Goal: Task Accomplishment & Management: Complete application form

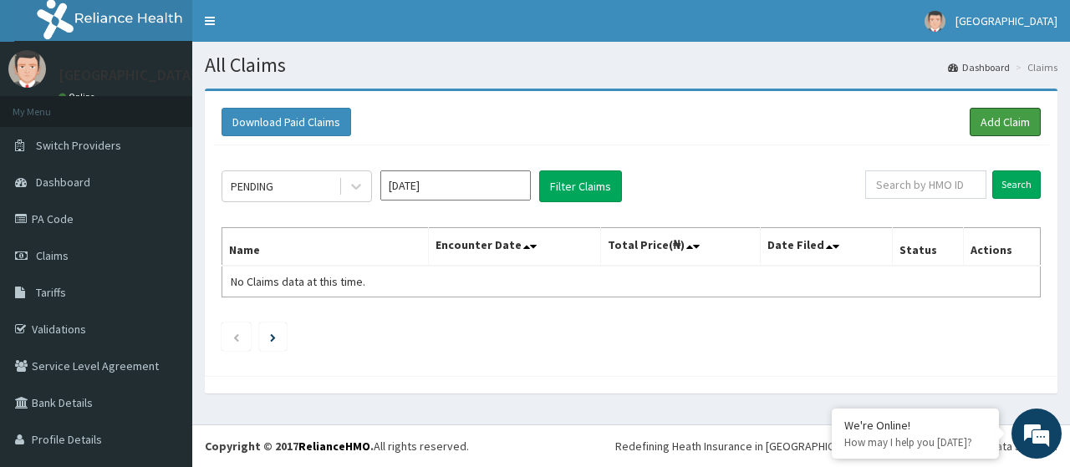
click at [975, 114] on link "Add Claim" at bounding box center [1005, 122] width 71 height 28
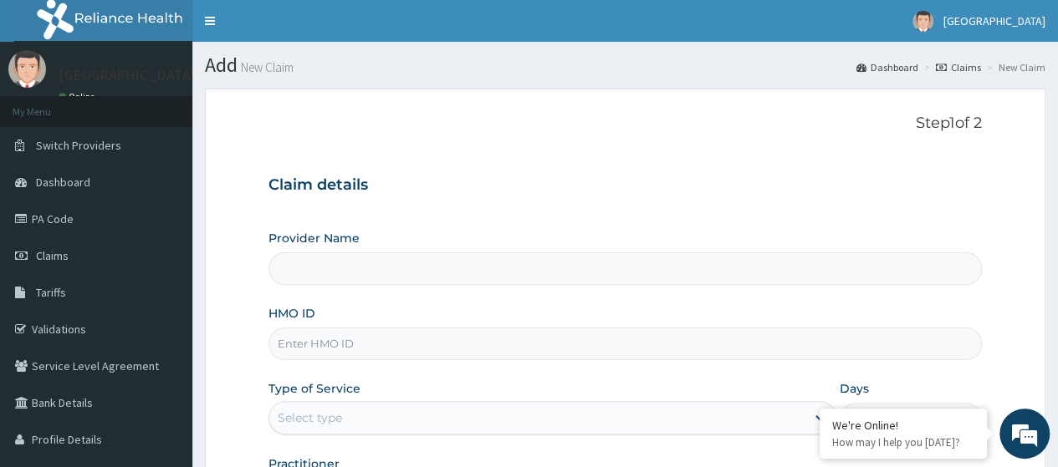
click at [653, 329] on input "HMO ID" at bounding box center [624, 344] width 713 height 33
type input "[GEOGRAPHIC_DATA]"
type input "dgc/10232/B"
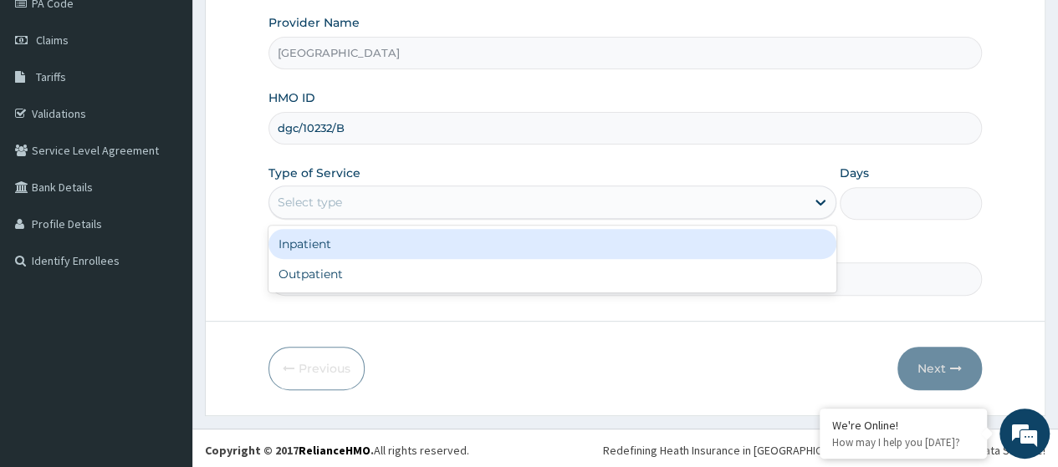
click at [550, 209] on div "Select type" at bounding box center [537, 202] width 536 height 27
click at [527, 247] on div "Inpatient" at bounding box center [552, 244] width 568 height 30
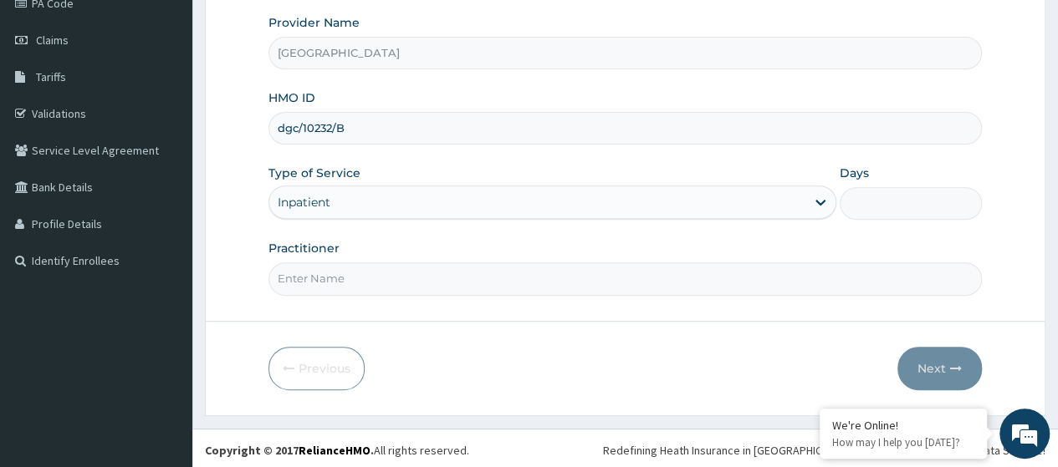
click at [522, 278] on input "Practitioner" at bounding box center [624, 279] width 713 height 33
type input "DrOjo"
click at [867, 202] on input "Days" at bounding box center [911, 203] width 142 height 33
type input "5"
click at [942, 364] on button "Next" at bounding box center [939, 368] width 84 height 43
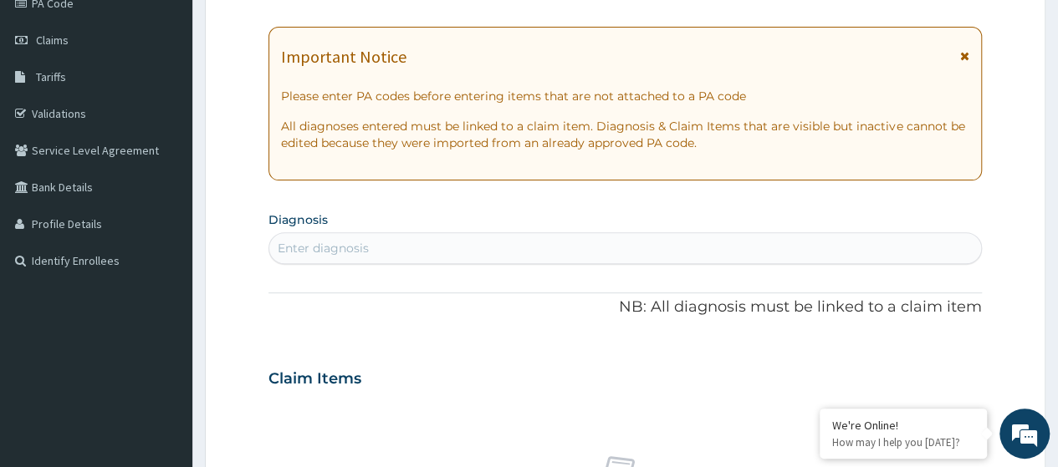
scroll to position [0, 0]
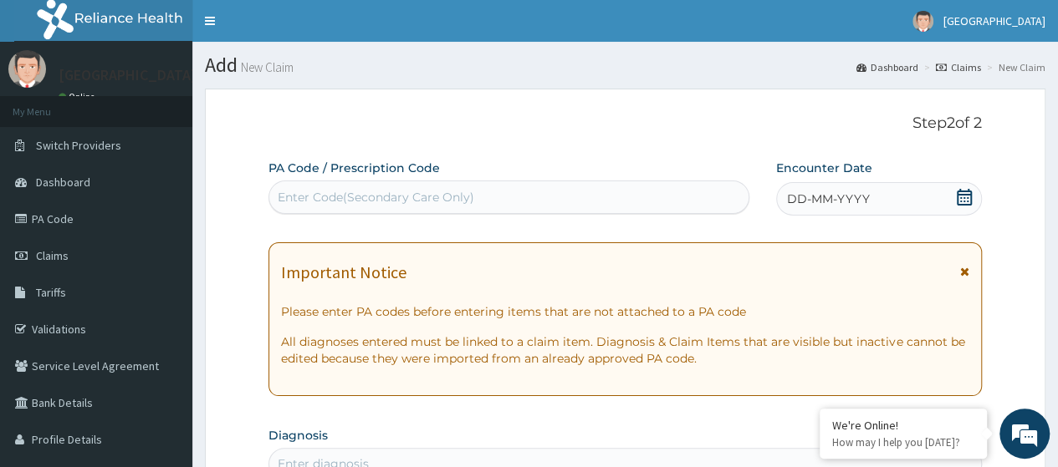
click at [967, 197] on icon at bounding box center [964, 197] width 17 height 17
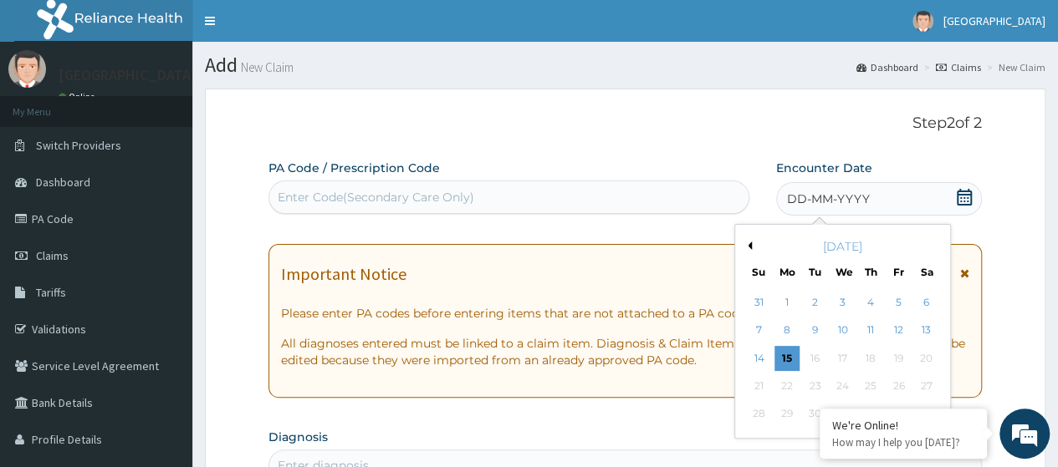
click at [893, 327] on div "12" at bounding box center [898, 331] width 25 height 25
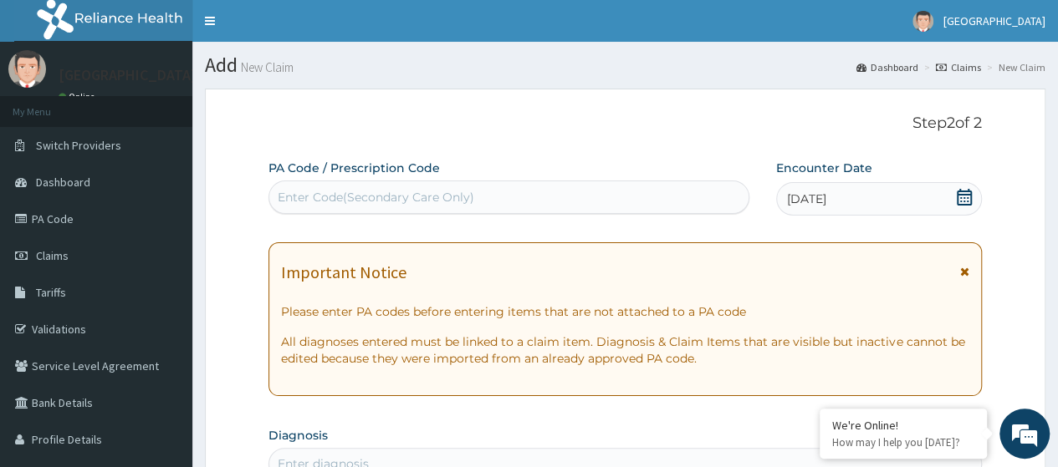
click at [629, 197] on div "Enter Code(Secondary Care Only)" at bounding box center [508, 197] width 478 height 27
paste input "PA/2C769B"
type input "PA/2C769B"
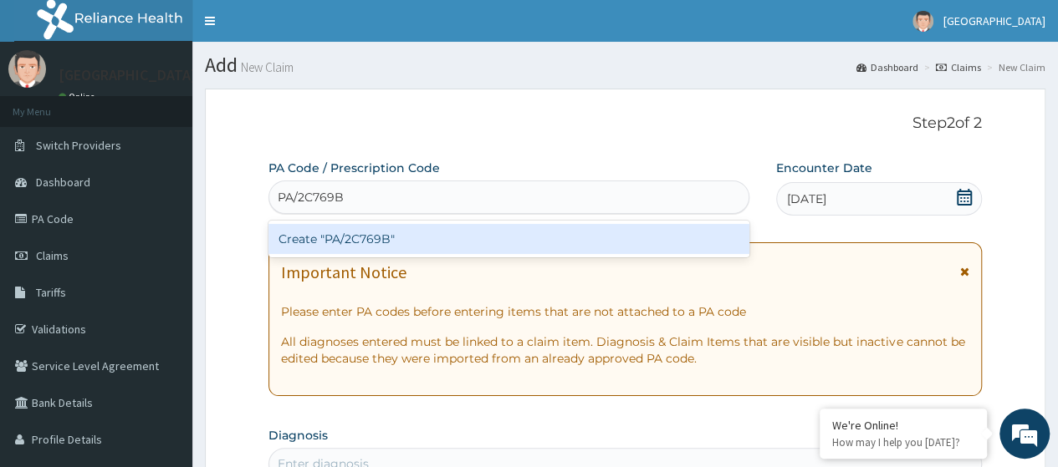
click at [625, 248] on div "Create "PA/2C769B"" at bounding box center [508, 239] width 480 height 30
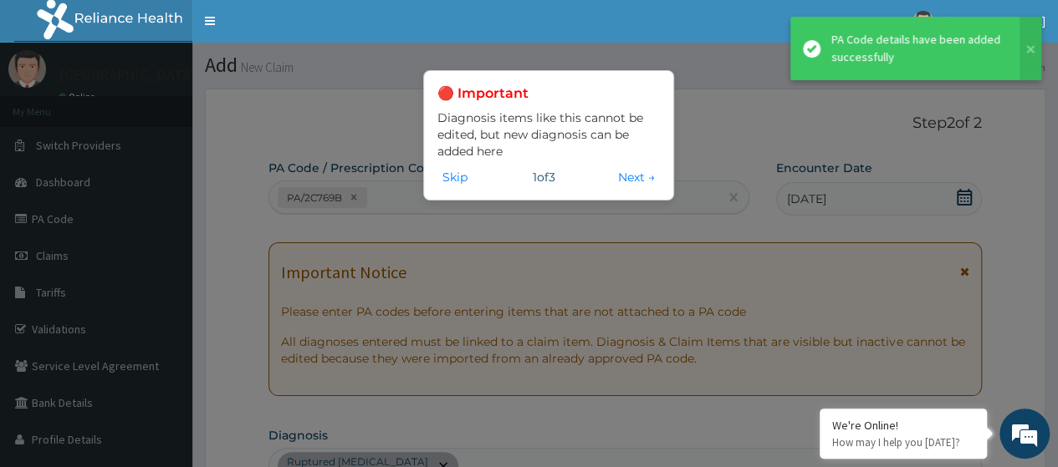
scroll to position [461, 0]
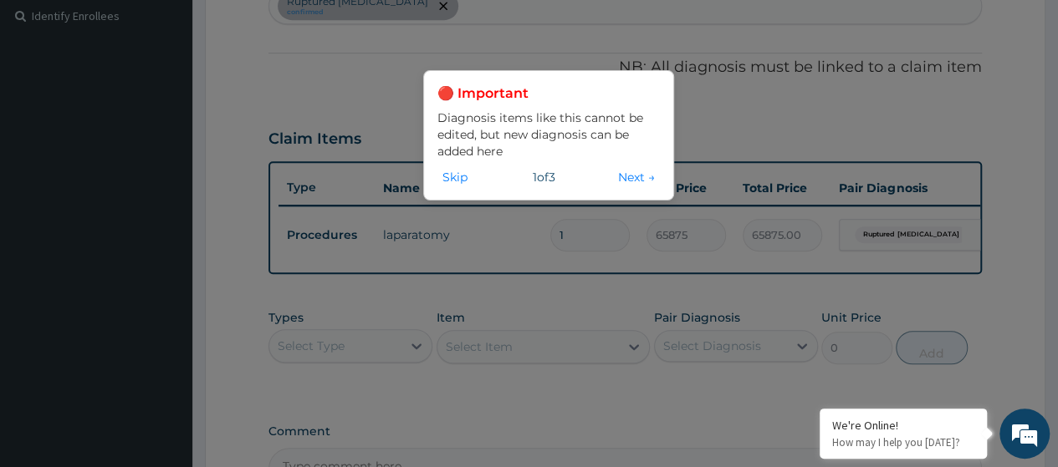
click at [463, 176] on button "Skip" at bounding box center [454, 177] width 35 height 18
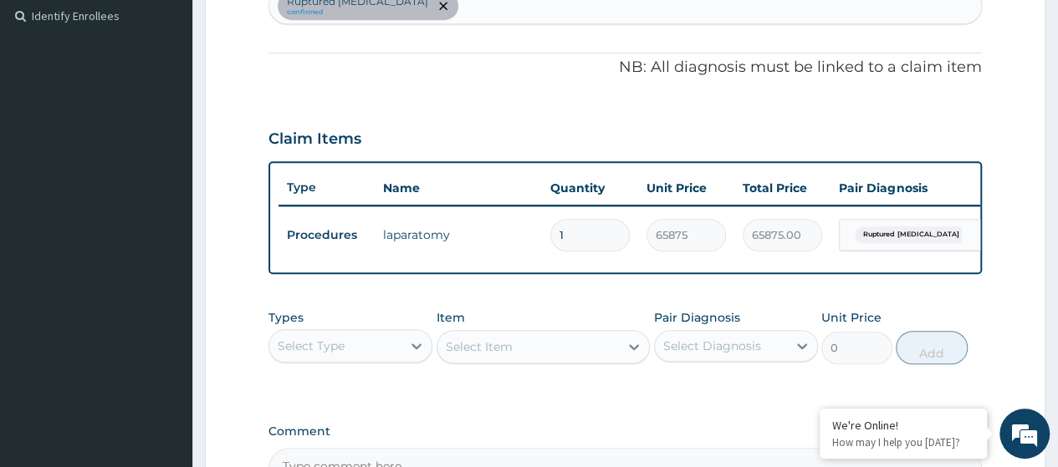
scroll to position [52, 0]
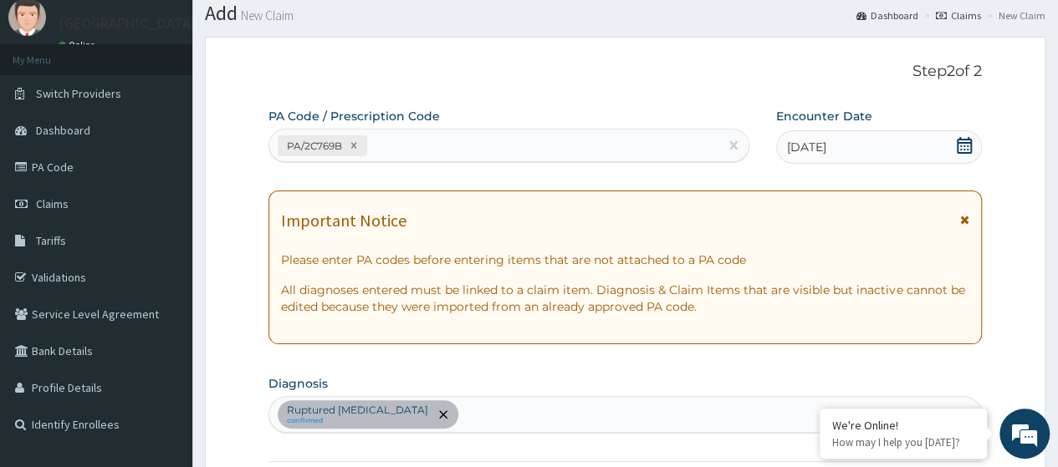
click at [963, 145] on icon at bounding box center [964, 145] width 15 height 17
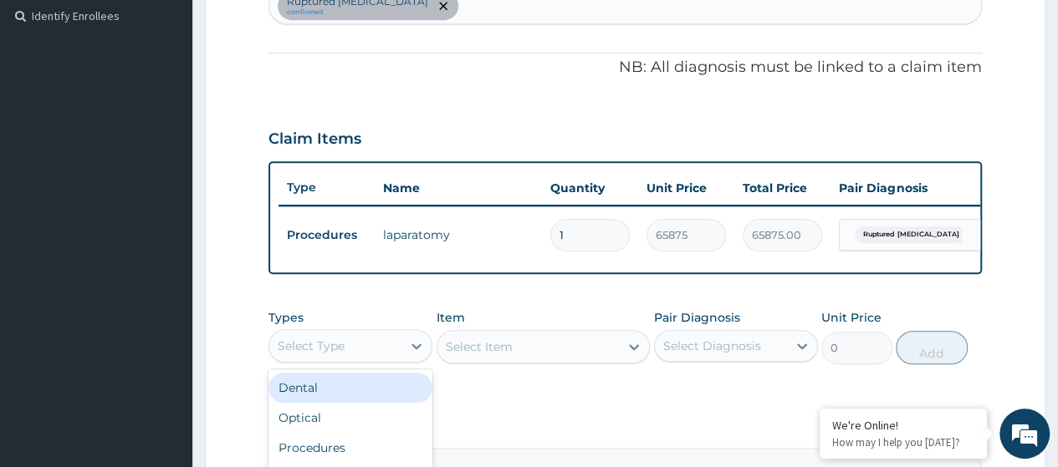
click at [403, 357] on div at bounding box center [416, 346] width 30 height 30
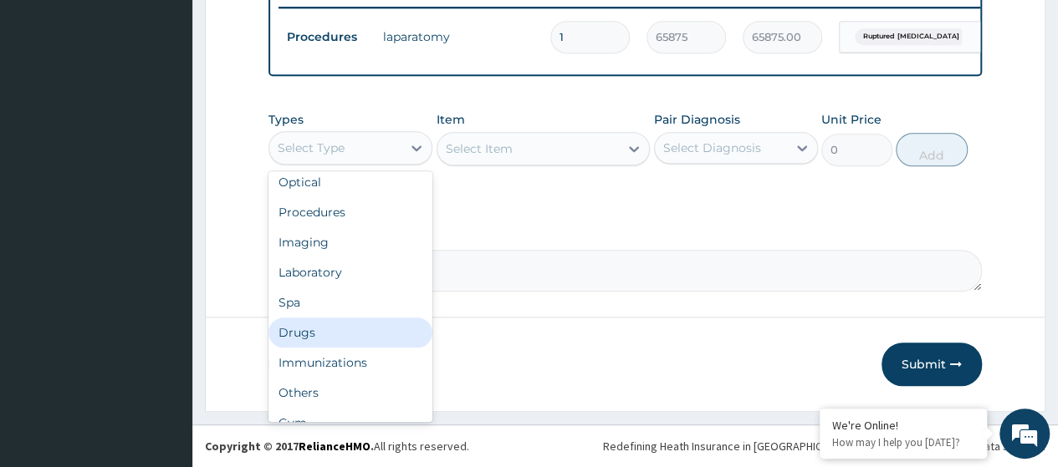
scroll to position [57, 0]
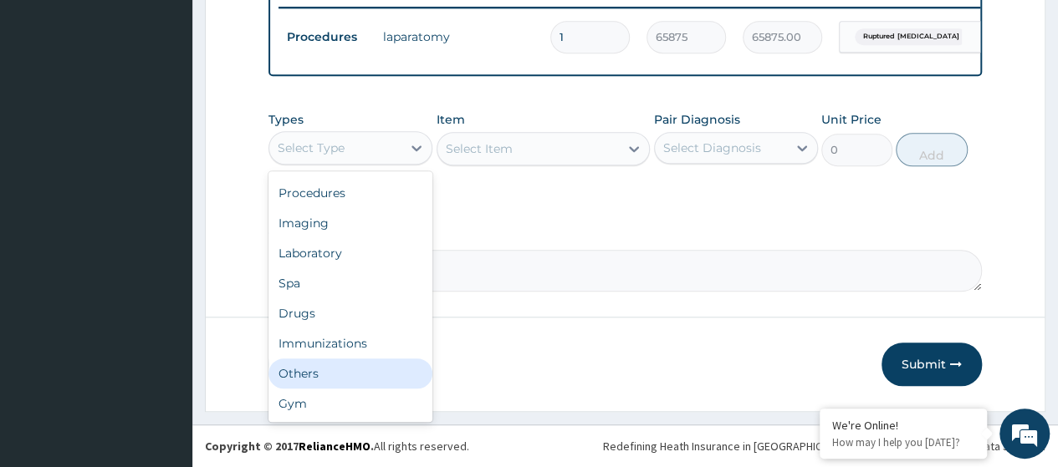
click at [364, 369] on div "Others" at bounding box center [350, 374] width 164 height 30
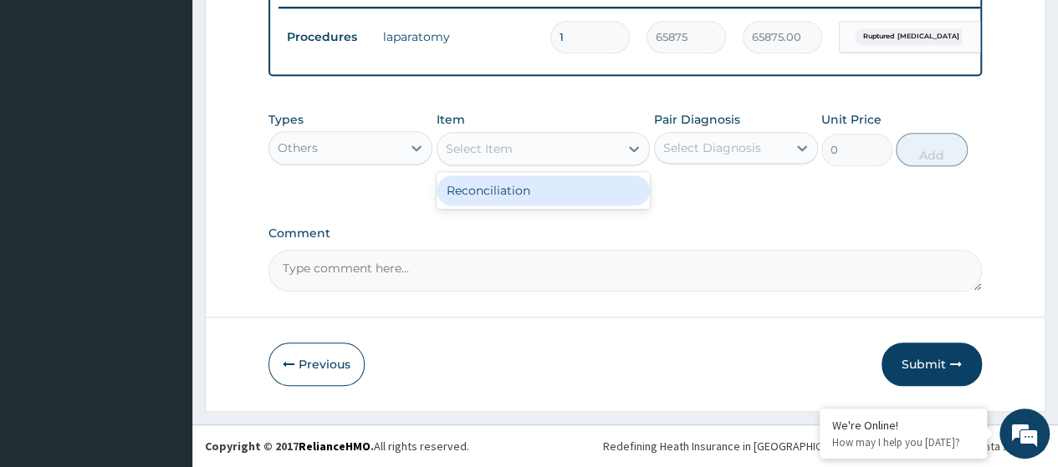
click at [560, 147] on div "Select Item" at bounding box center [528, 148] width 182 height 27
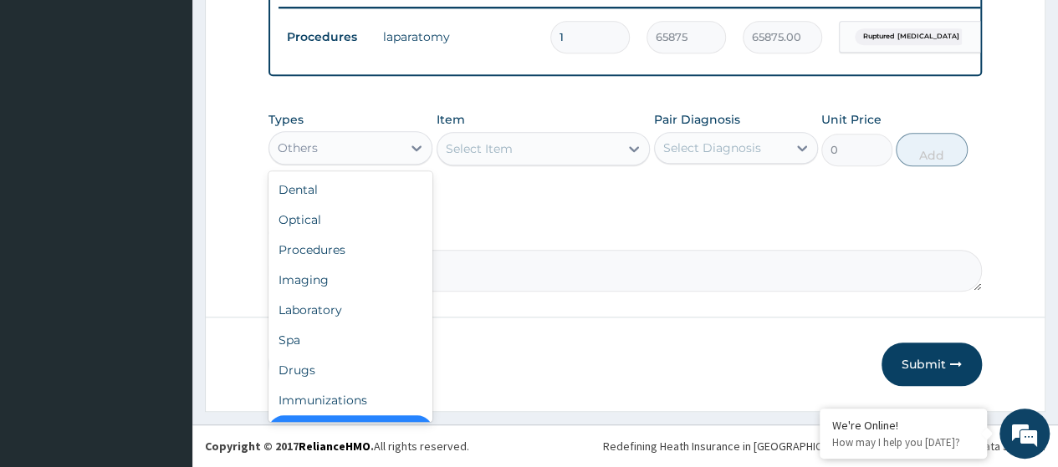
click at [343, 140] on div "Others" at bounding box center [335, 148] width 132 height 27
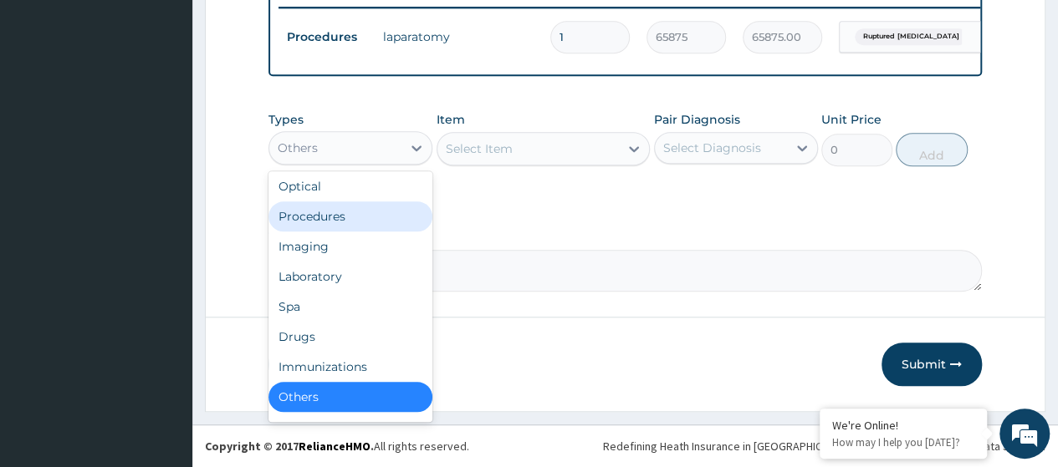
click at [314, 212] on div "Procedures" at bounding box center [350, 217] width 164 height 30
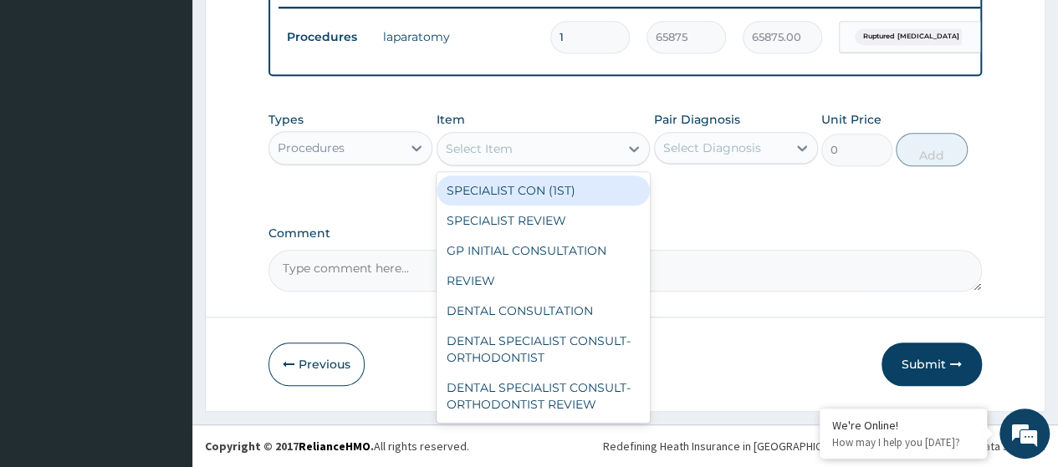
click at [577, 152] on div "Select Item" at bounding box center [528, 148] width 182 height 27
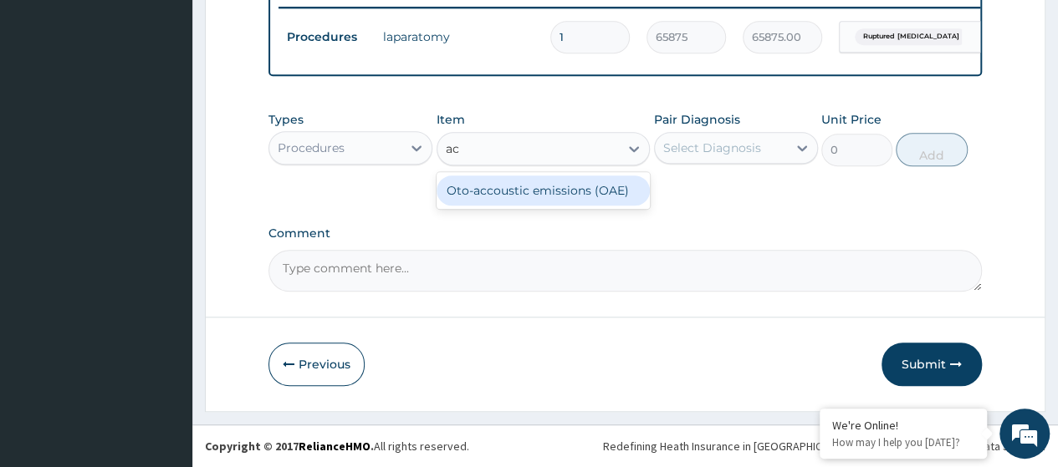
type input "a"
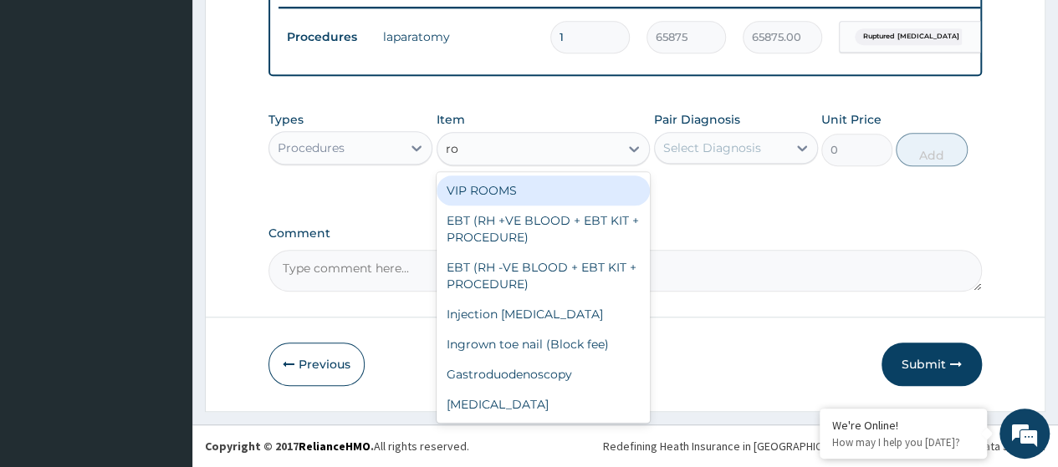
type input "roo"
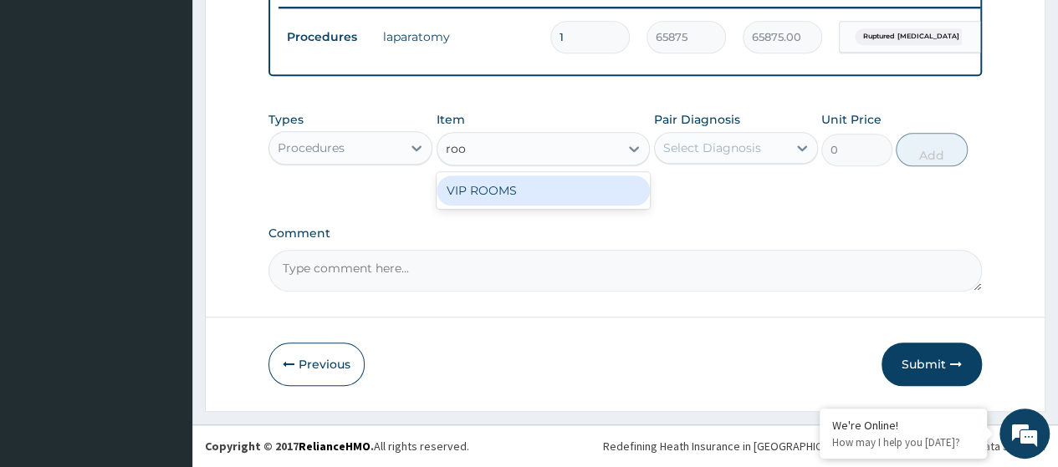
click at [579, 206] on div "VIP ROOMS" at bounding box center [543, 191] width 214 height 30
type input "6000"
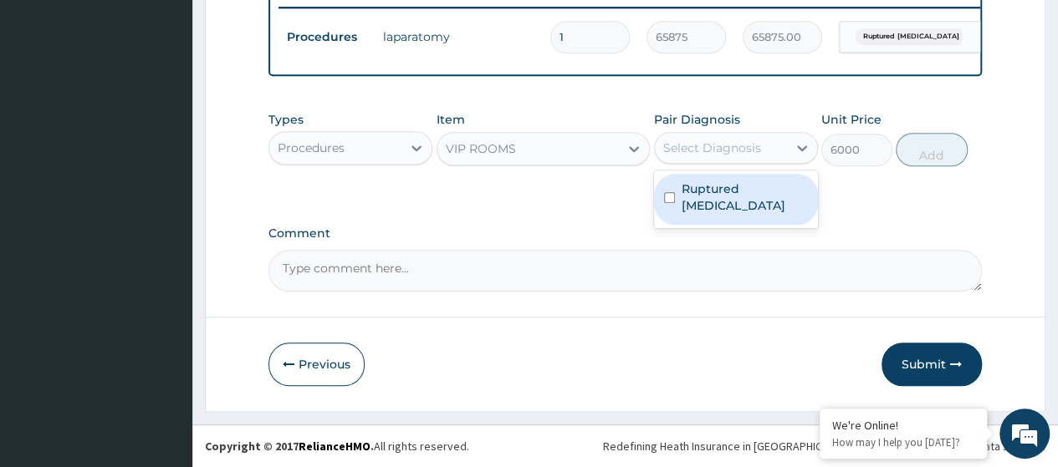
click at [758, 149] on div "Select Diagnosis" at bounding box center [712, 148] width 98 height 17
click at [739, 189] on label "Ruptured ectopic pregnancy" at bounding box center [744, 197] width 126 height 33
checkbox input "true"
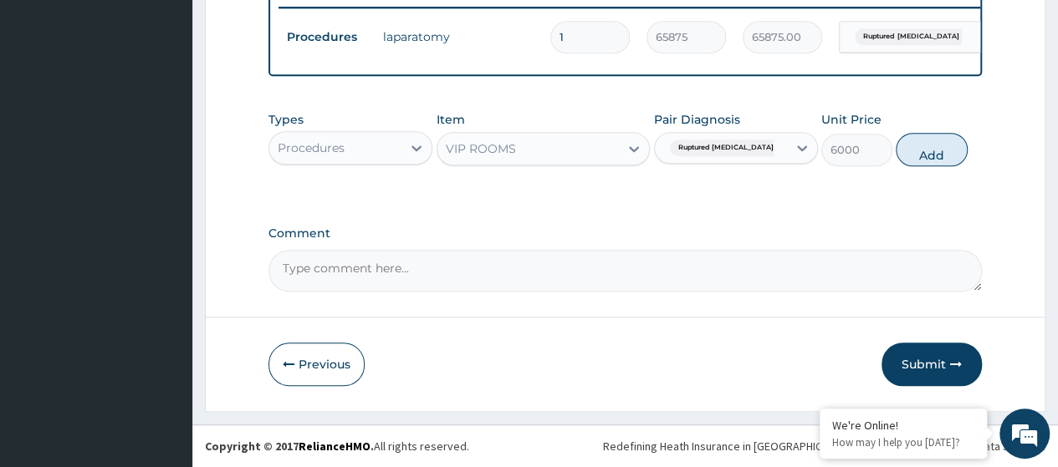
click at [928, 161] on button "Add" at bounding box center [931, 149] width 71 height 33
type input "0"
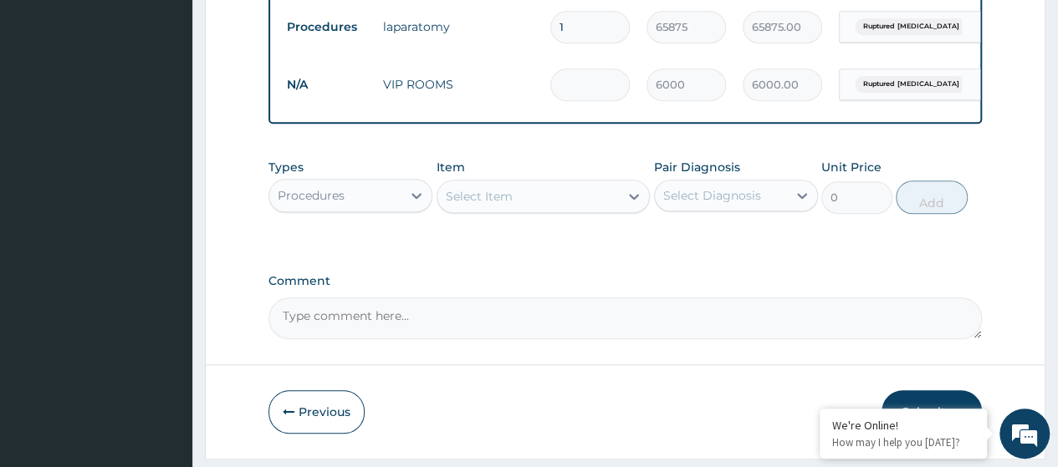
type input "0.00"
type input "4"
type input "24000.00"
type input "0.00"
type input "5"
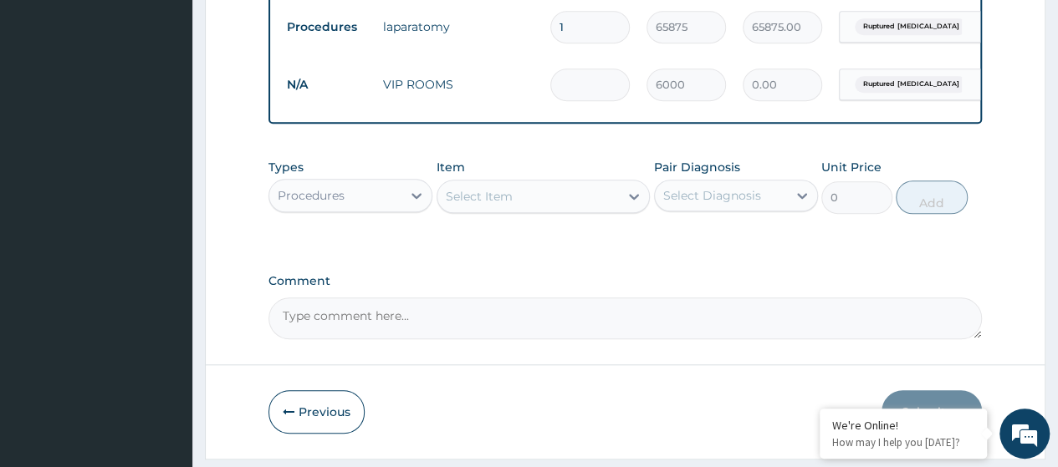
type input "30000.00"
type input "0.00"
type input "4"
type input "24000.00"
type input "4"
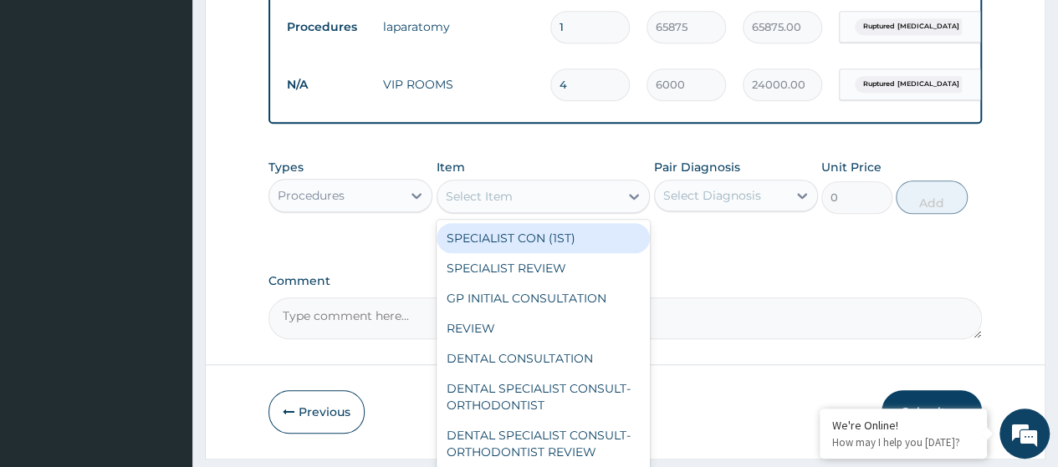
click at [570, 207] on div "Select Item" at bounding box center [528, 196] width 182 height 27
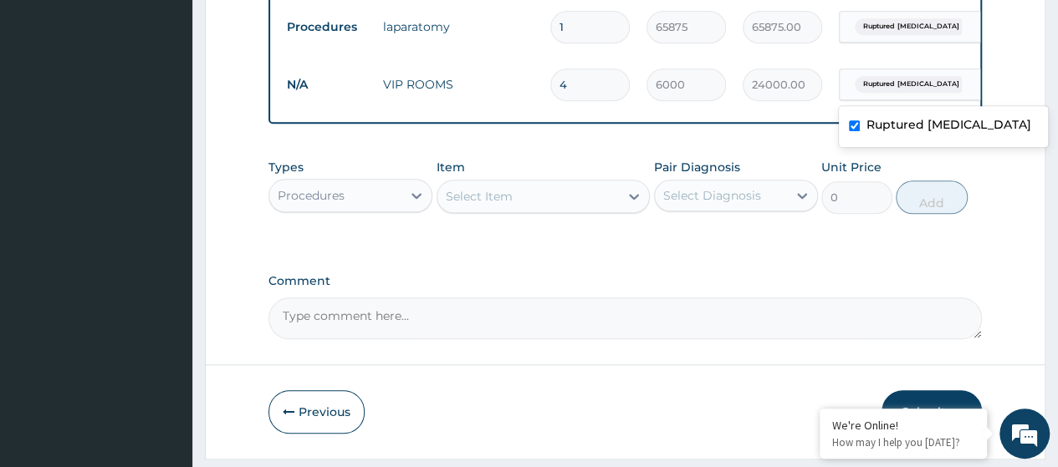
click at [968, 89] on div "Ruptured ectopic pregnancy" at bounding box center [907, 84] width 135 height 28
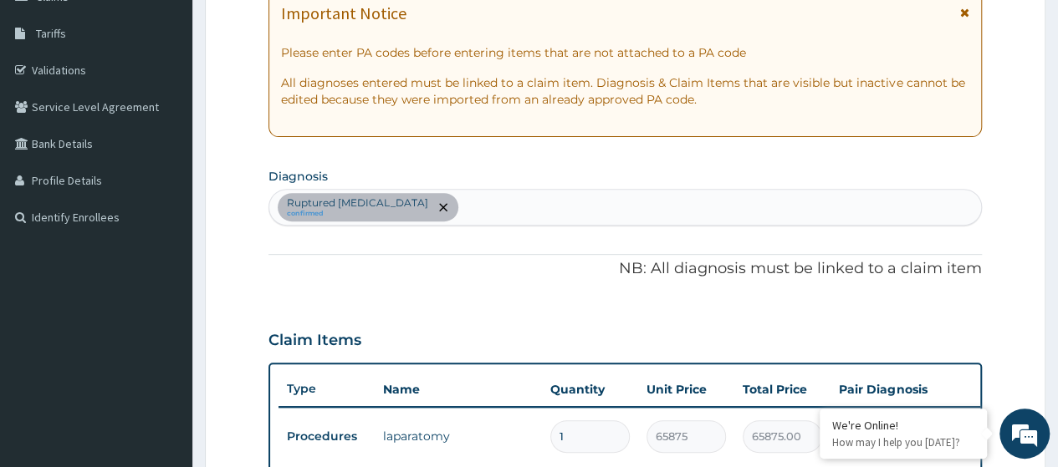
scroll to position [669, 0]
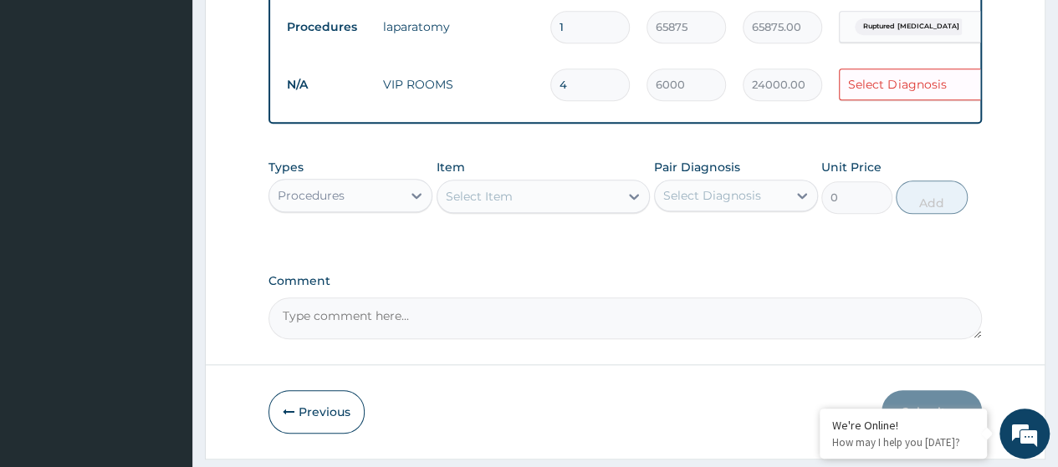
click at [564, 94] on input "4" at bounding box center [589, 85] width 79 height 33
type input "0.00"
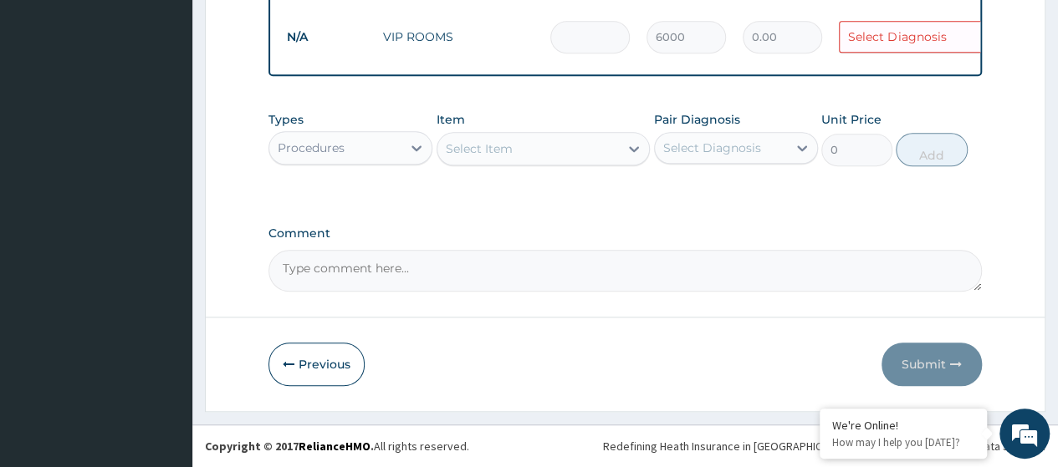
scroll to position [0, 125]
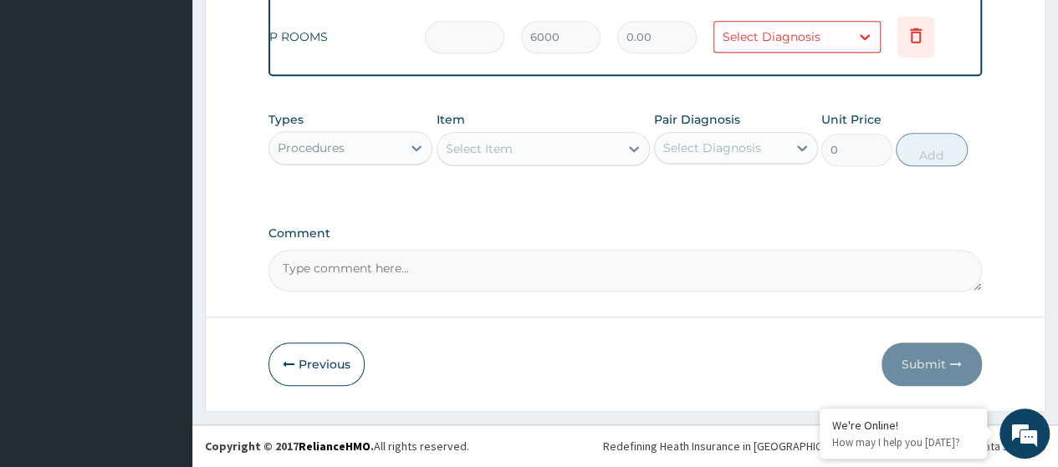
click at [910, 28] on icon at bounding box center [916, 35] width 20 height 20
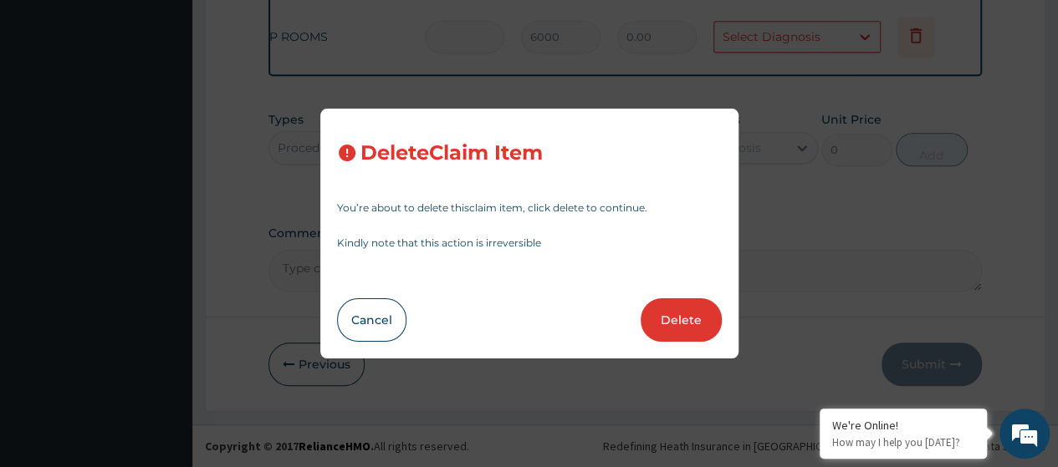
click at [692, 307] on button "Delete" at bounding box center [681, 320] width 81 height 43
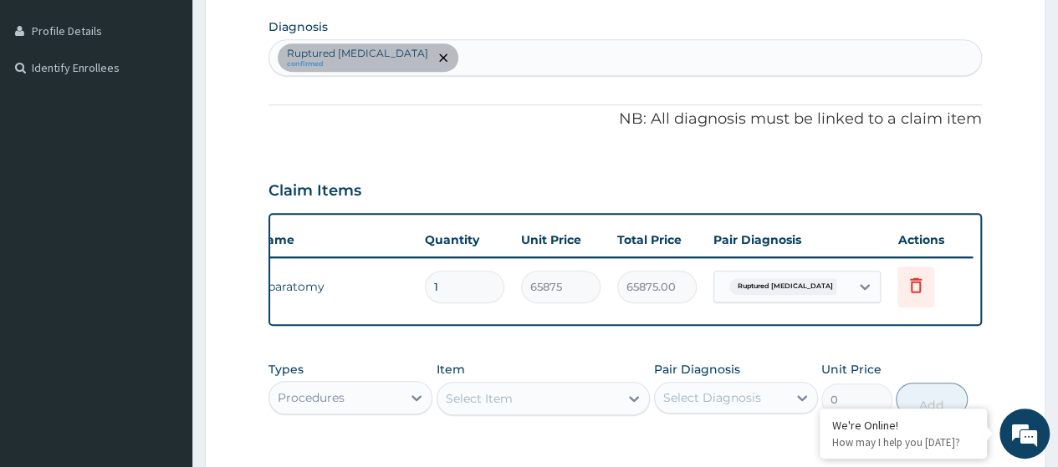
scroll to position [669, 0]
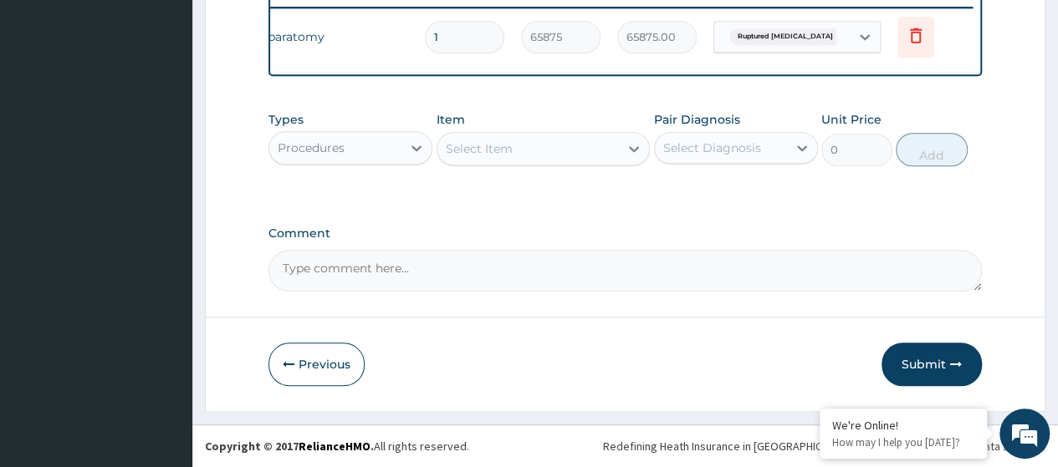
click at [947, 354] on button "Submit" at bounding box center [931, 364] width 100 height 43
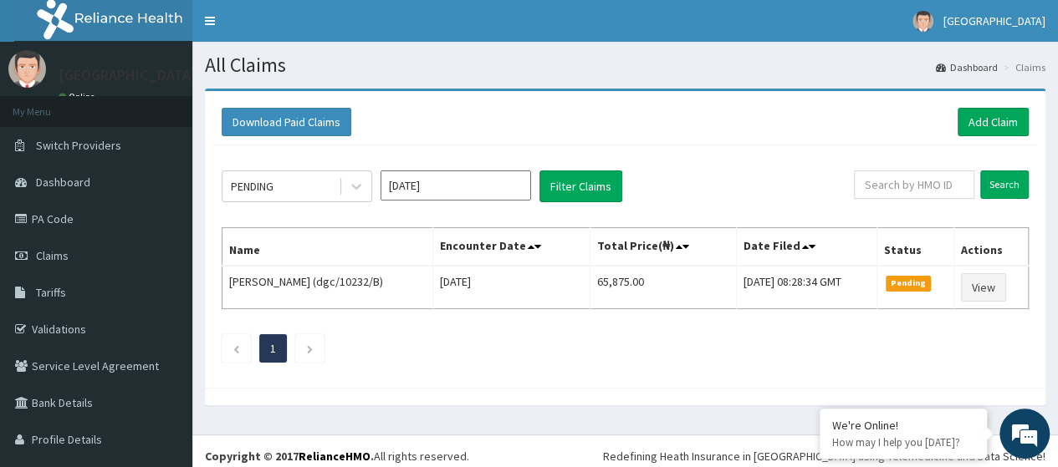
click at [92, 227] on link "PA Code" at bounding box center [96, 219] width 192 height 37
click at [79, 221] on link "PA Code" at bounding box center [96, 219] width 192 height 37
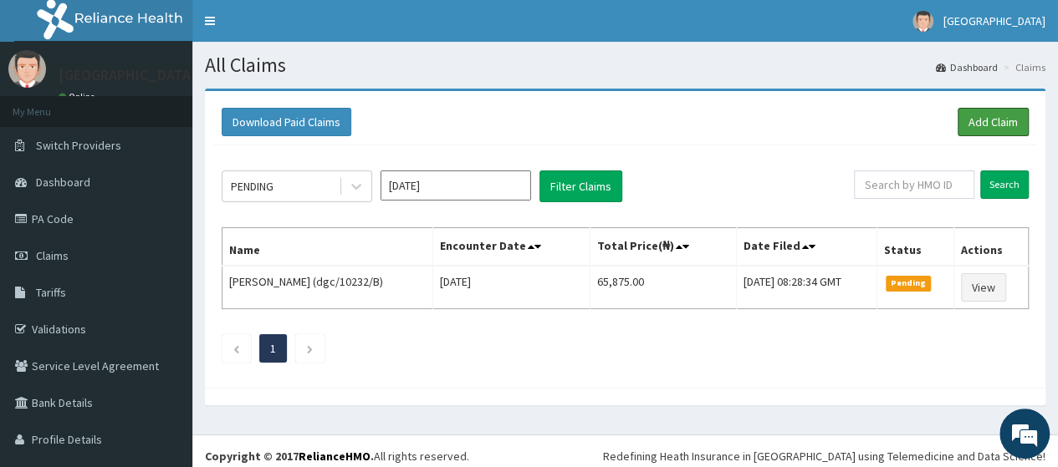
click at [976, 111] on link "Add Claim" at bounding box center [992, 122] width 71 height 28
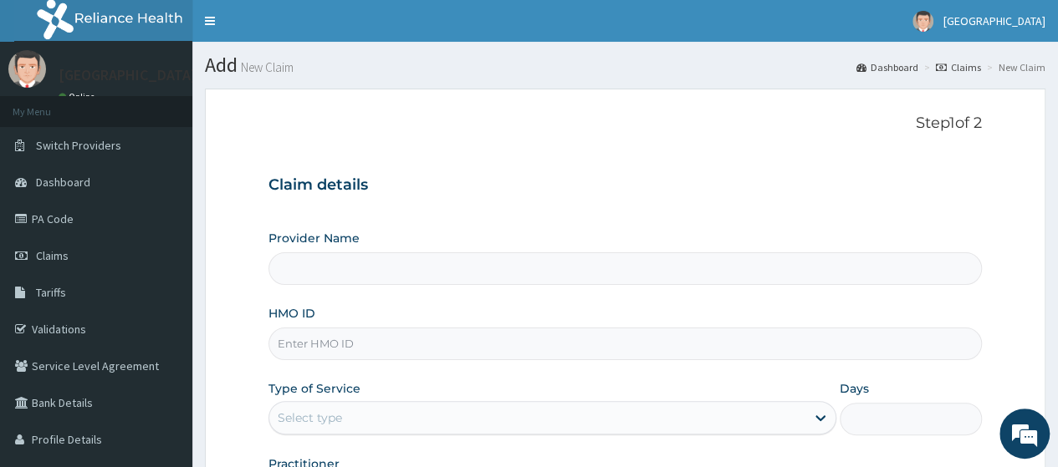
click at [679, 346] on input "HMO ID" at bounding box center [624, 344] width 713 height 33
type input "[GEOGRAPHIC_DATA]"
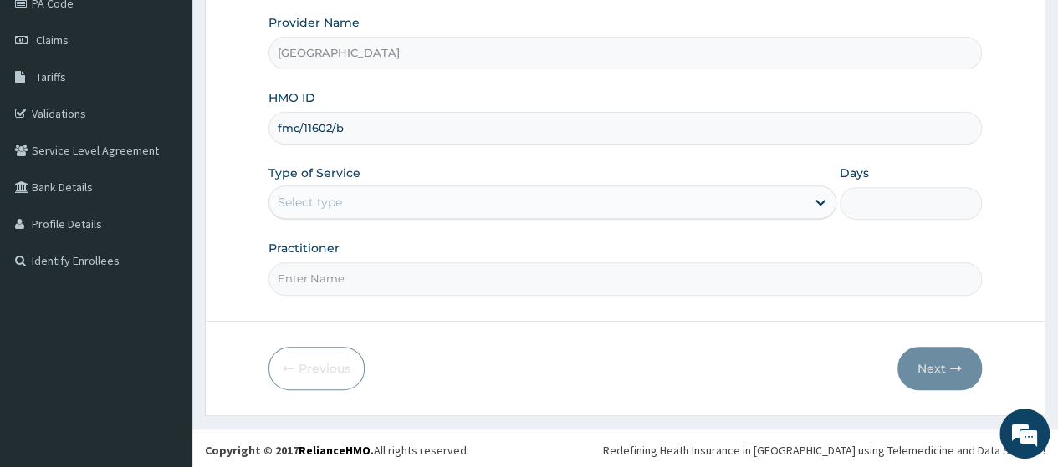
scroll to position [216, 0]
type input "fmc/11602/b"
click at [657, 195] on div "Select type" at bounding box center [537, 202] width 536 height 27
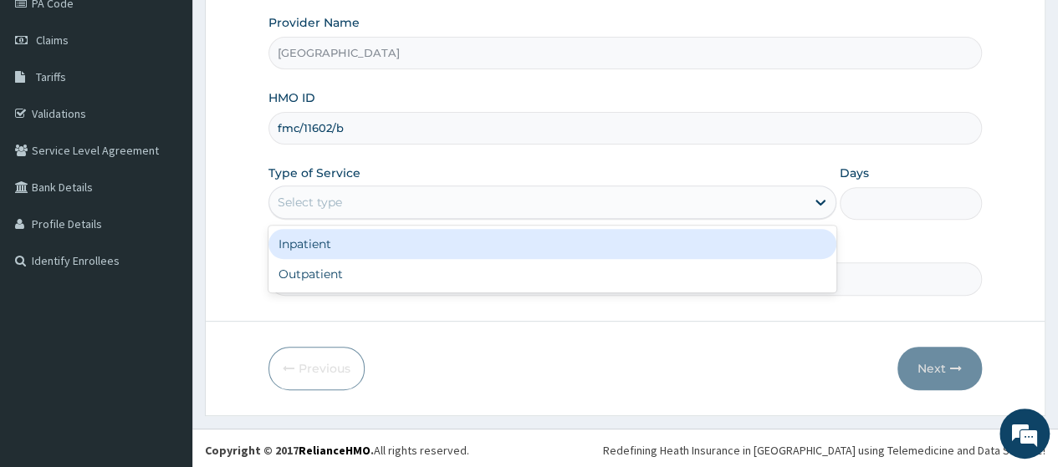
click at [629, 238] on div "Inpatient" at bounding box center [552, 244] width 568 height 30
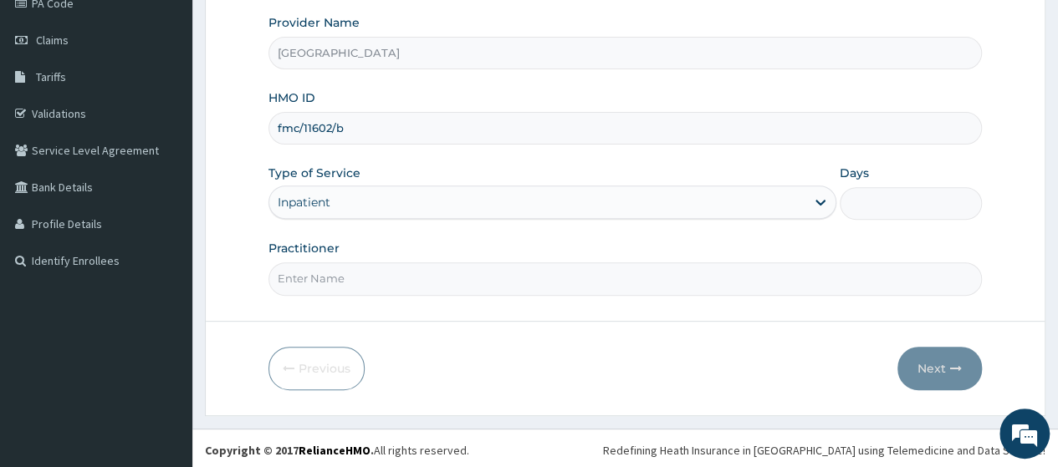
click at [629, 275] on input "Practitioner" at bounding box center [624, 279] width 713 height 33
click at [582, 275] on input "Practitioner" at bounding box center [624, 279] width 713 height 33
click at [579, 275] on input "Practitioner" at bounding box center [624, 279] width 713 height 33
click at [903, 203] on input "Days" at bounding box center [911, 203] width 142 height 33
type input "3"
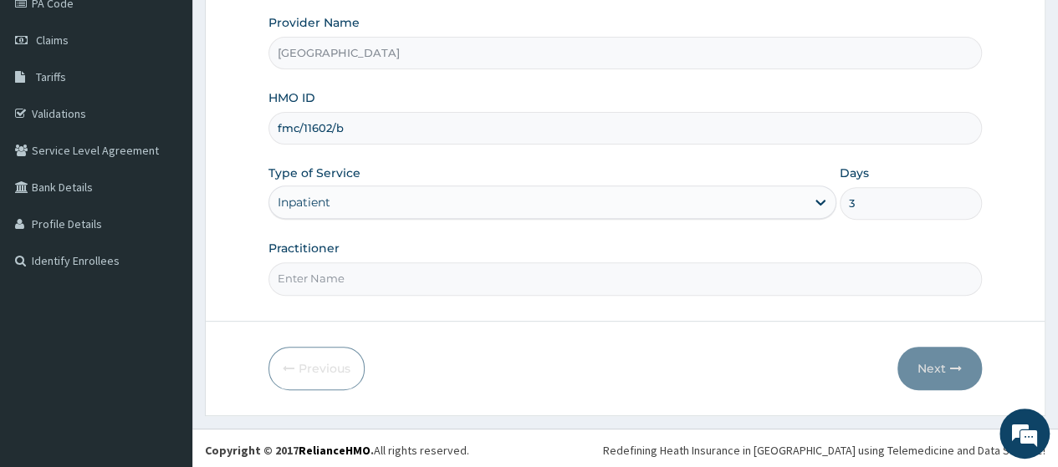
click at [671, 277] on input "Practitioner" at bounding box center [624, 279] width 713 height 33
type input "Dr Ojo"
click at [919, 365] on button "Next" at bounding box center [939, 368] width 84 height 43
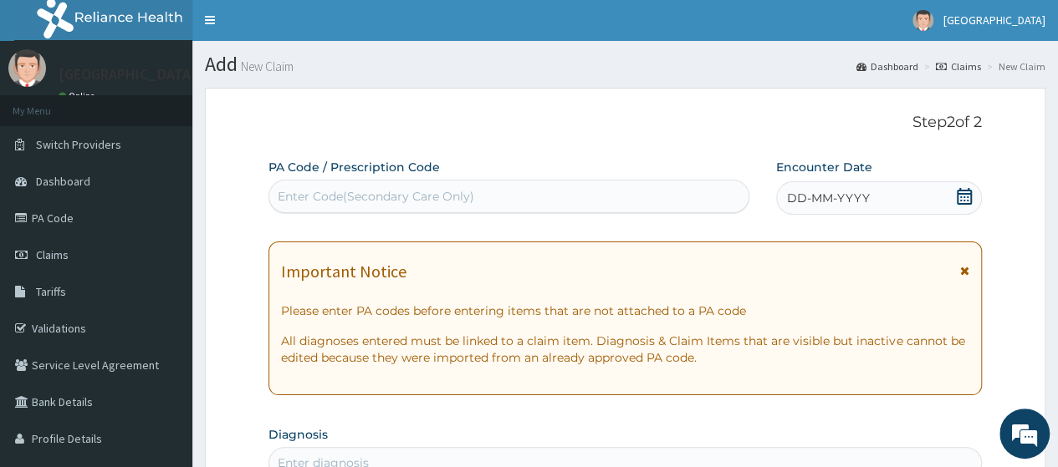
scroll to position [0, 0]
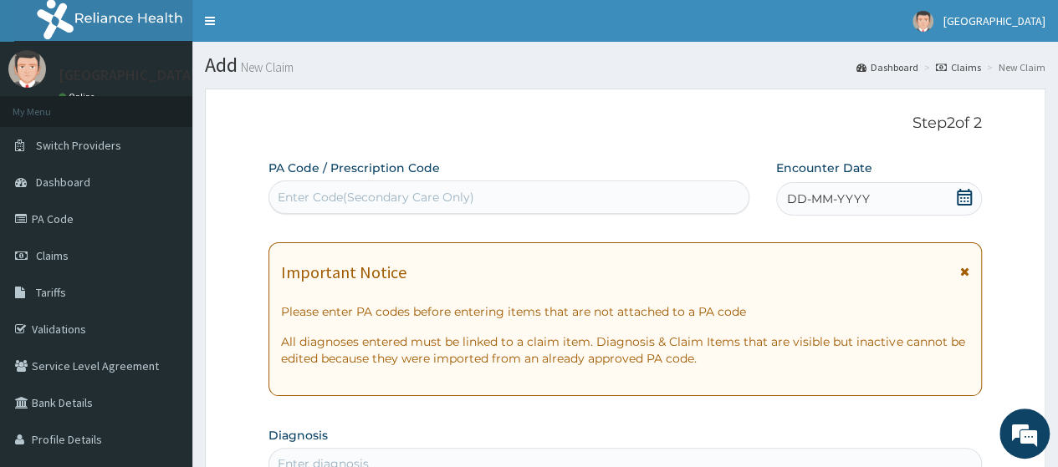
click at [614, 201] on div "Enter Code(Secondary Care Only)" at bounding box center [508, 197] width 478 height 27
paste input "PA/87BDB0"
type input "PA/87BDB0"
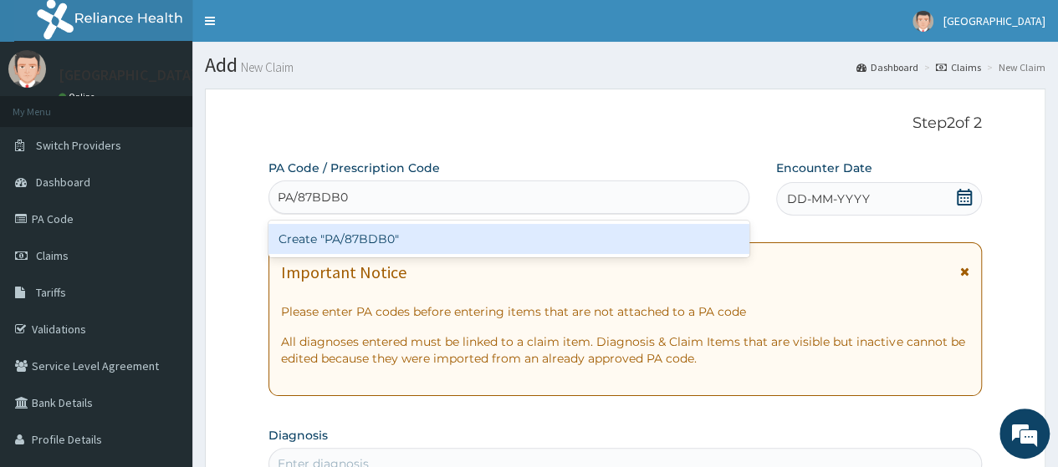
click at [602, 255] on div "Create "PA/87BDB0"" at bounding box center [508, 239] width 480 height 37
click at [600, 240] on div "Create "PA/87BDB0"" at bounding box center [508, 239] width 480 height 30
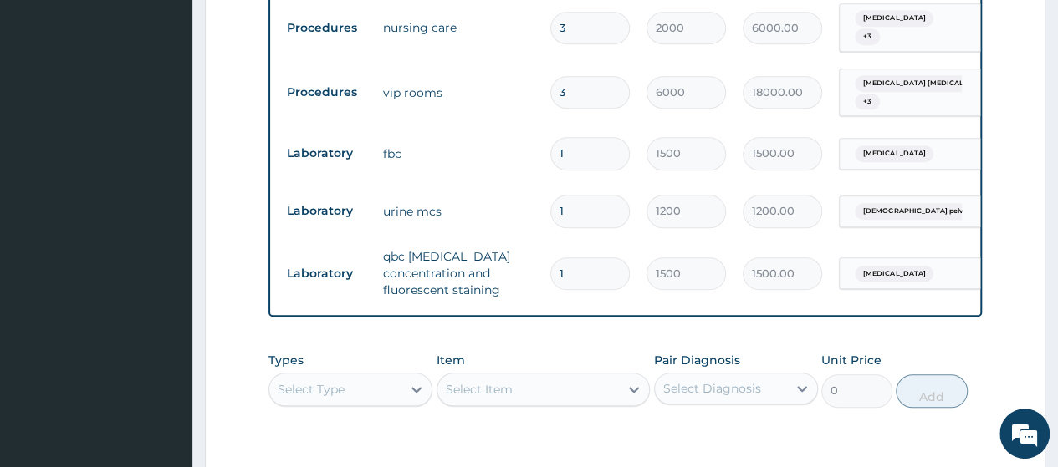
scroll to position [916, 0]
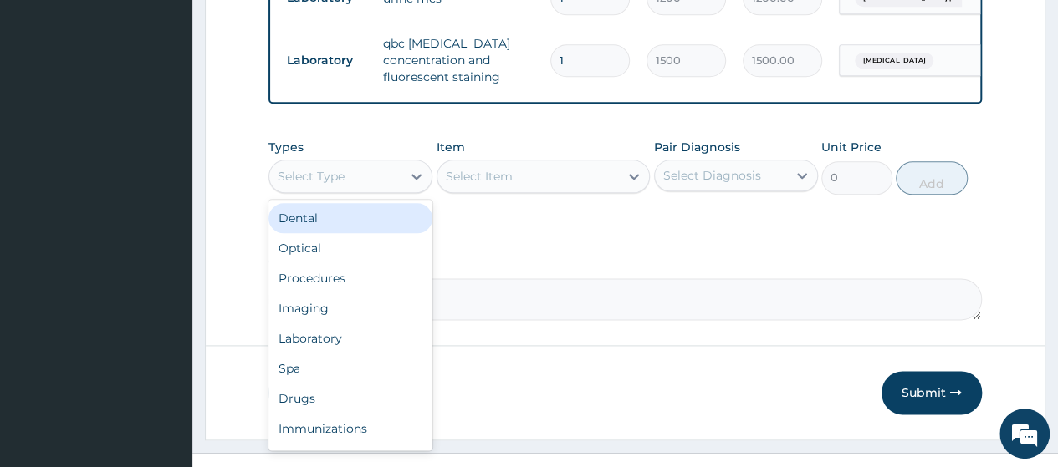
click at [389, 163] on div "Select Type" at bounding box center [335, 176] width 132 height 27
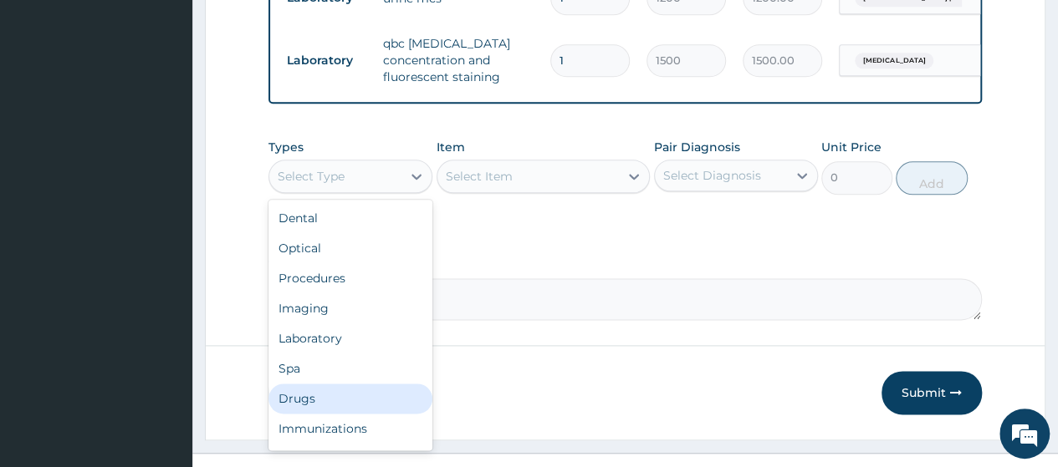
click at [346, 384] on div "Drugs" at bounding box center [350, 399] width 164 height 30
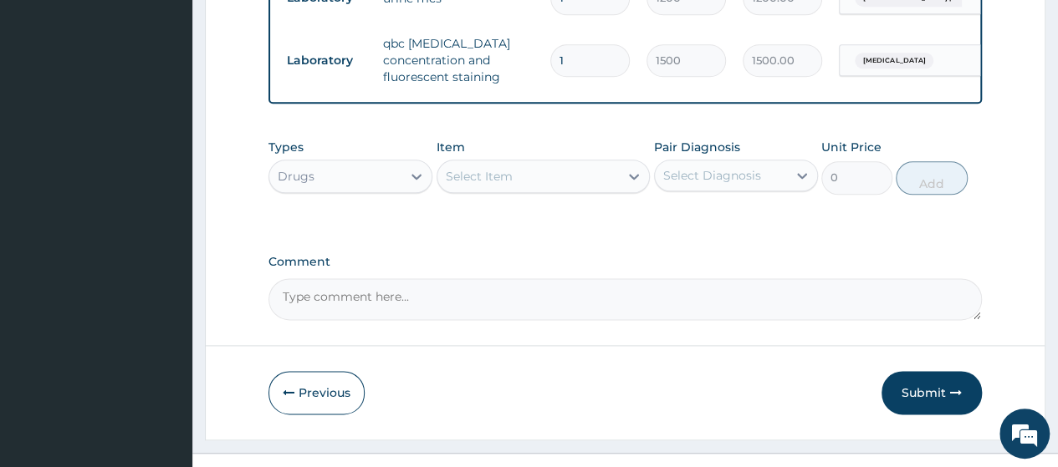
click at [549, 163] on div "Select Item" at bounding box center [528, 176] width 182 height 27
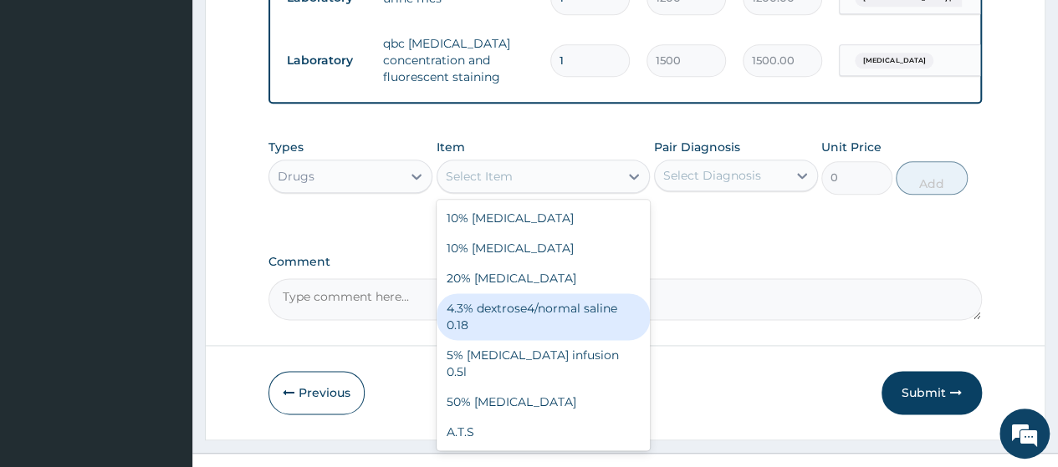
click at [546, 295] on div "4.3% dextrose4/normal saline 0.18" at bounding box center [543, 317] width 214 height 47
type input "480"
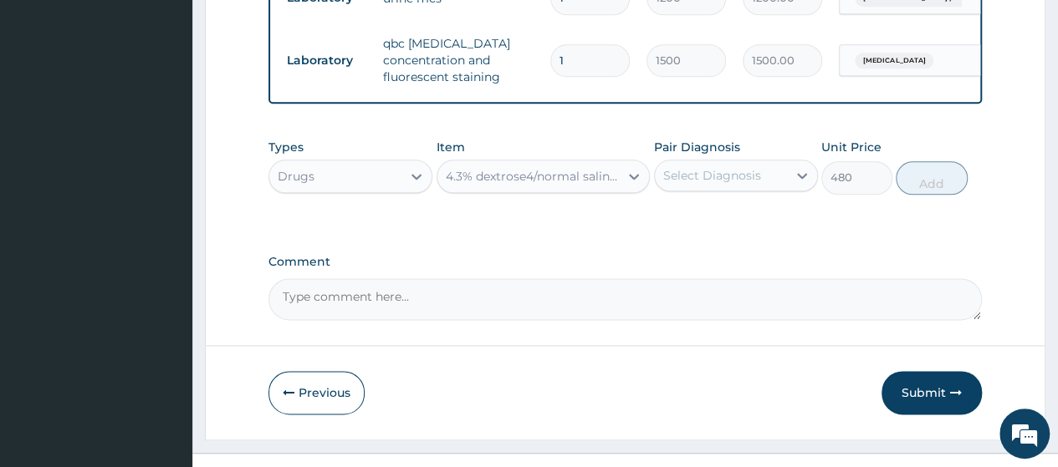
click at [594, 168] on div "4.3% dextrose4/normal saline 0.18" at bounding box center [534, 176] width 176 height 17
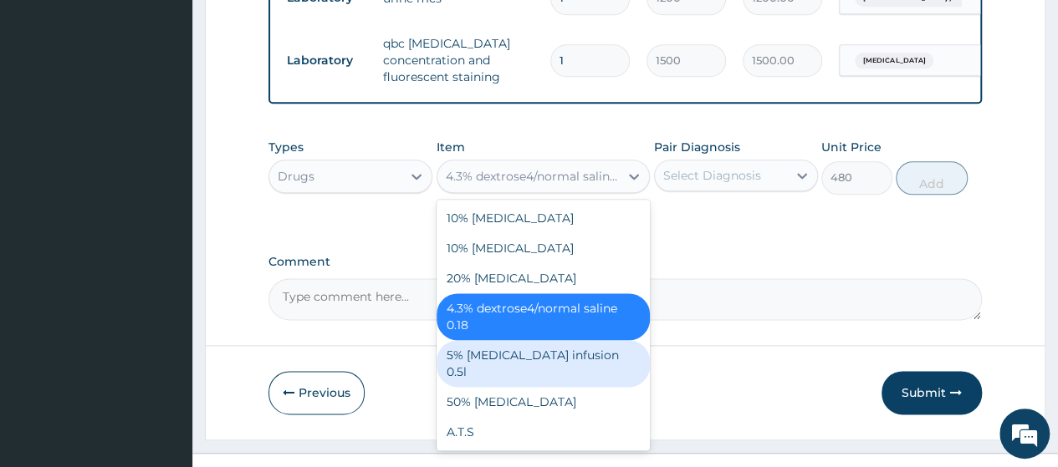
click at [529, 340] on div "5% Dextrose infusion 0.5l" at bounding box center [543, 363] width 214 height 47
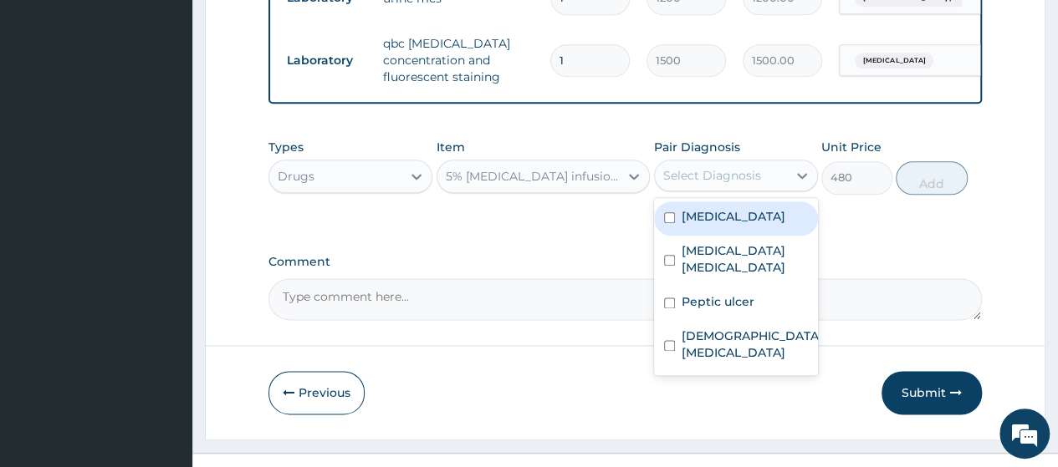
click at [719, 167] on div "Select Diagnosis" at bounding box center [712, 175] width 98 height 17
click at [666, 202] on div "Malaria" at bounding box center [736, 219] width 164 height 34
checkbox input "true"
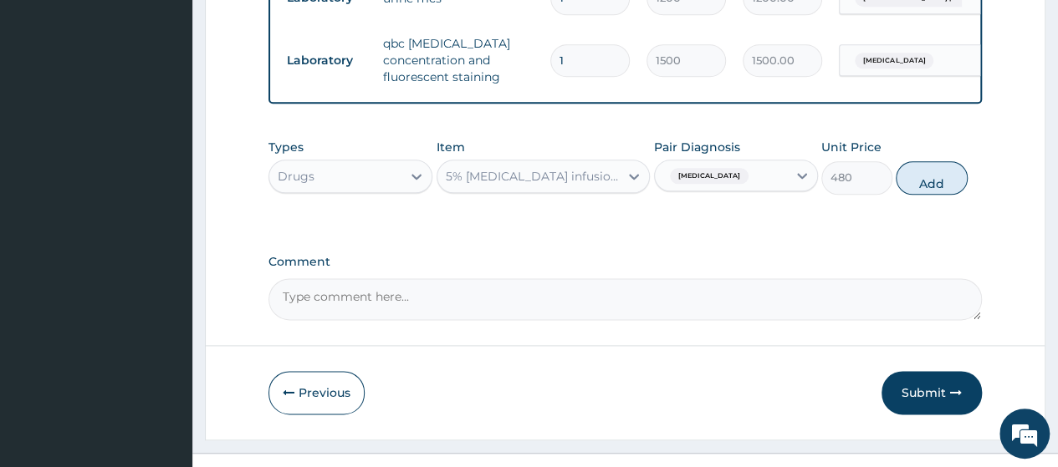
click at [937, 161] on button "Add" at bounding box center [931, 177] width 71 height 33
type input "0"
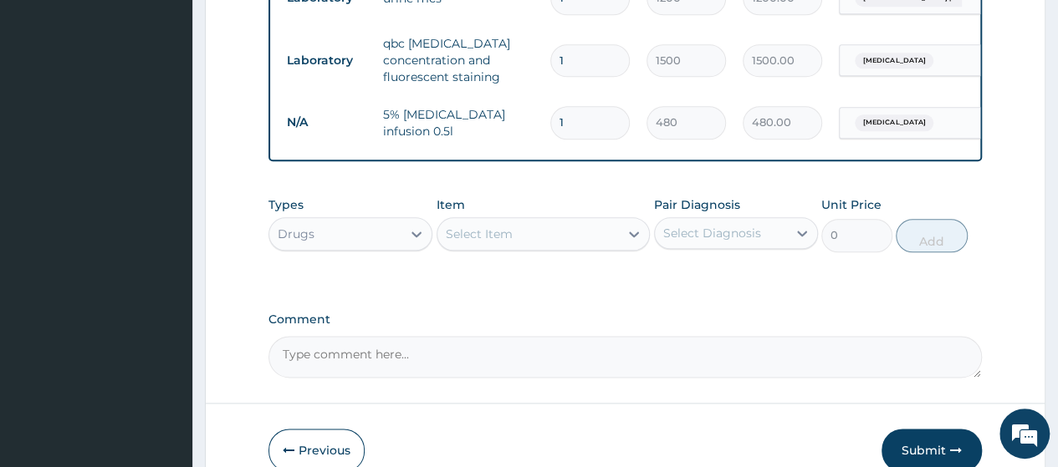
type input "0.00"
type input "2"
type input "960.00"
type input "2"
click at [625, 226] on icon at bounding box center [633, 234] width 17 height 17
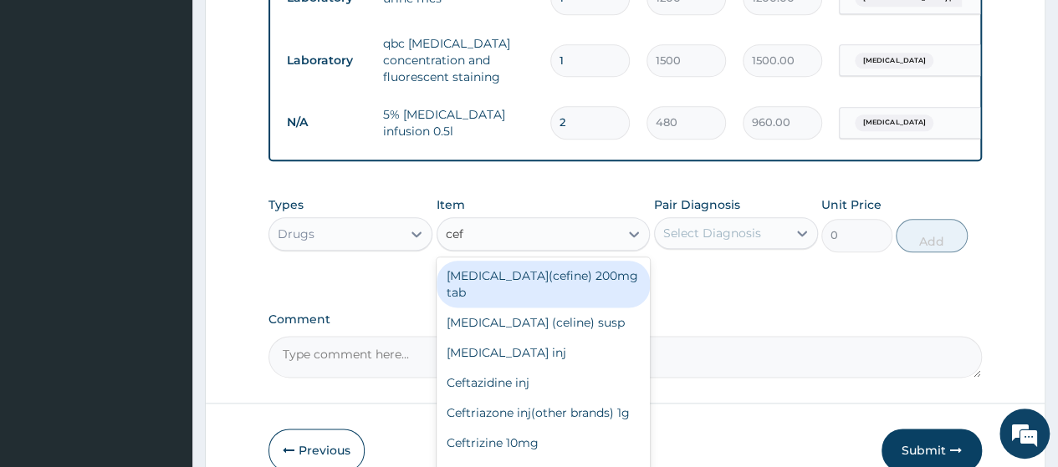
type input "ceft"
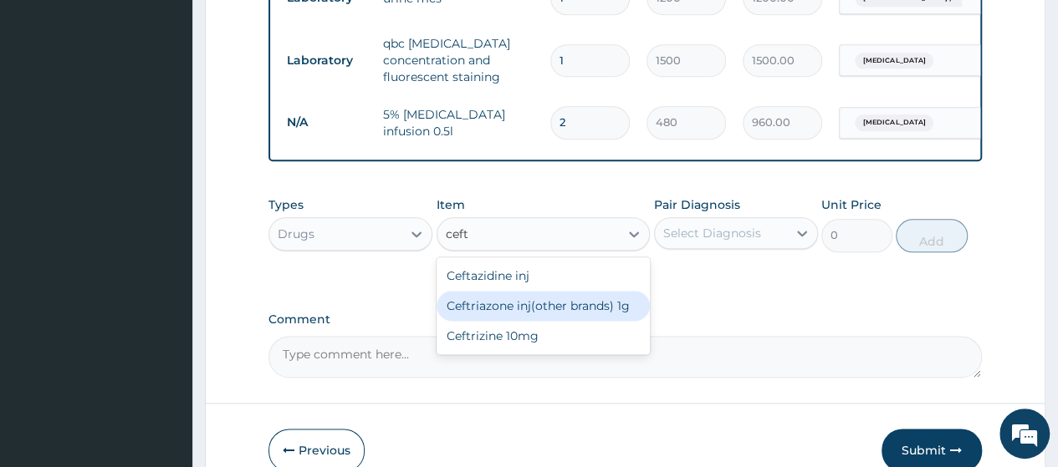
click at [600, 291] on div "Ceftriazone inj(other brands) 1g" at bounding box center [543, 306] width 214 height 30
type input "1344"
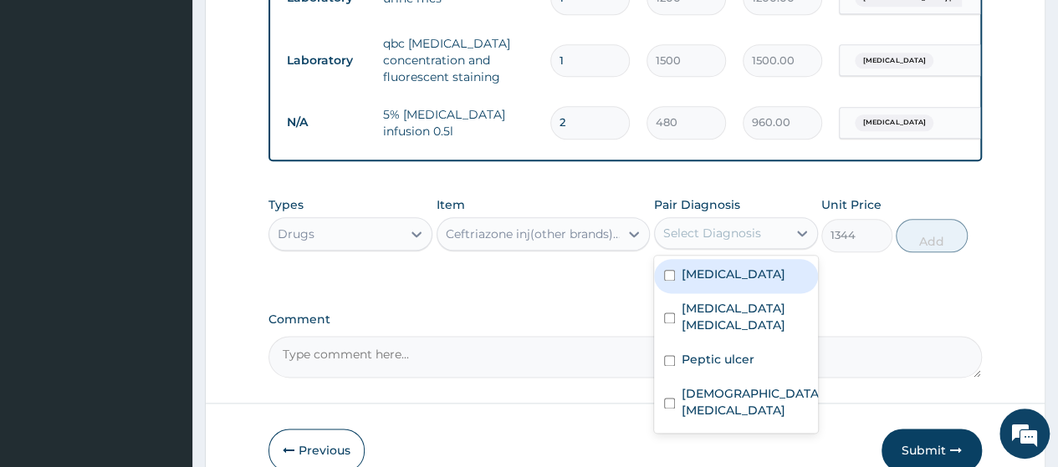
click at [753, 220] on div "Select Diagnosis" at bounding box center [721, 233] width 132 height 27
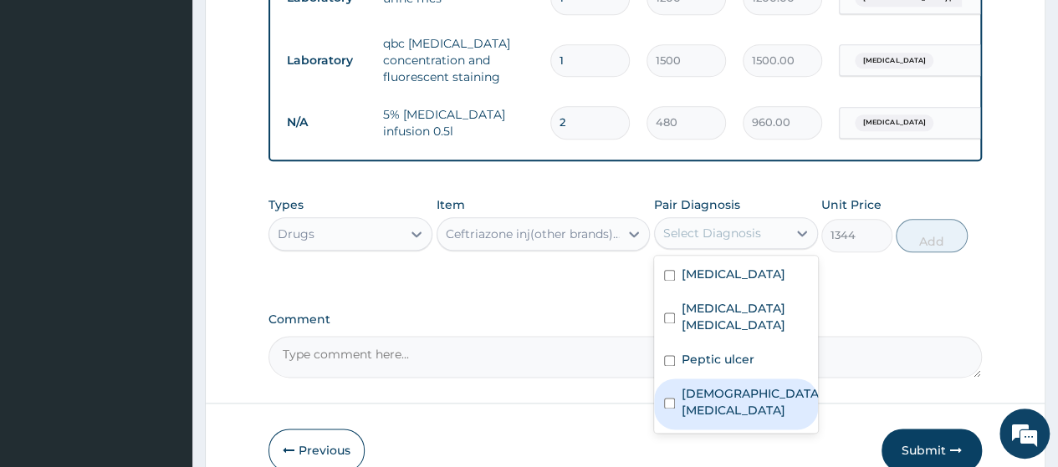
click at [669, 398] on input "checkbox" at bounding box center [669, 403] width 11 height 11
checkbox input "true"
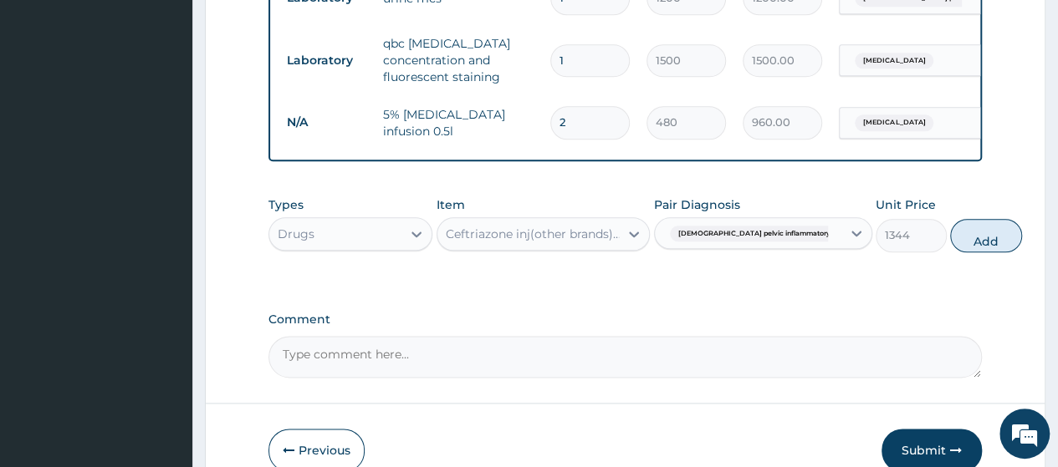
click at [950, 219] on button "Add" at bounding box center [985, 235] width 71 height 33
type input "0"
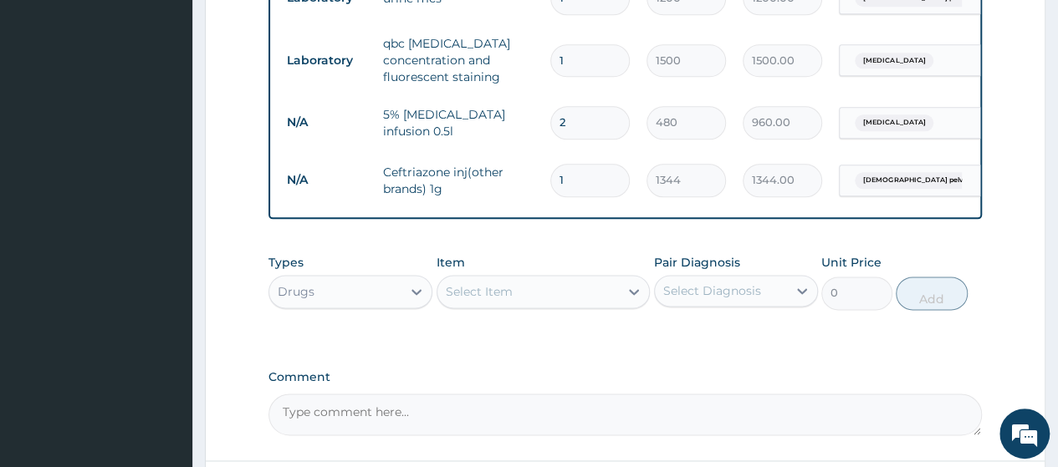
type input "0.00"
type input "3"
type input "4032.00"
type input "3"
click at [493, 283] on div "Select Item" at bounding box center [479, 291] width 67 height 17
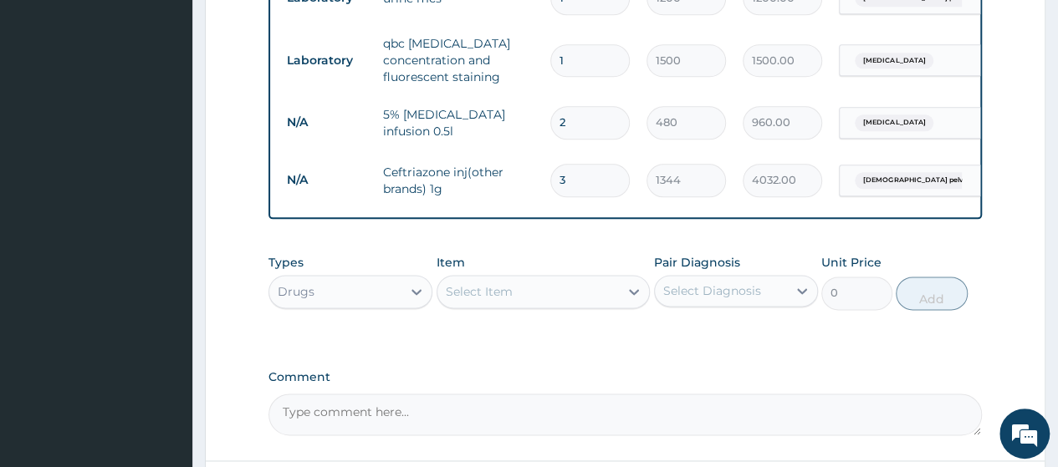
click at [493, 283] on div "Select Item" at bounding box center [479, 291] width 67 height 17
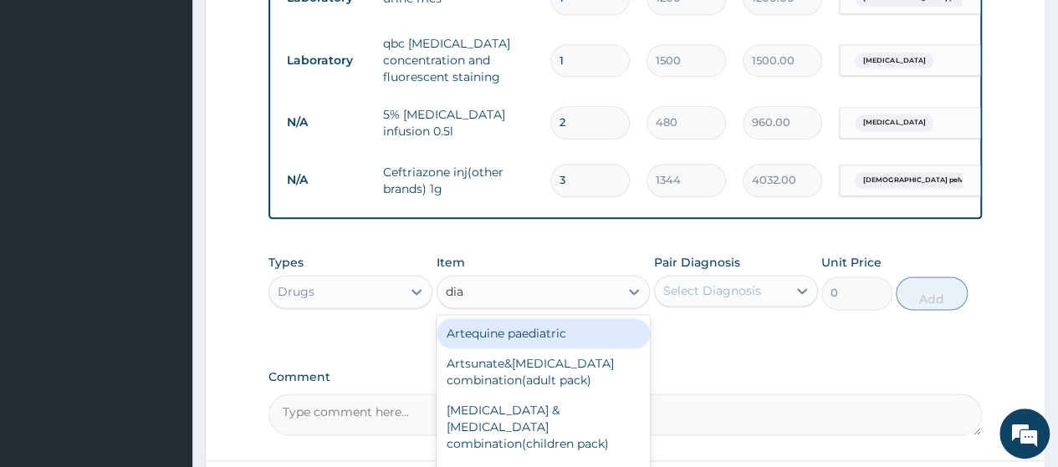
type input "diaz"
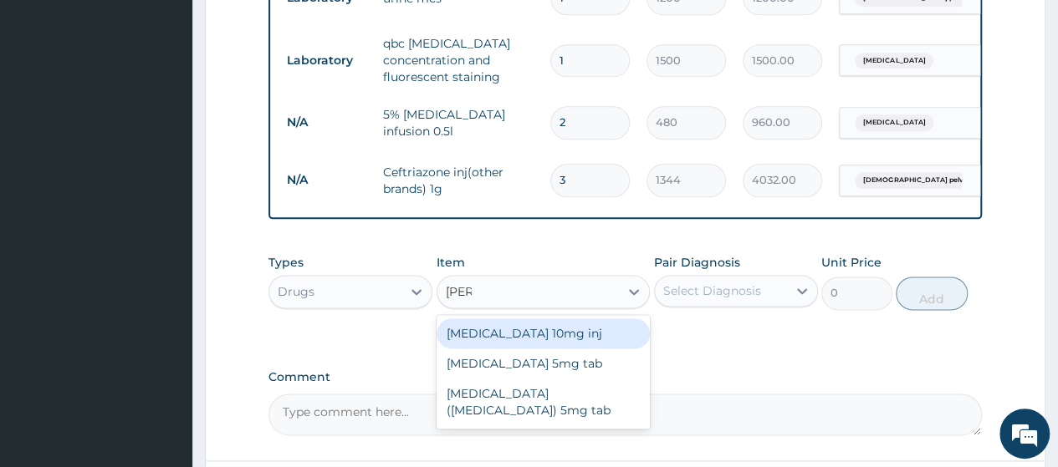
click at [541, 319] on div "[MEDICAL_DATA] 10mg inj" at bounding box center [543, 334] width 214 height 30
type input "240"
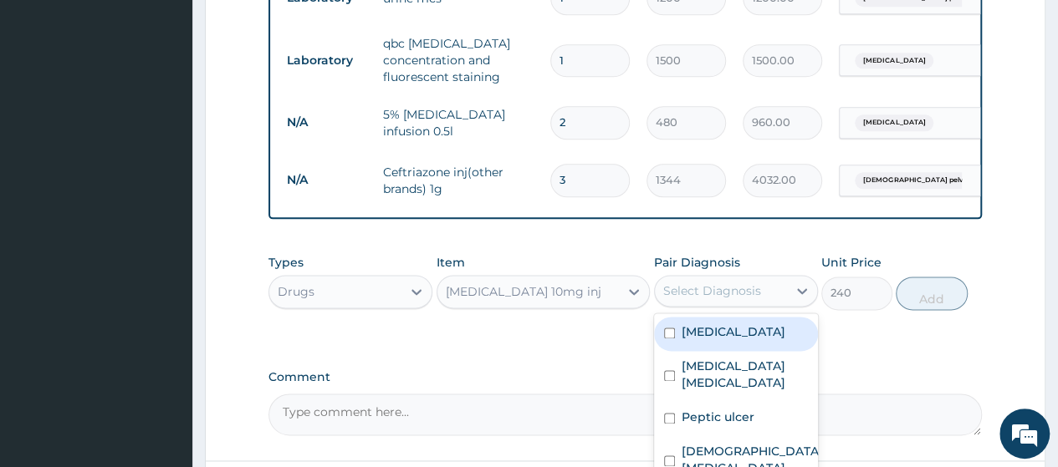
click at [714, 283] on div "Select Diagnosis" at bounding box center [712, 291] width 98 height 17
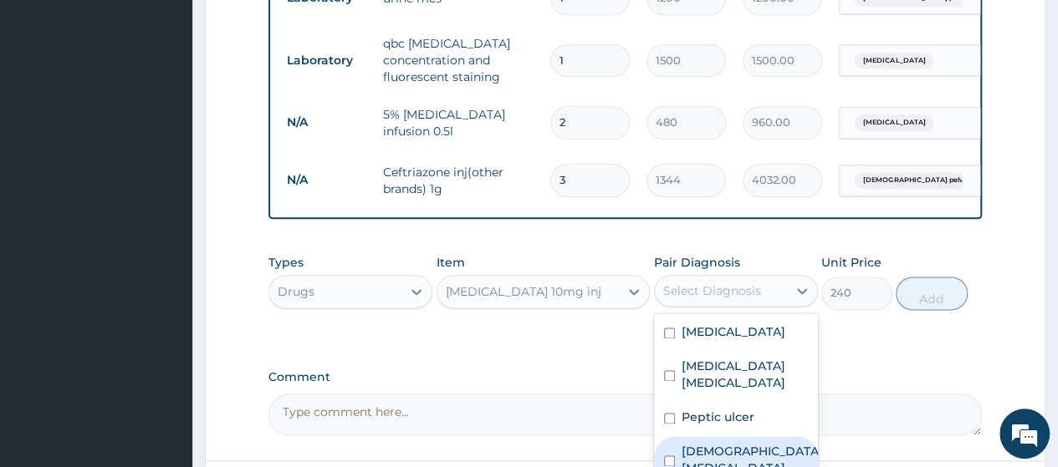
click at [718, 443] on label "Female pelvic inflammatory disease" at bounding box center [751, 459] width 141 height 33
checkbox input "true"
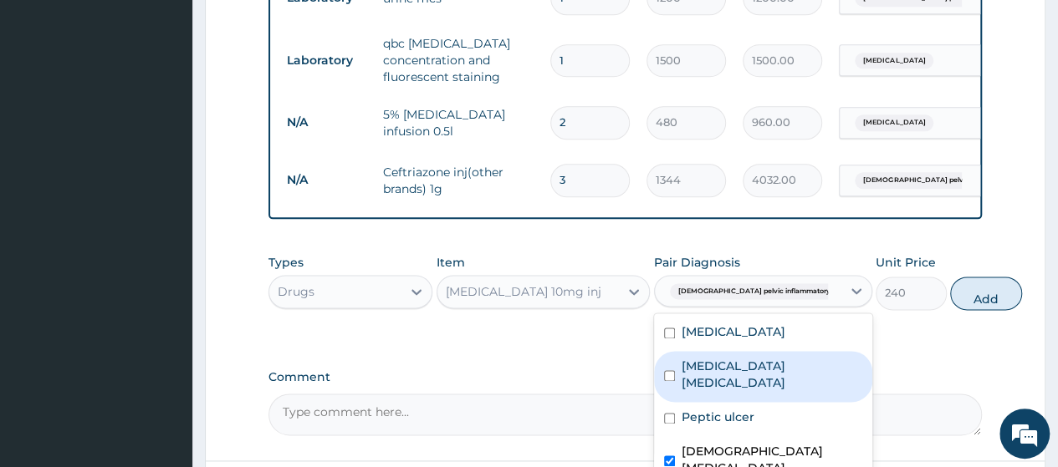
click at [705, 351] on div "Uterine fibroid polyp" at bounding box center [763, 376] width 218 height 51
checkbox input "true"
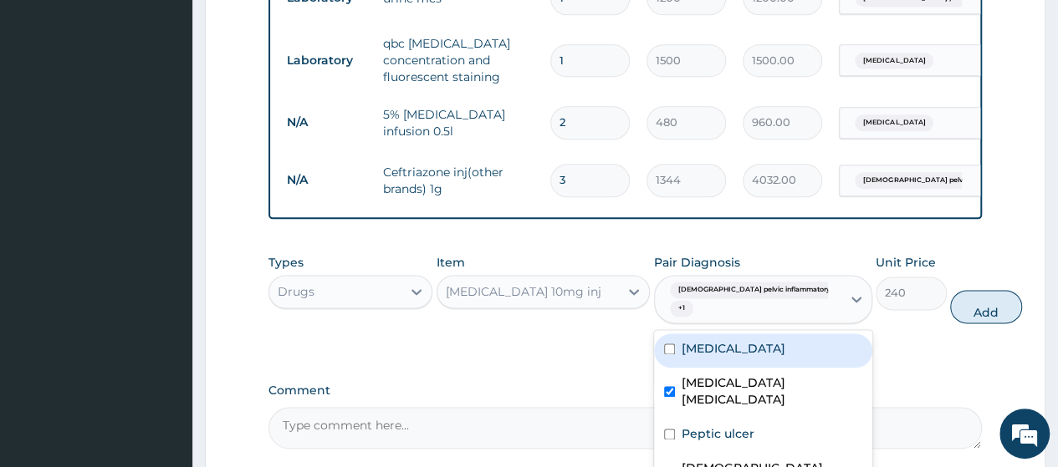
click at [703, 334] on div "[MEDICAL_DATA]" at bounding box center [763, 351] width 218 height 34
checkbox input "true"
click at [950, 290] on button "Add" at bounding box center [985, 306] width 71 height 33
type input "0"
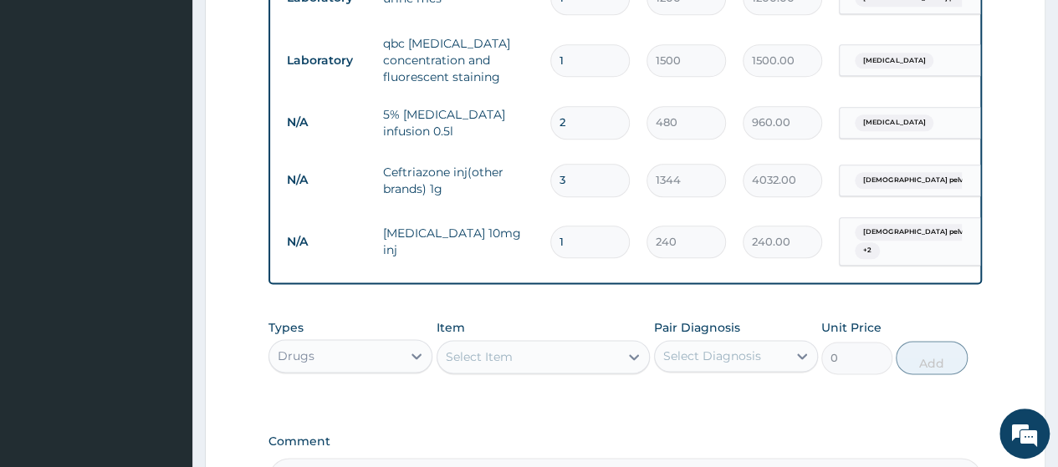
click at [496, 349] on div "Select Item" at bounding box center [479, 357] width 67 height 17
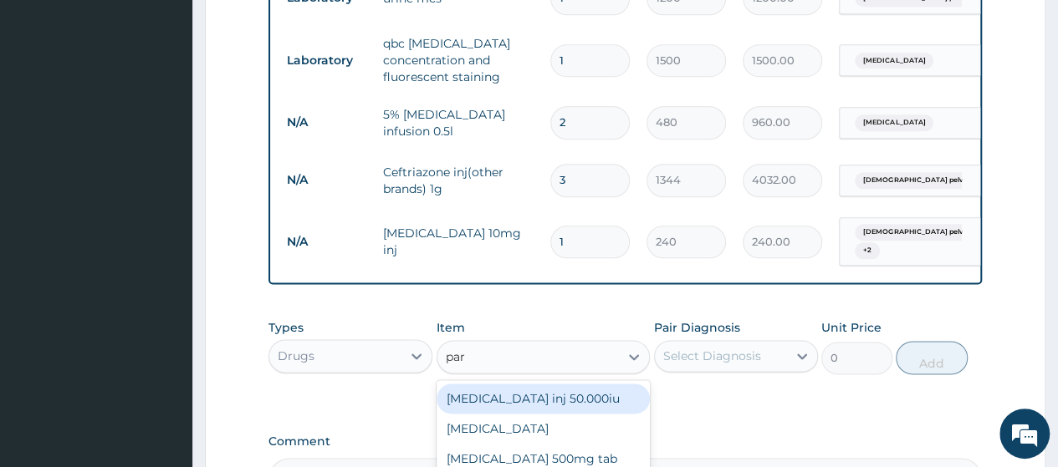
type input "para"
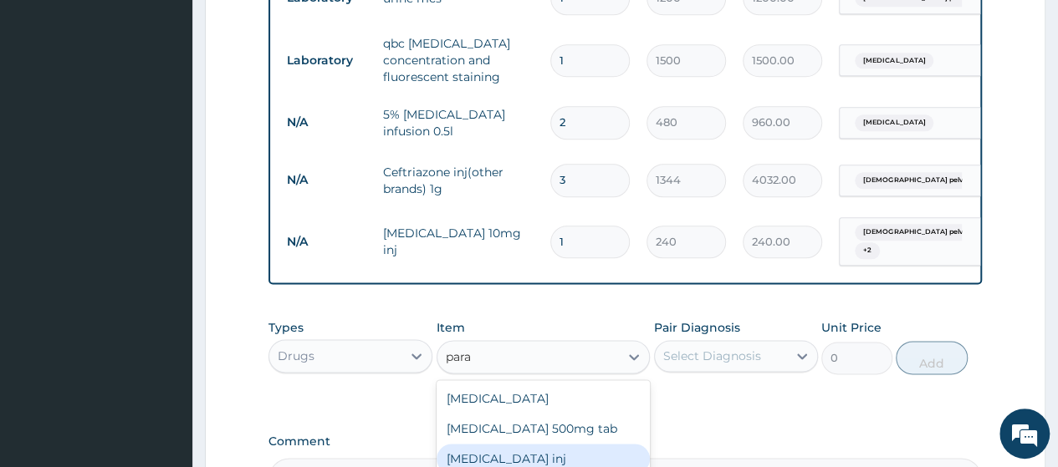
click at [506, 444] on div "[MEDICAL_DATA] inj" at bounding box center [543, 459] width 214 height 30
type input "64"
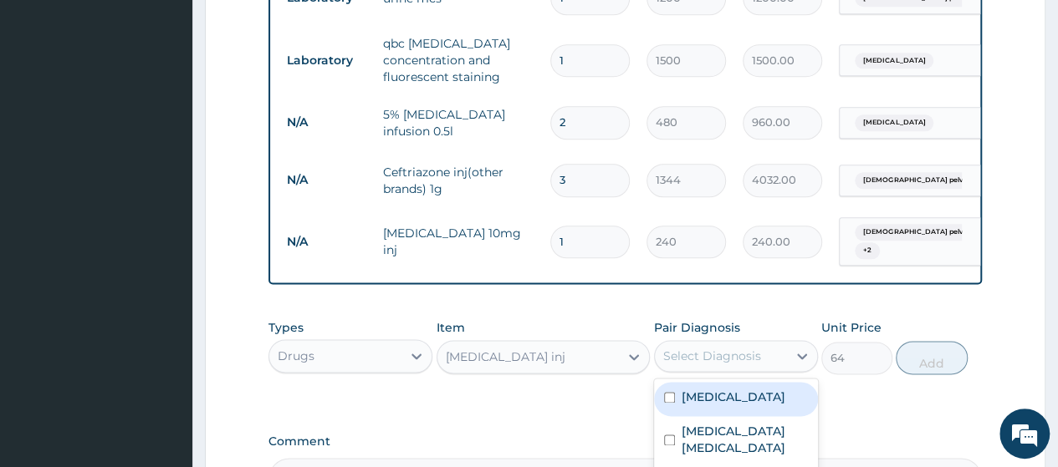
click at [726, 348] on div "Select Diagnosis" at bounding box center [712, 356] width 98 height 17
click at [717, 389] on label "[MEDICAL_DATA]" at bounding box center [733, 397] width 104 height 17
checkbox input "true"
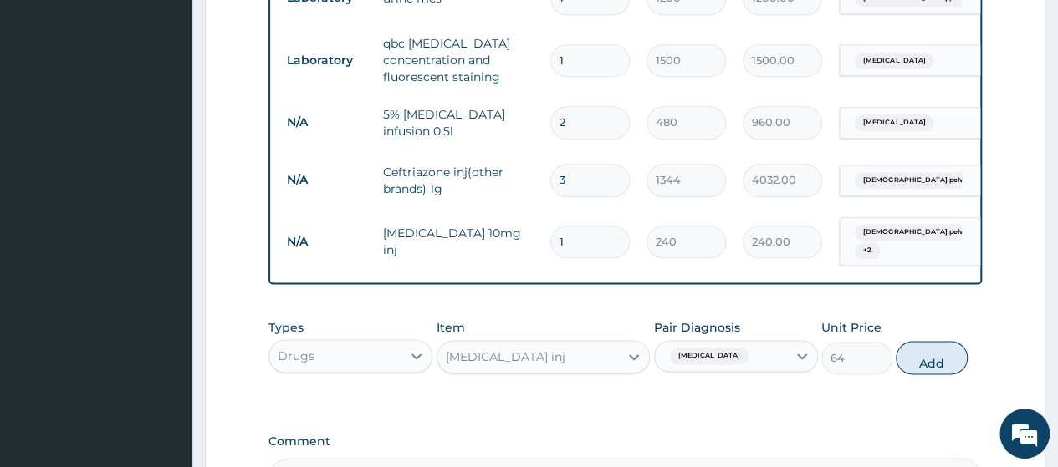
click at [919, 341] on button "Add" at bounding box center [931, 357] width 71 height 33
type input "0"
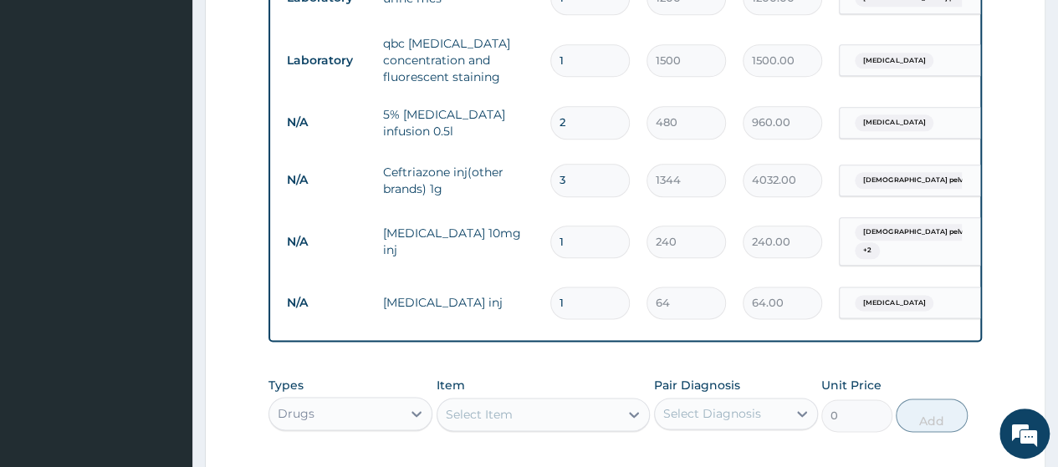
type input "0.00"
type input "2"
type input "128.00"
type input "2"
click at [576, 401] on div "Select Item" at bounding box center [528, 414] width 182 height 27
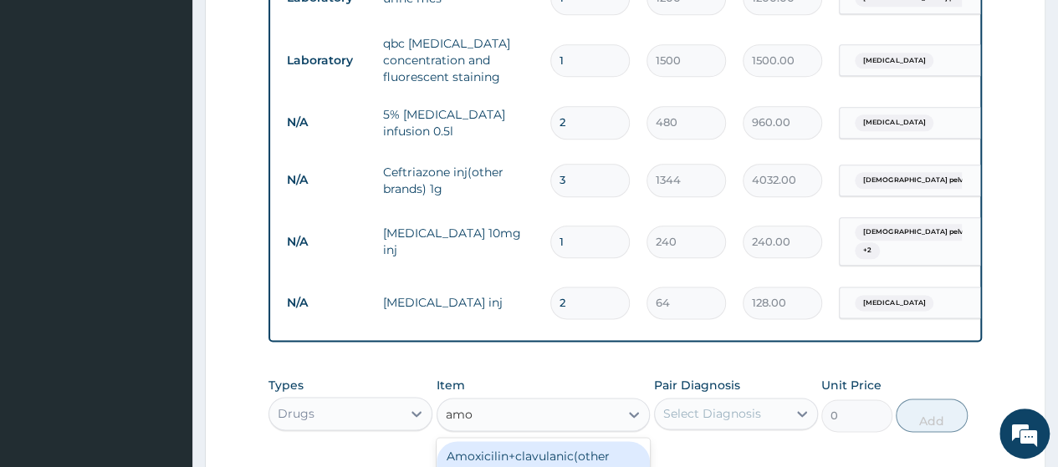
type input "amox"
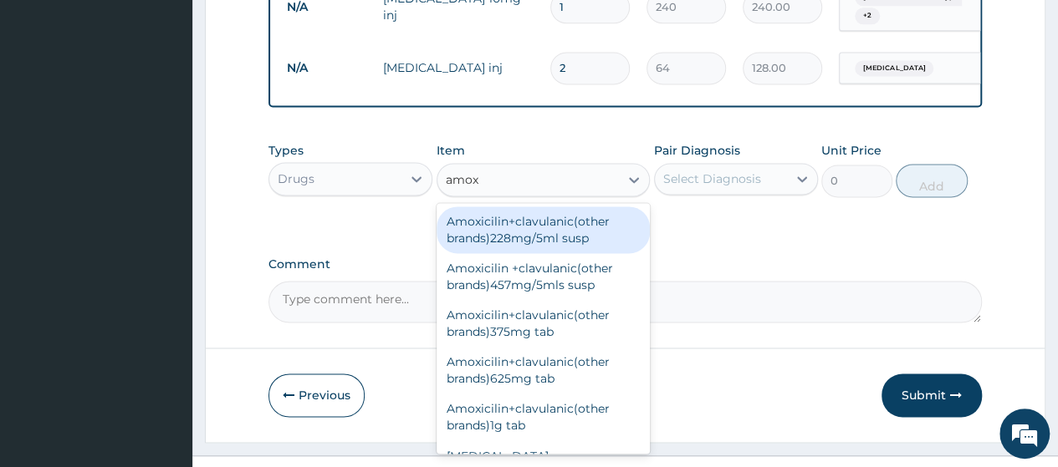
scroll to position [1154, 0]
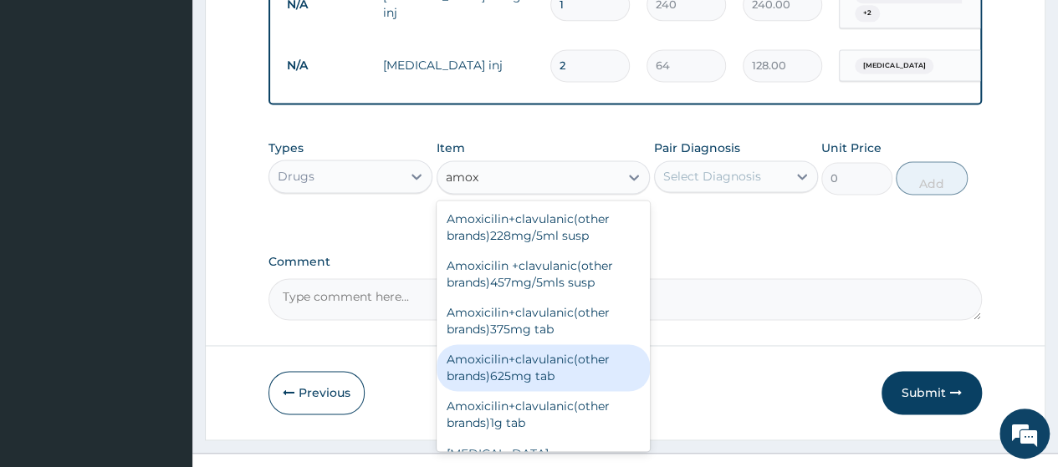
click at [595, 345] on div "Amoxicilin+clavulanic(other brands)625mg tab" at bounding box center [543, 368] width 214 height 47
type input "172"
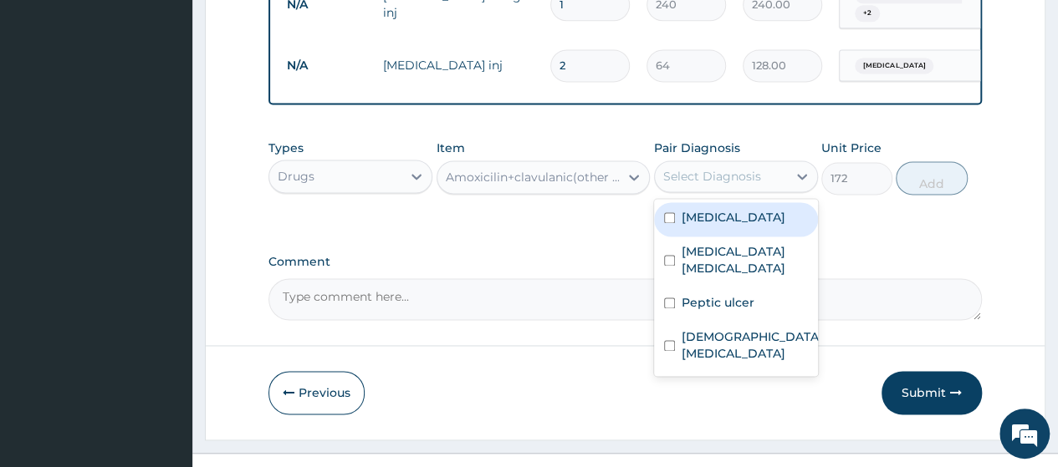
click at [705, 168] on div "Select Diagnosis" at bounding box center [712, 176] width 98 height 17
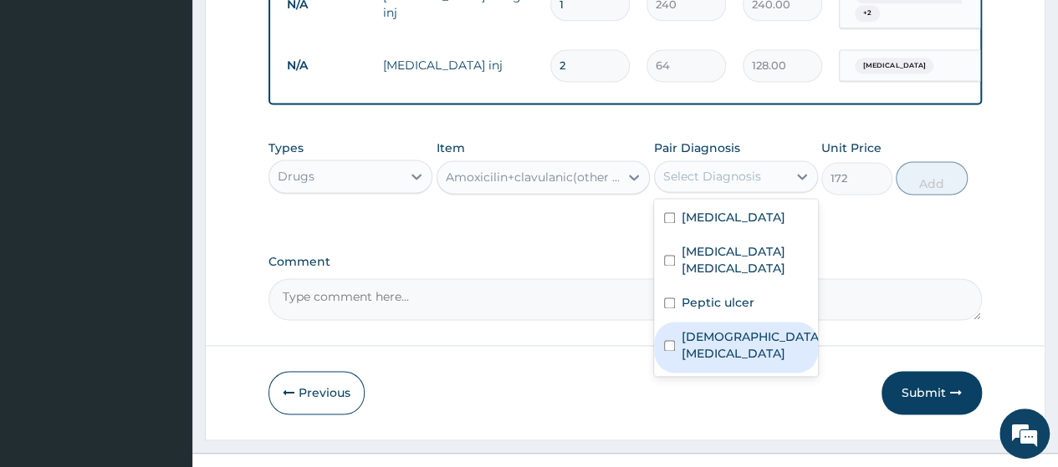
click at [687, 329] on label "Female pelvic inflammatory disease" at bounding box center [751, 345] width 141 height 33
checkbox input "true"
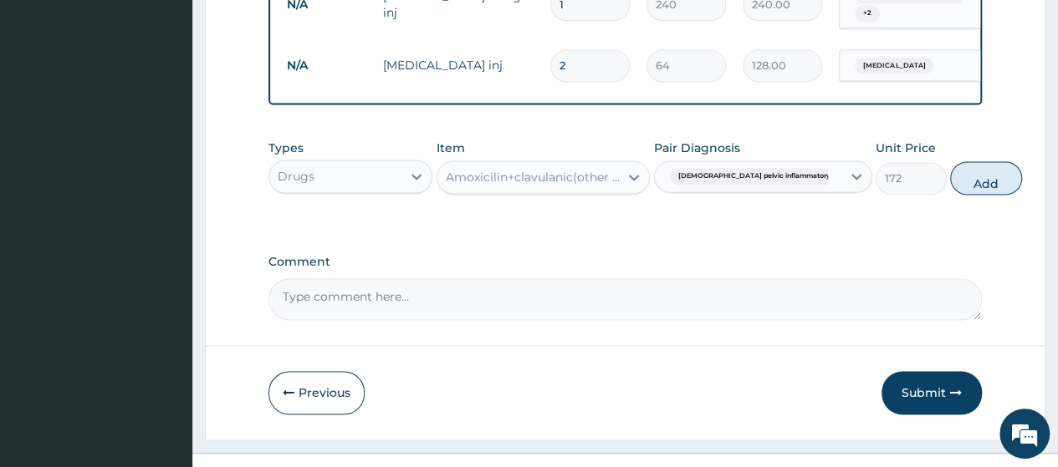
click at [950, 161] on button "Add" at bounding box center [985, 177] width 71 height 33
type input "0"
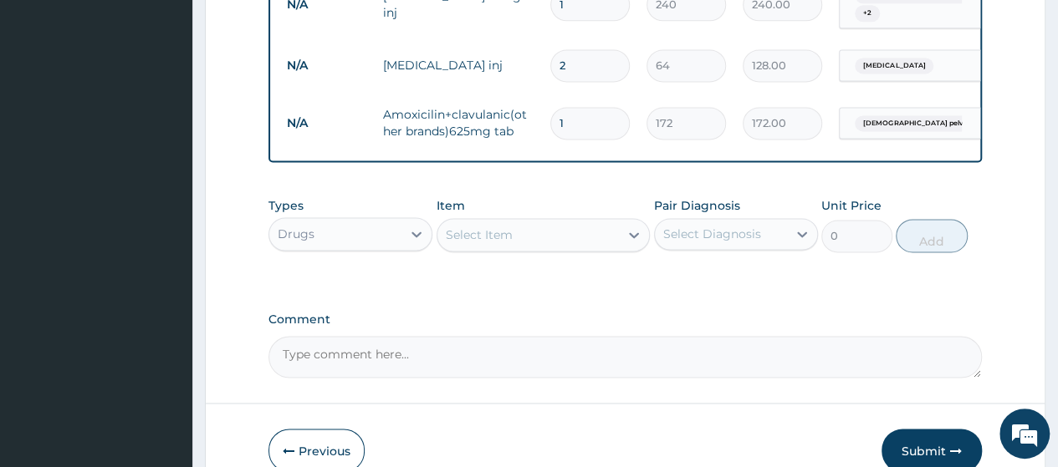
type input "14"
type input "2408.00"
type input "14"
click at [606, 222] on div "Select Item" at bounding box center [528, 235] width 182 height 27
type input "ib"
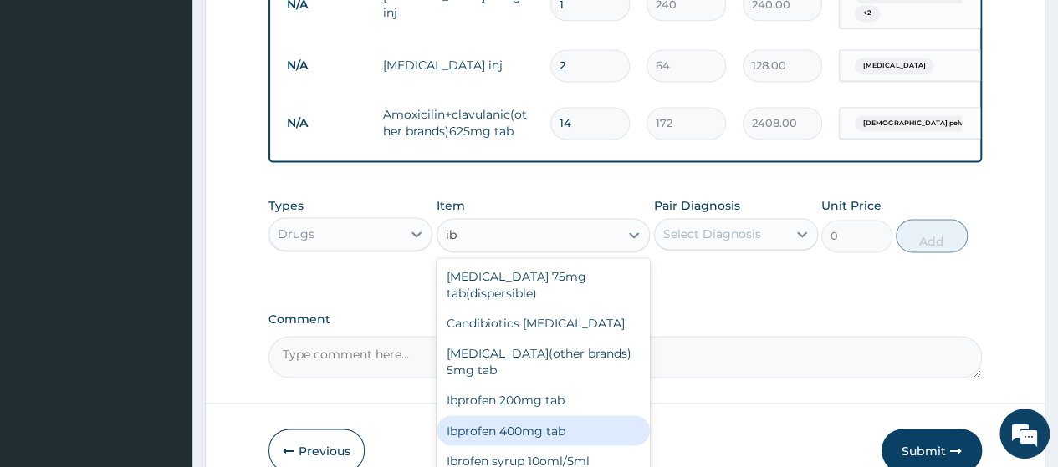
click at [544, 416] on div "Ibprofen 400mg tab" at bounding box center [543, 431] width 214 height 30
type input "32"
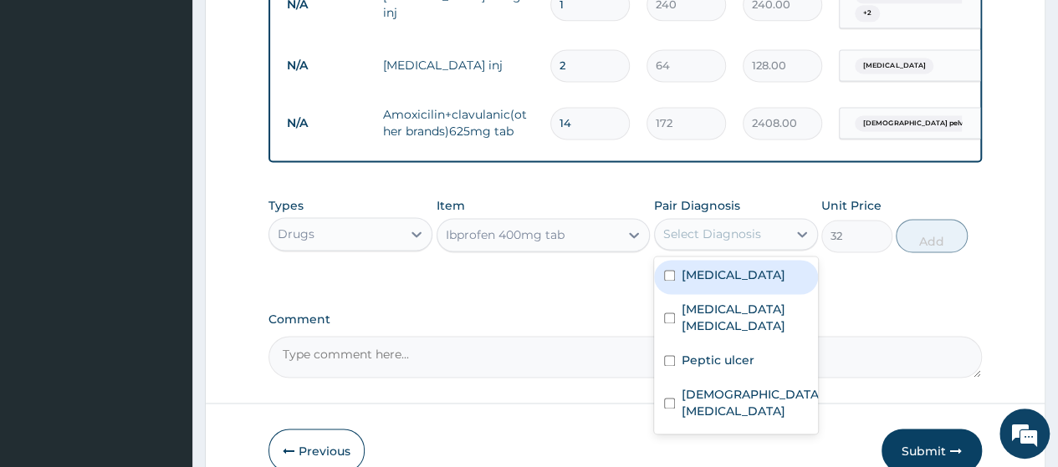
click at [729, 226] on div "Select Diagnosis" at bounding box center [712, 234] width 98 height 17
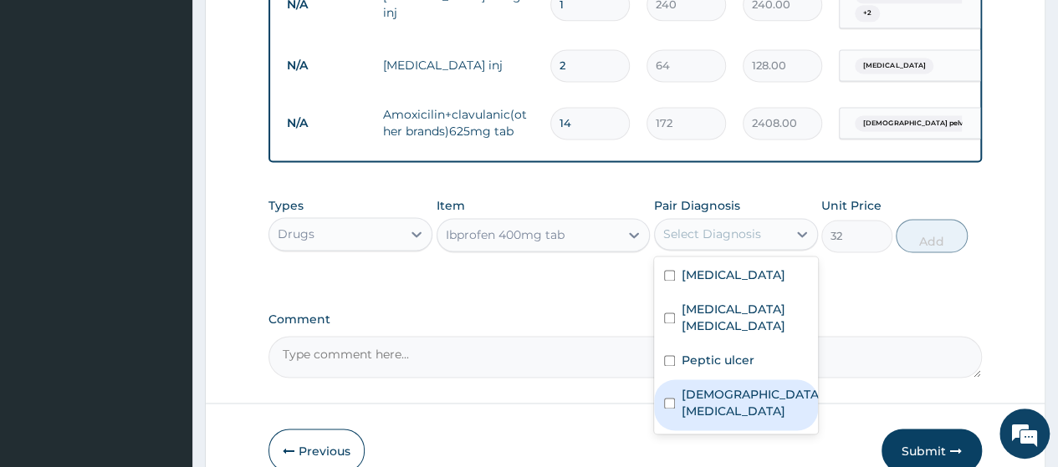
click at [687, 386] on label "Female pelvic inflammatory disease" at bounding box center [751, 402] width 141 height 33
checkbox input "true"
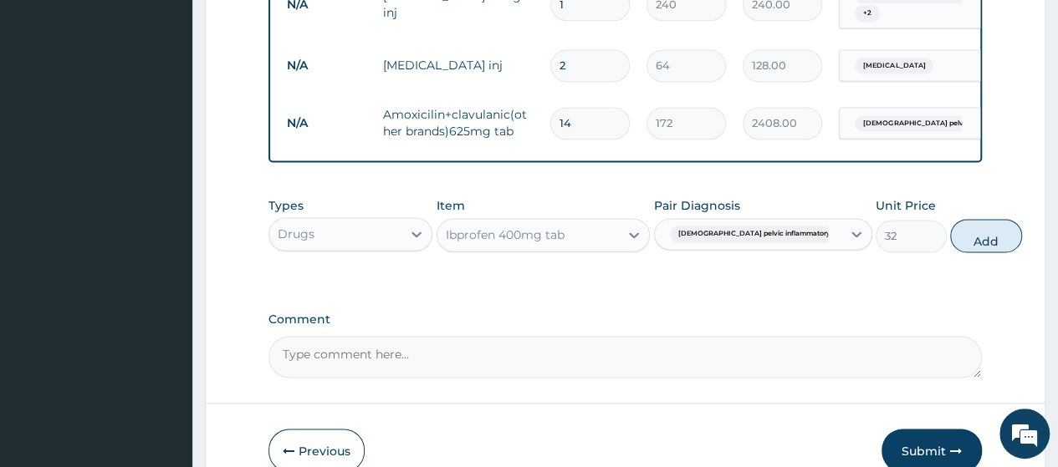
click at [950, 219] on button "Add" at bounding box center [985, 235] width 71 height 33
type input "0"
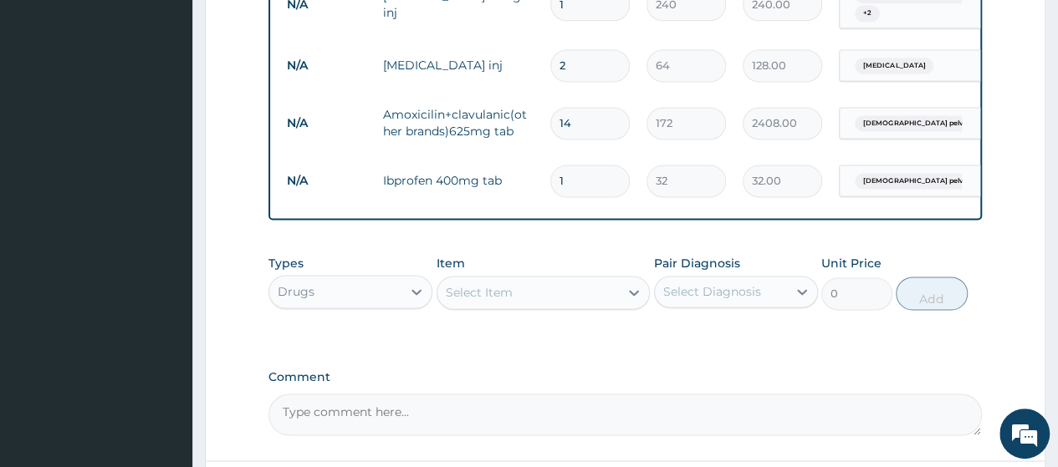
type input "10"
type input "320.00"
type input "10"
click at [574, 279] on div "Select Item" at bounding box center [528, 292] width 182 height 27
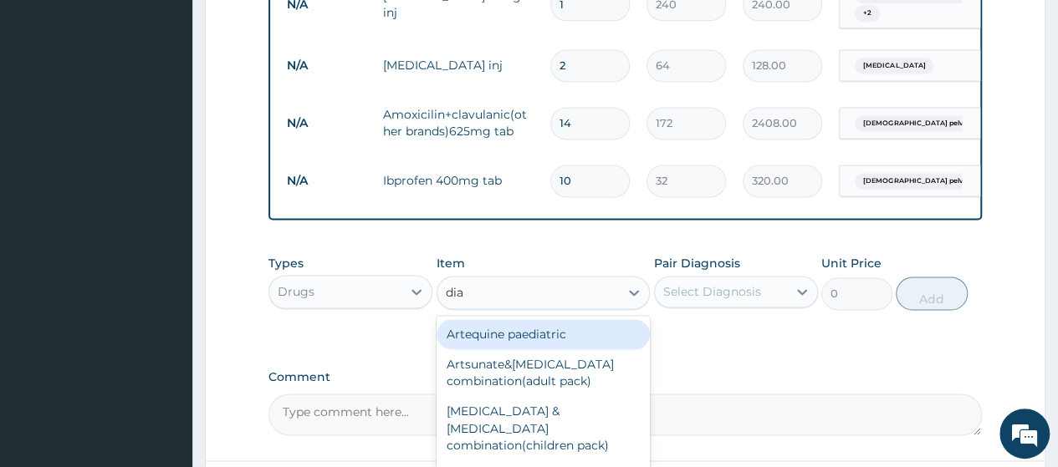
type input "diaz"
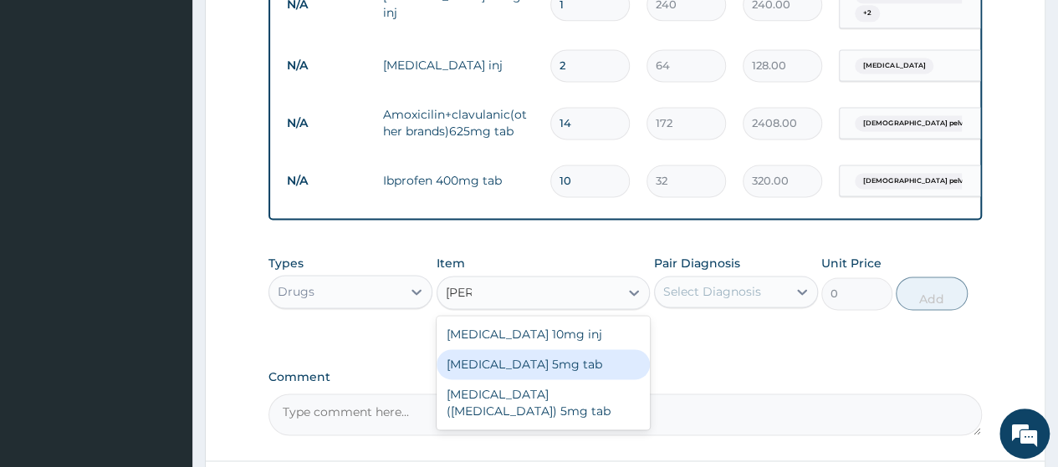
click at [570, 350] on div "[MEDICAL_DATA] 5mg tab" at bounding box center [543, 365] width 214 height 30
type input "43.2"
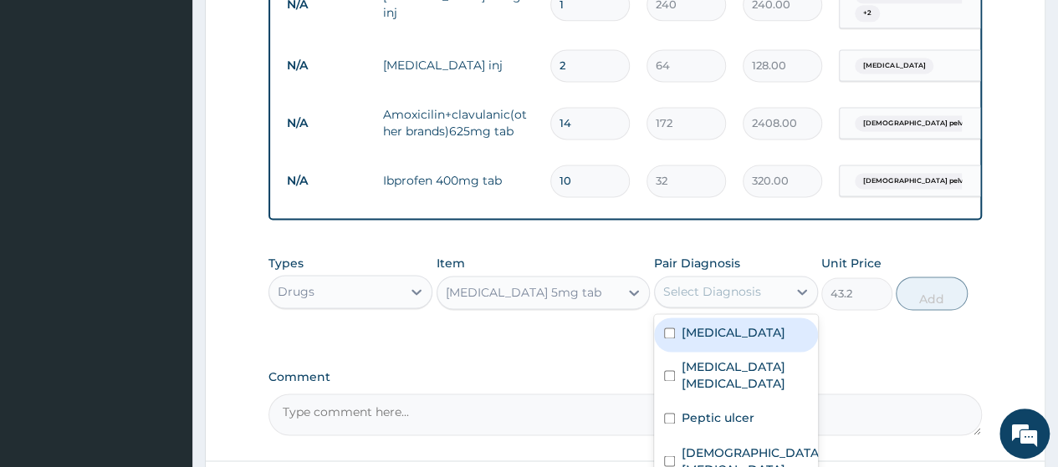
click at [734, 283] on div "Select Diagnosis" at bounding box center [712, 291] width 98 height 17
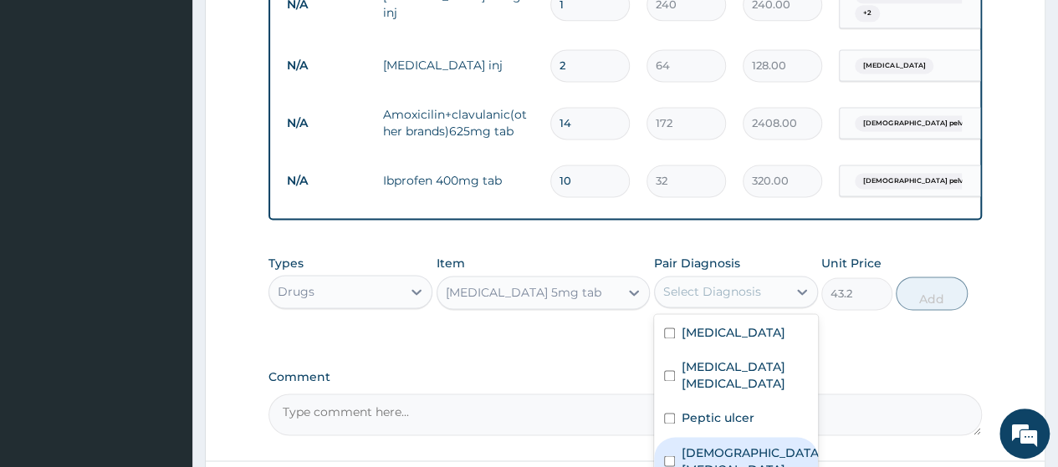
click at [712, 444] on label "Female pelvic inflammatory disease" at bounding box center [751, 460] width 141 height 33
checkbox input "true"
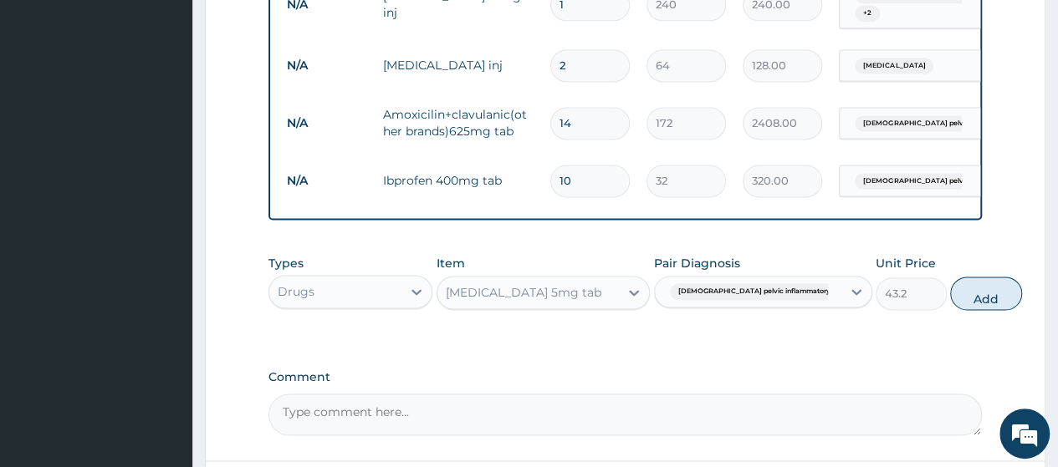
click at [950, 278] on button "Add" at bounding box center [985, 293] width 71 height 33
type input "0"
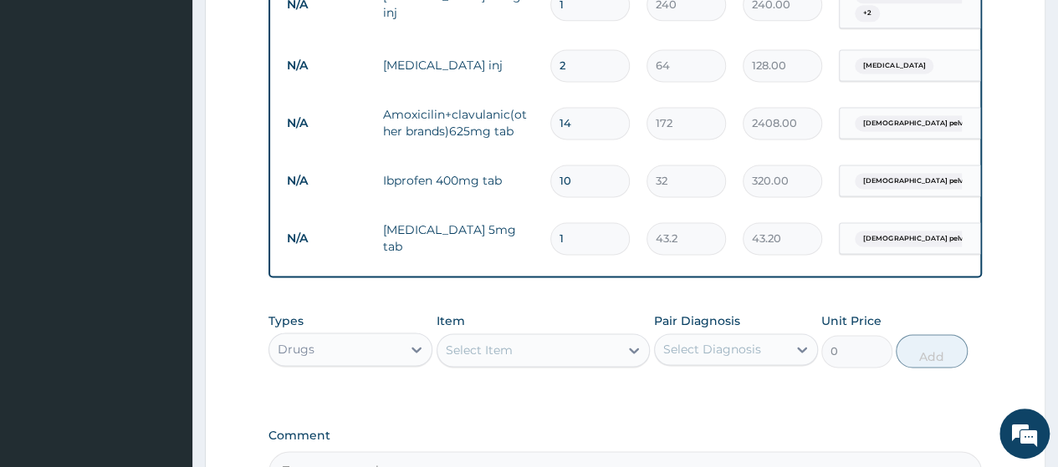
type input "10"
type input "432.00"
type input "10"
click at [555, 337] on div "Select Item" at bounding box center [528, 350] width 182 height 27
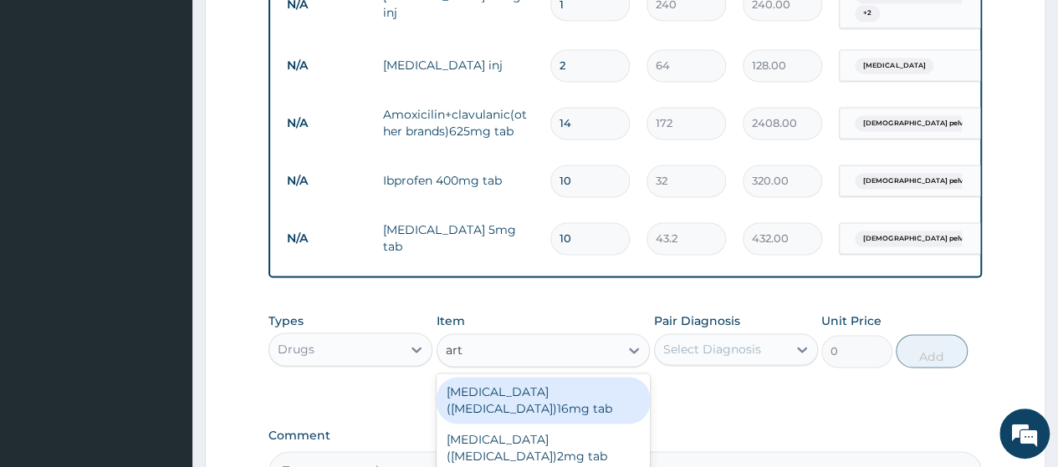
type input "arte"
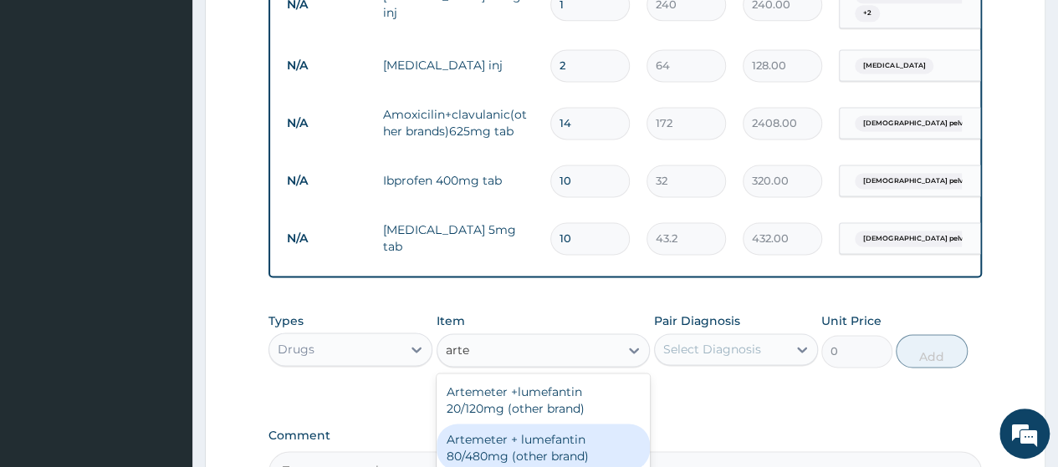
click at [562, 424] on div "Artemeter + lumefantin 80/480mg (other brand)" at bounding box center [543, 447] width 214 height 47
type input "153.6"
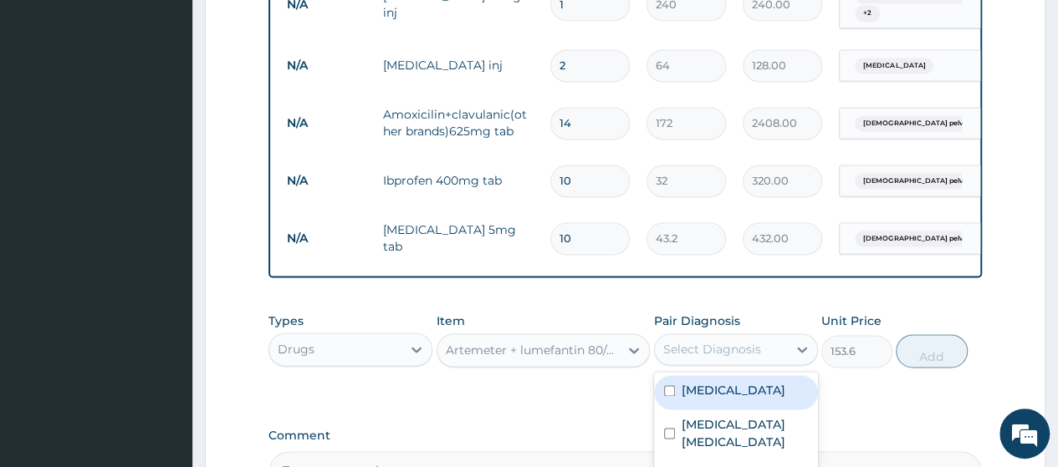
click at [778, 336] on div "Select Diagnosis" at bounding box center [721, 349] width 132 height 27
click at [756, 375] on div "[MEDICAL_DATA]" at bounding box center [736, 392] width 164 height 34
checkbox input "true"
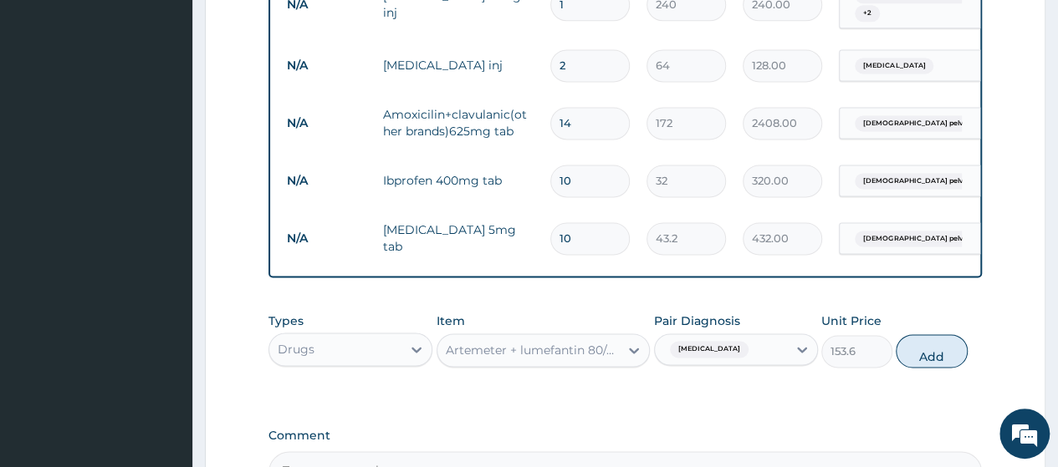
click at [916, 334] on button "Add" at bounding box center [931, 350] width 71 height 33
type input "0"
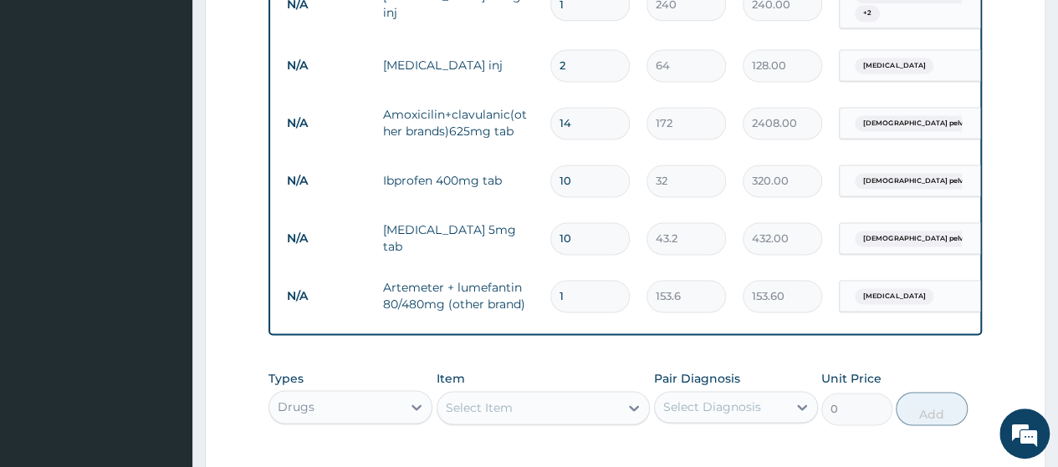
type input "0.00"
type input "6"
type input "921.60"
type input "6"
click at [604, 395] on div "Select Item" at bounding box center [528, 408] width 182 height 27
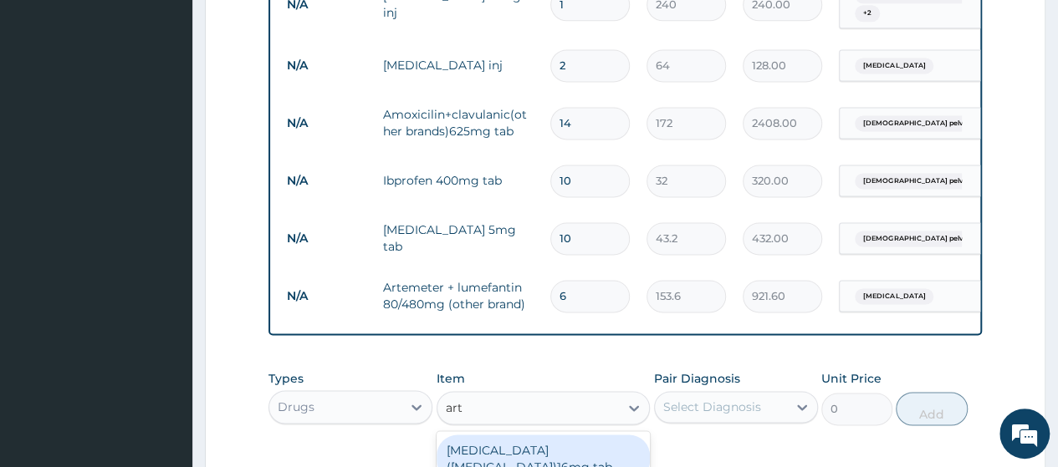
type input "arte"
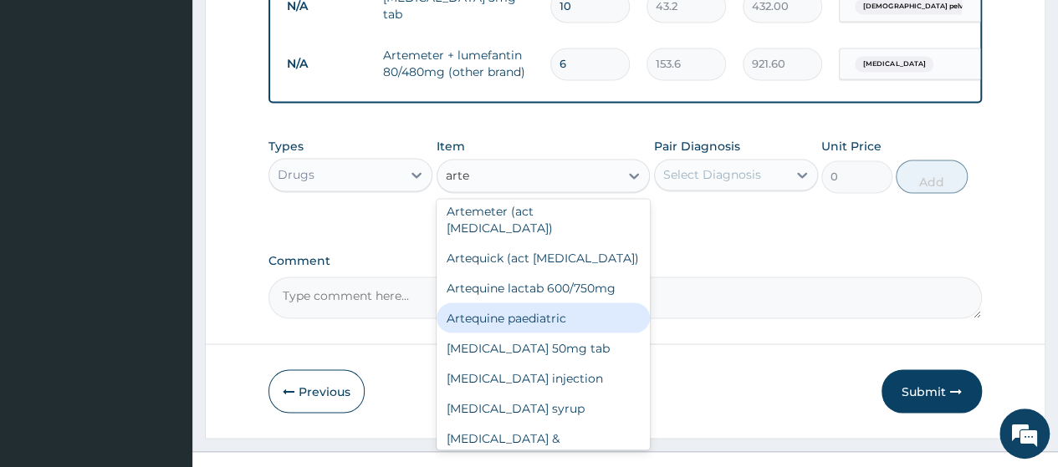
scroll to position [134, 0]
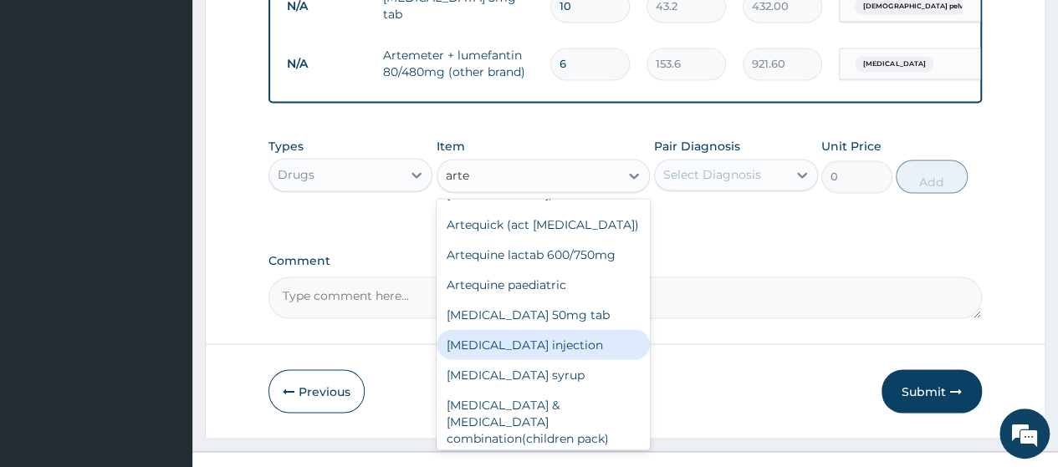
click at [522, 329] on div "Artesunate injection" at bounding box center [543, 344] width 214 height 30
type input "912"
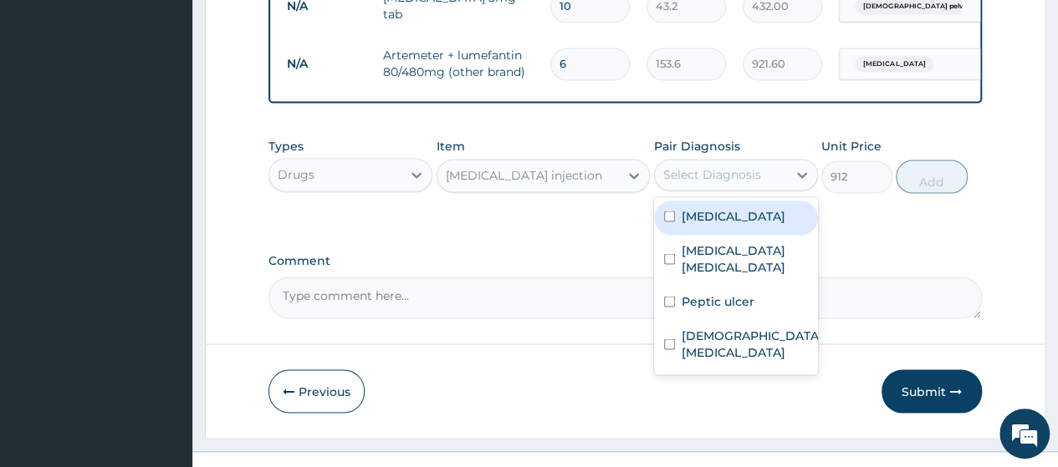
click at [691, 166] on div "Select Diagnosis" at bounding box center [712, 174] width 98 height 17
click at [681, 207] on label "Malaria" at bounding box center [733, 215] width 104 height 17
checkbox input "true"
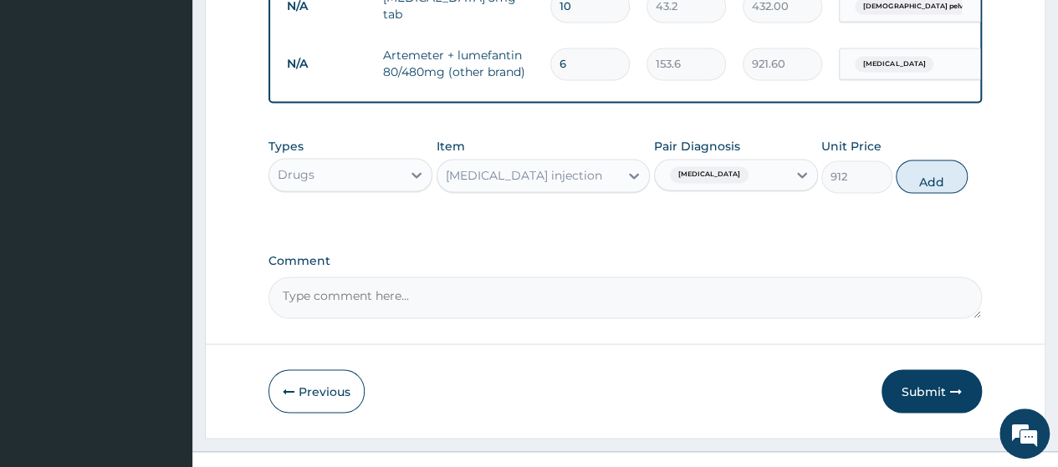
click at [937, 160] on button "Add" at bounding box center [931, 176] width 71 height 33
type input "0"
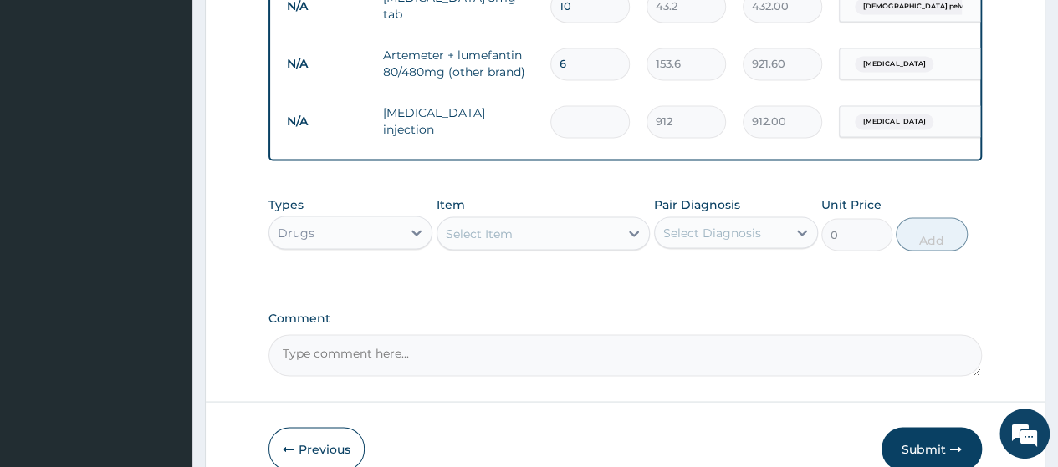
type input "0.00"
type input "3"
type input "2736.00"
type input "3"
click at [948, 427] on button "Submit" at bounding box center [931, 448] width 100 height 43
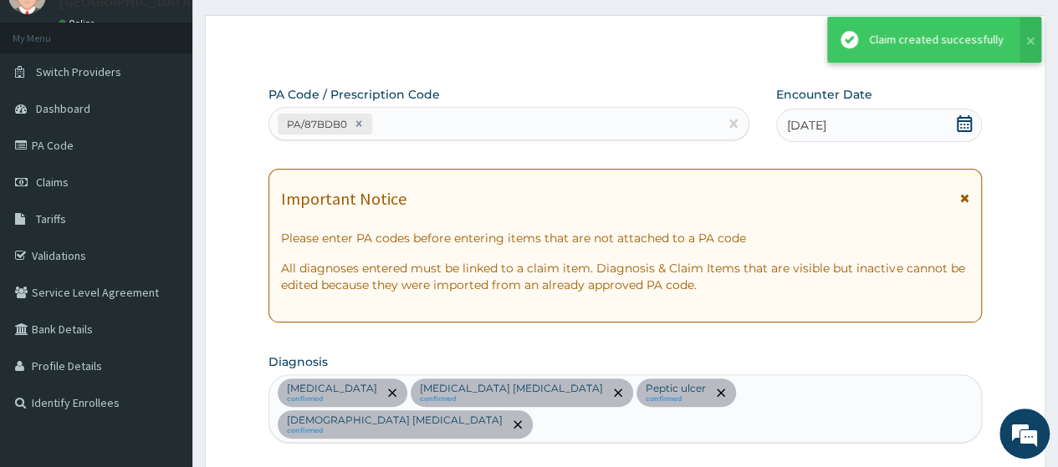
scroll to position [1386, 0]
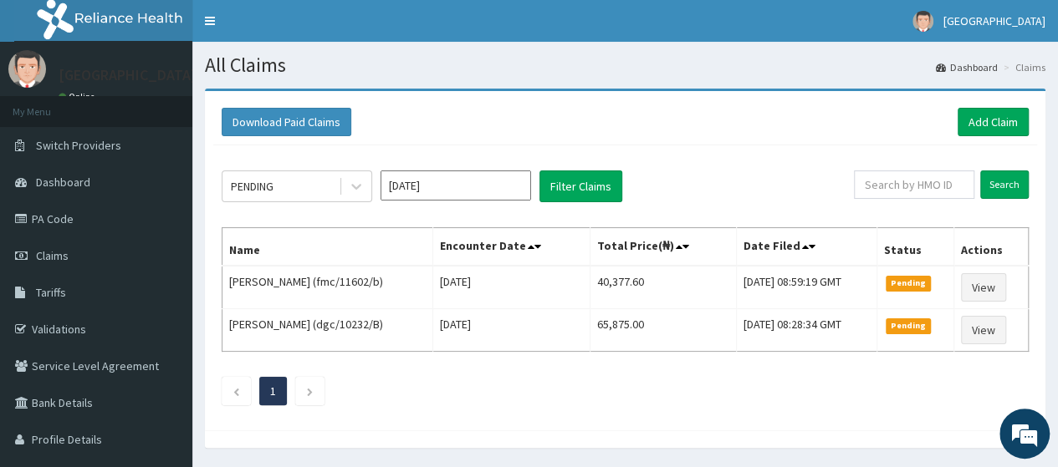
click at [64, 221] on link "PA Code" at bounding box center [96, 219] width 192 height 37
click at [106, 324] on link "Validations" at bounding box center [96, 329] width 192 height 37
click at [69, 319] on link "Validations" at bounding box center [96, 329] width 192 height 37
click at [985, 125] on link "Add Claim" at bounding box center [992, 122] width 71 height 28
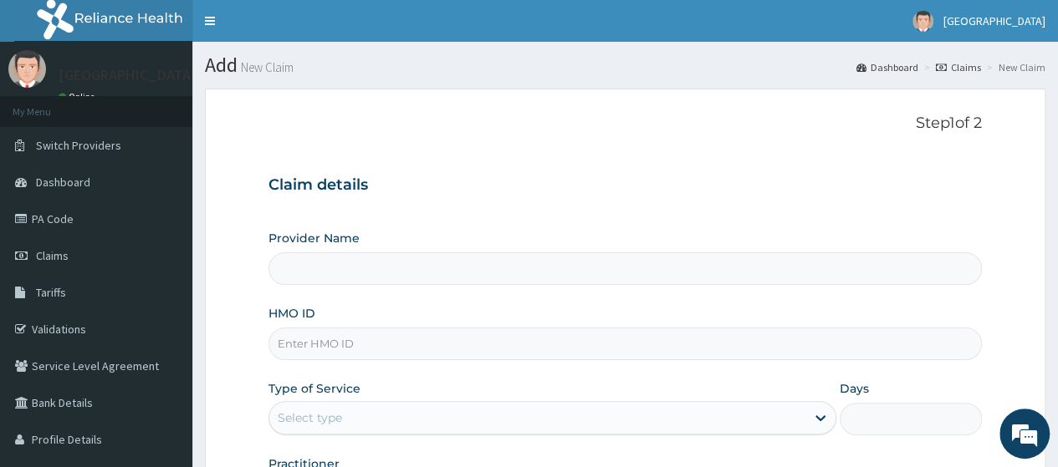
type input "[GEOGRAPHIC_DATA]"
click at [782, 332] on input "HMO ID" at bounding box center [624, 344] width 713 height 33
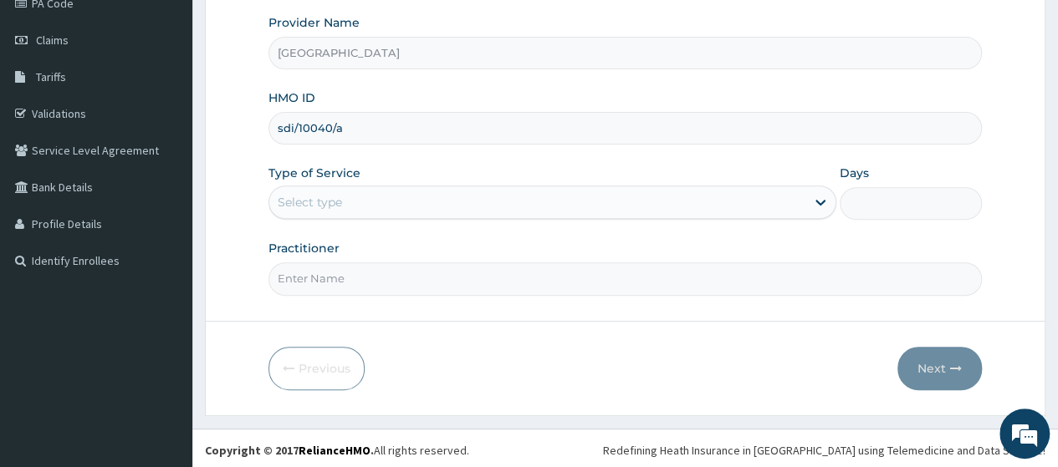
type input "sdi/10040/a"
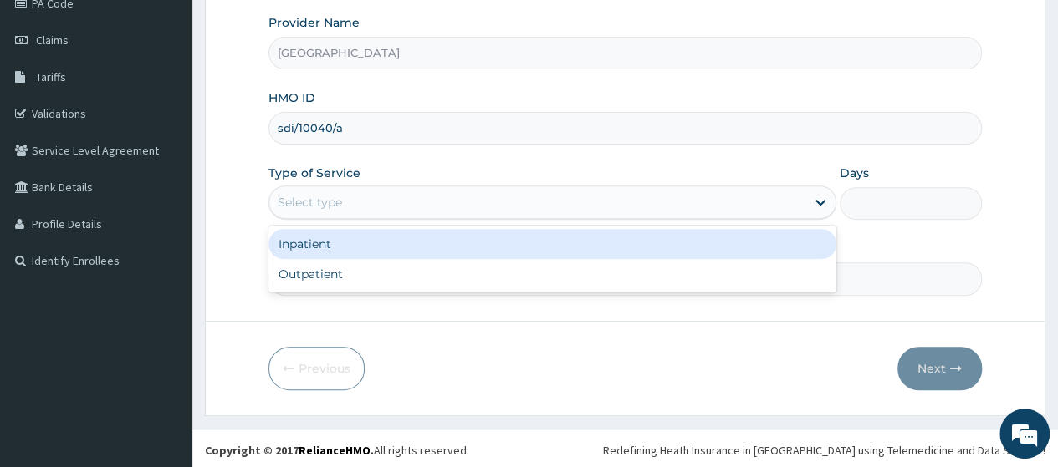
click at [667, 191] on div "Select type" at bounding box center [537, 202] width 536 height 27
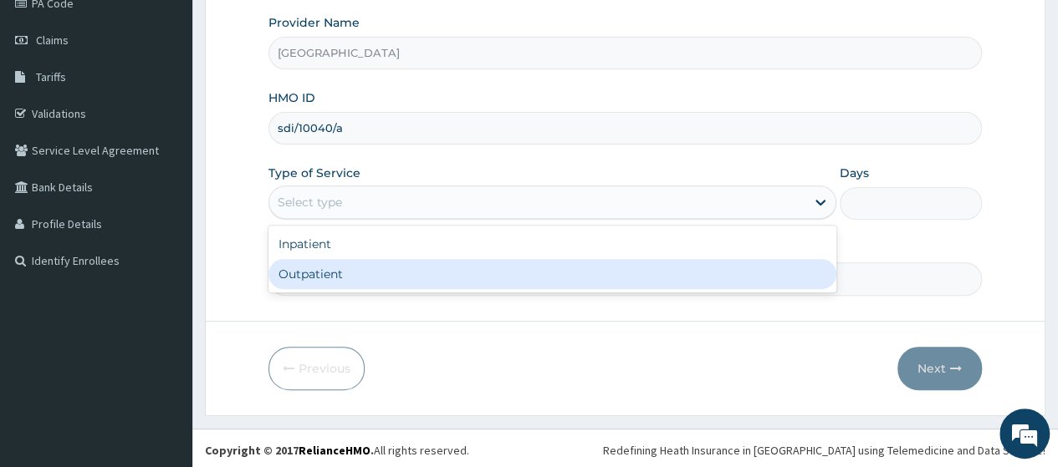
click at [628, 267] on div "Outpatient" at bounding box center [552, 274] width 568 height 30
type input "1"
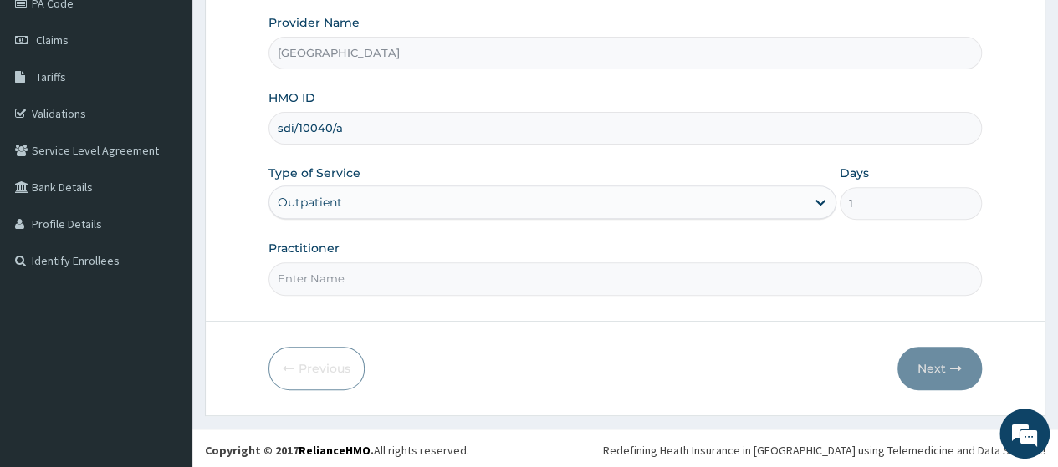
click at [627, 272] on input "Practitioner" at bounding box center [624, 279] width 713 height 33
type input "Dr.Victor"
click at [945, 371] on button "Next" at bounding box center [939, 368] width 84 height 43
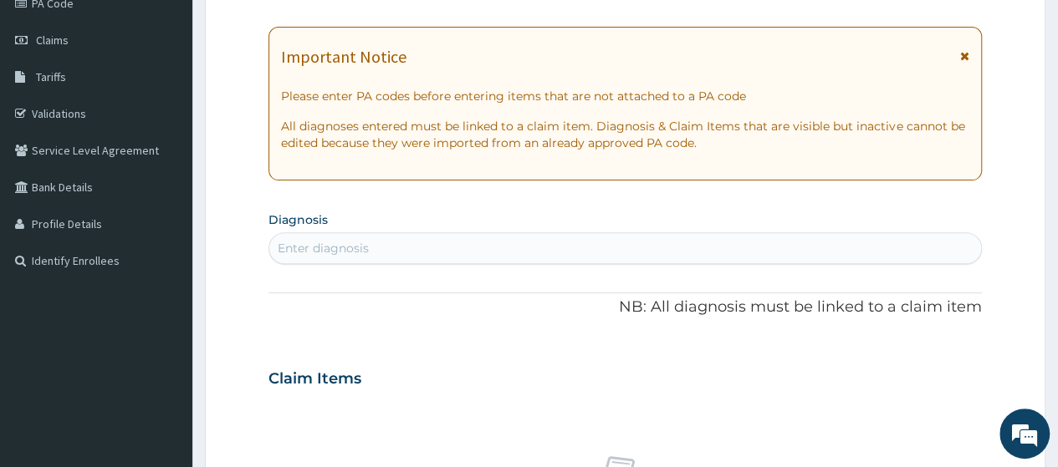
scroll to position [0, 0]
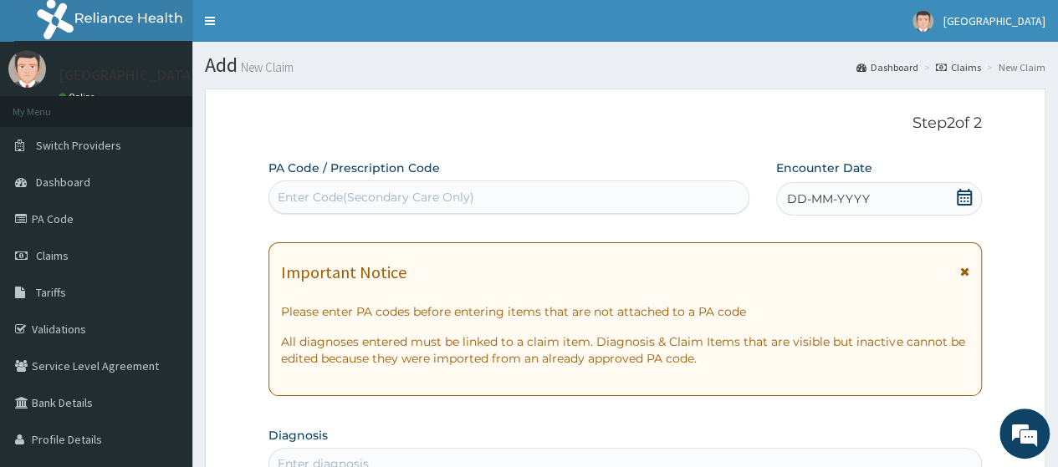
click at [972, 189] on icon at bounding box center [964, 197] width 17 height 17
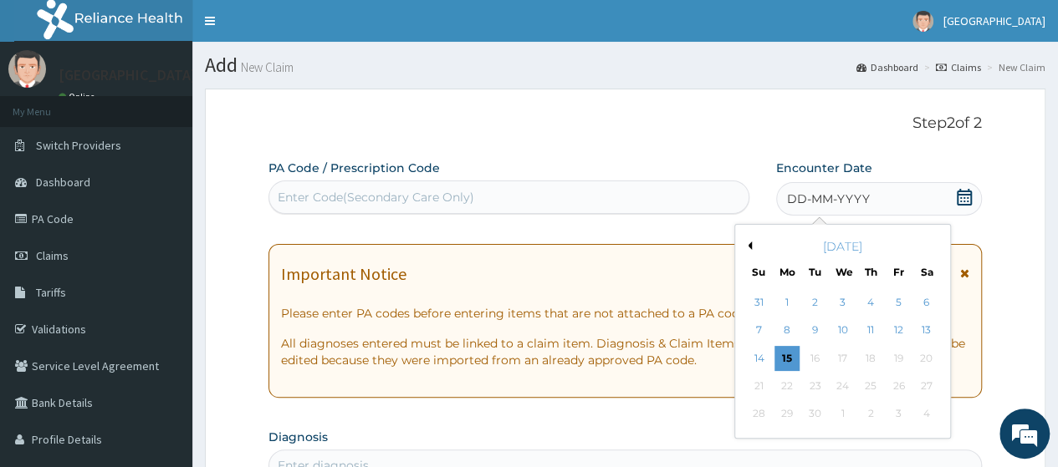
click at [760, 357] on div "14" at bounding box center [758, 358] width 25 height 25
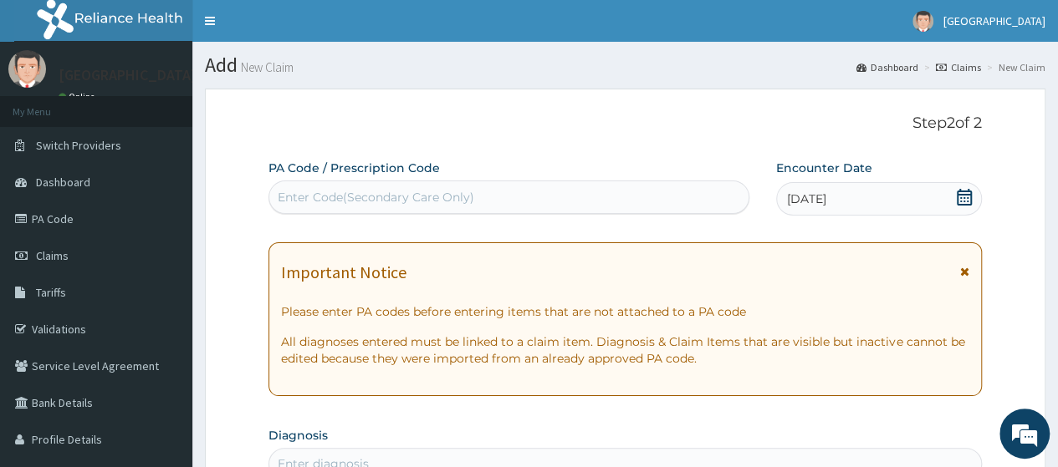
scroll to position [409, 0]
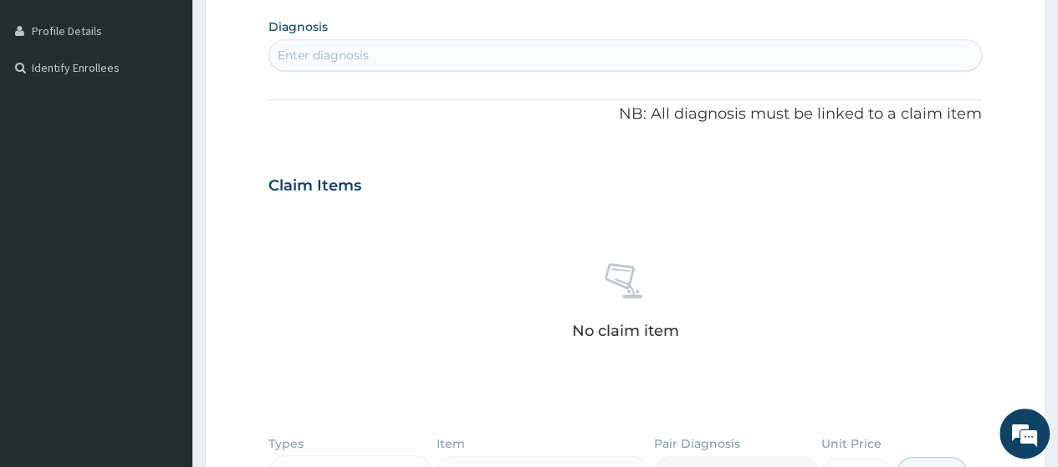
click at [645, 56] on div "Enter diagnosis" at bounding box center [625, 55] width 712 height 27
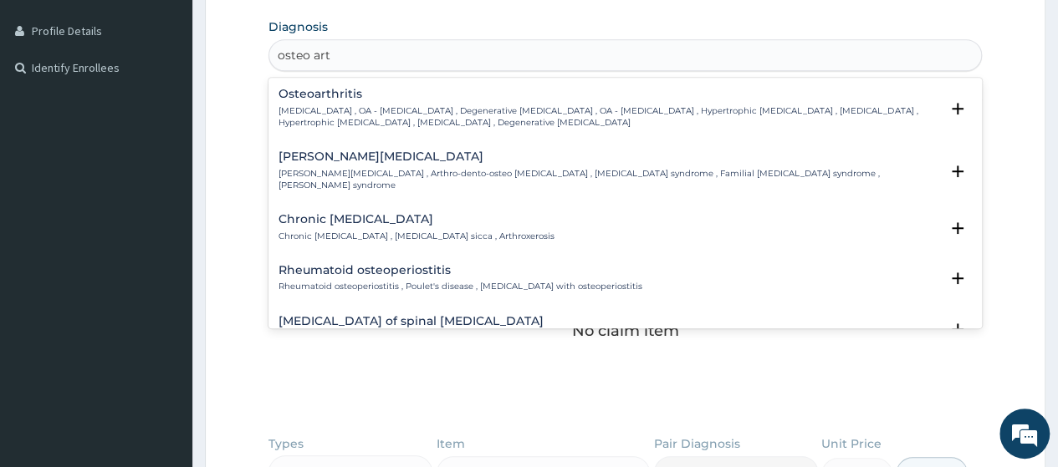
type input "osteo arth"
click at [567, 128] on div "Osteoarthritis Osteoarthritis , OA - Osteoarthritis , Degenerative arthritis , …" at bounding box center [624, 112] width 693 height 49
click at [515, 116] on p "Osteoarthritis , OA - Osteoarthritis , Degenerative arthritis , OA - Osteoarthr…" at bounding box center [608, 117] width 661 height 24
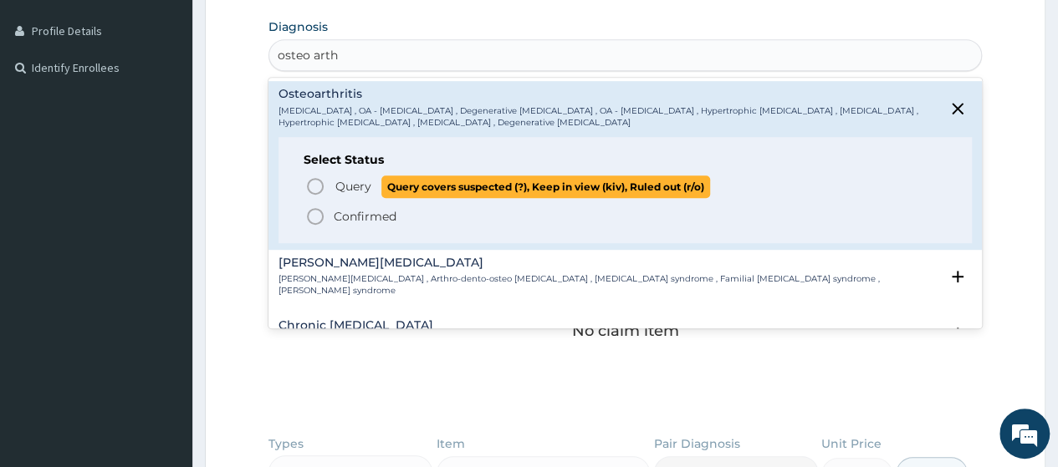
click at [333, 178] on span "Query Query covers suspected (?), Keep in view (kiv), Ruled out (r/o)" at bounding box center [625, 187] width 641 height 23
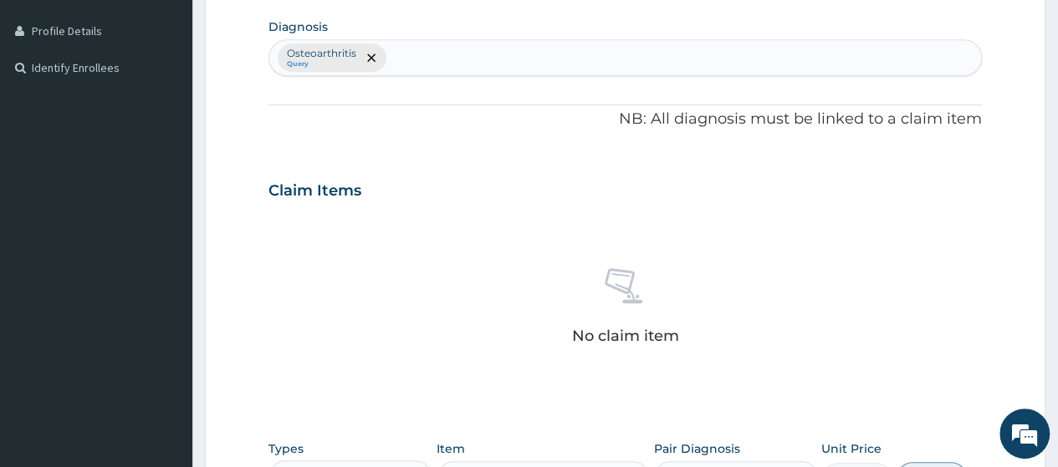
scroll to position [735, 0]
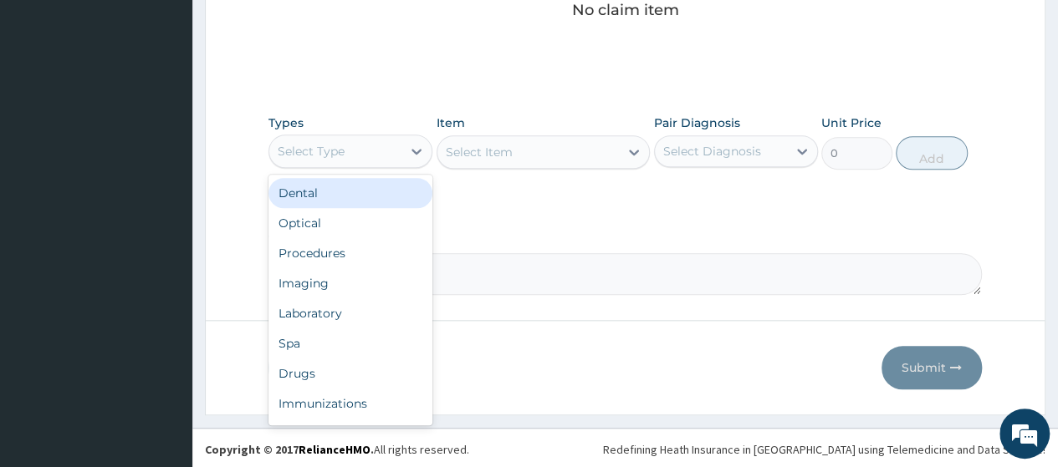
click at [390, 159] on div "Select Type" at bounding box center [335, 151] width 132 height 27
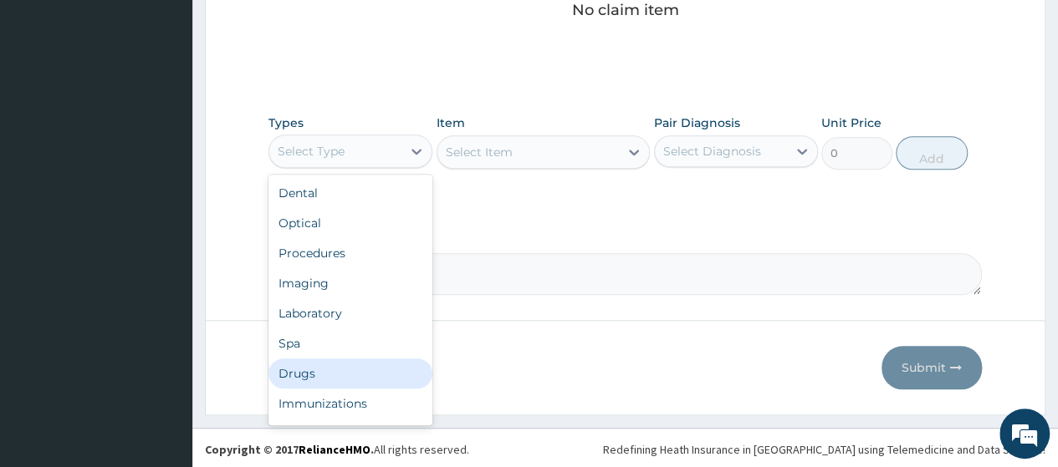
click at [360, 359] on div "Drugs" at bounding box center [350, 374] width 164 height 30
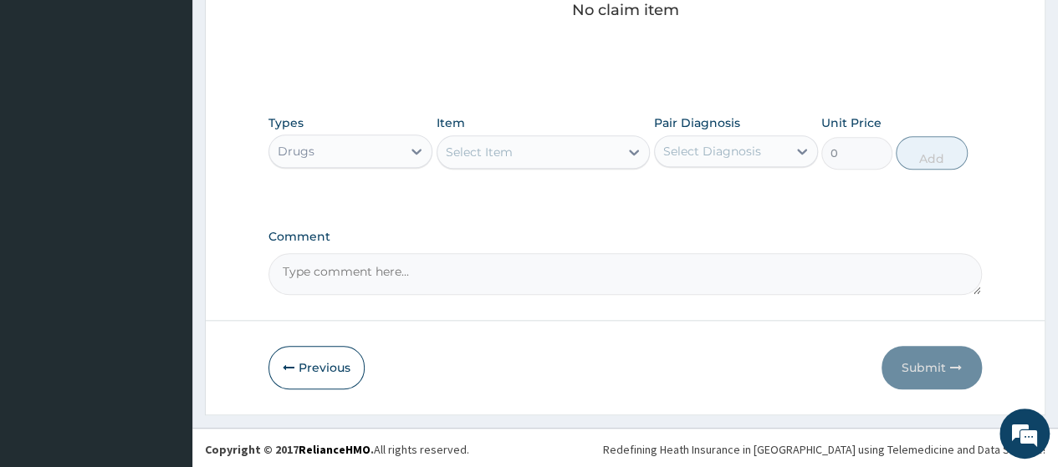
click at [561, 145] on div "Select Item" at bounding box center [528, 152] width 182 height 27
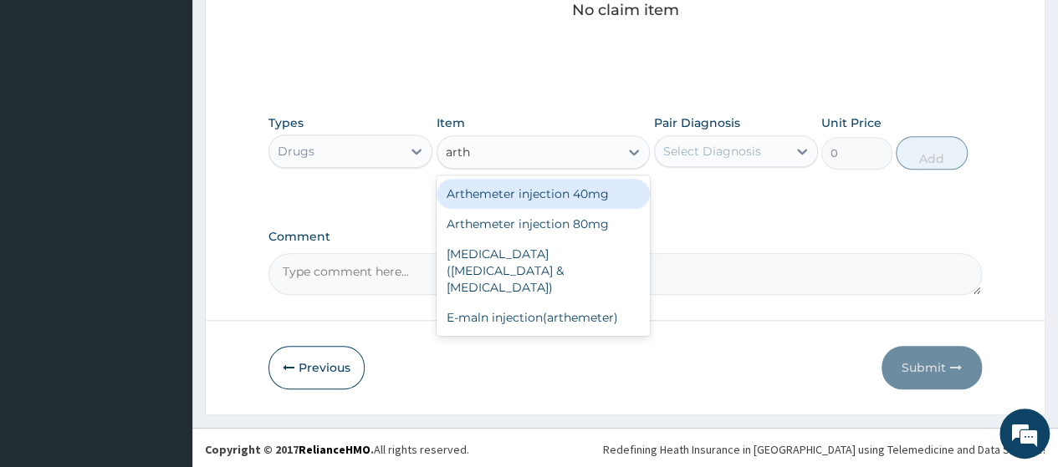
type input "arthr"
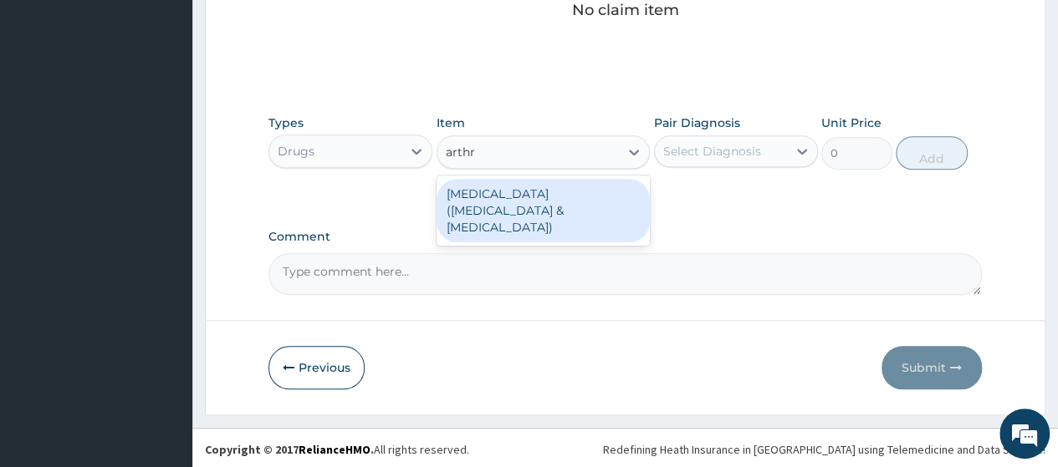
click at [556, 192] on div "Arthrotec(diclofenac &misoprostol)" at bounding box center [543, 211] width 214 height 64
type input "91.2"
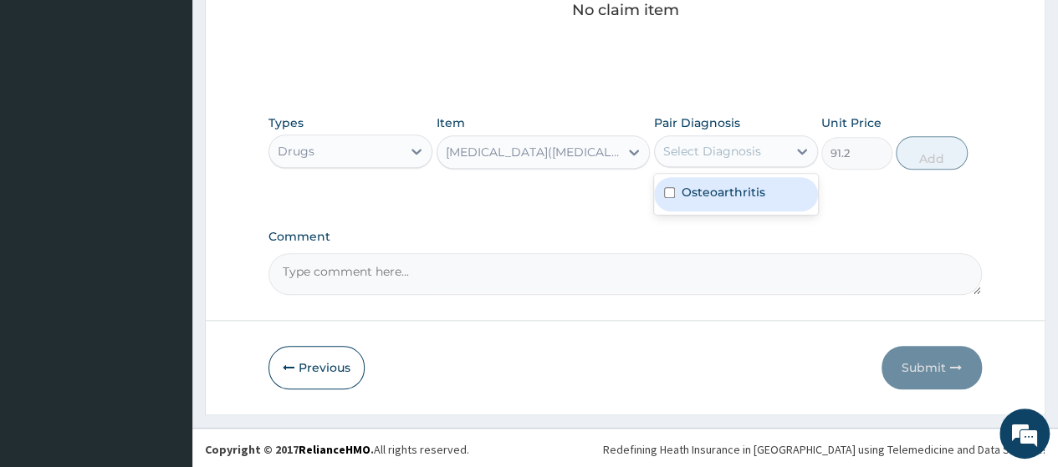
click at [701, 146] on div "Select Diagnosis" at bounding box center [712, 151] width 98 height 17
click at [706, 185] on label "Osteoarthritis" at bounding box center [723, 192] width 84 height 17
checkbox input "true"
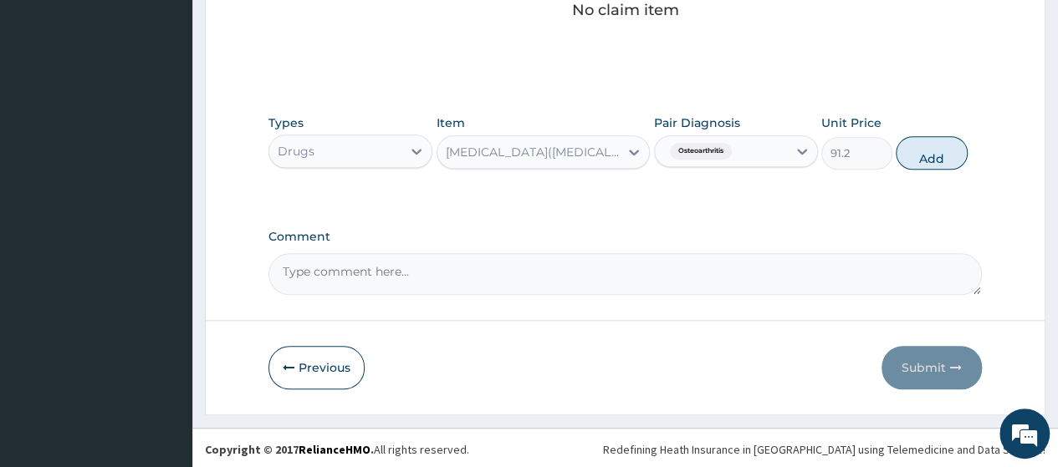
click at [923, 153] on button "Add" at bounding box center [931, 152] width 71 height 33
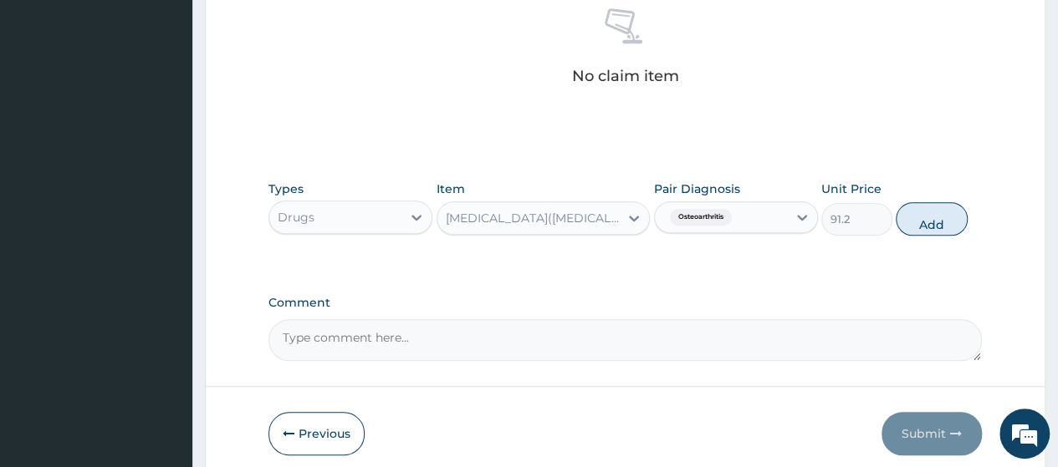
type input "0"
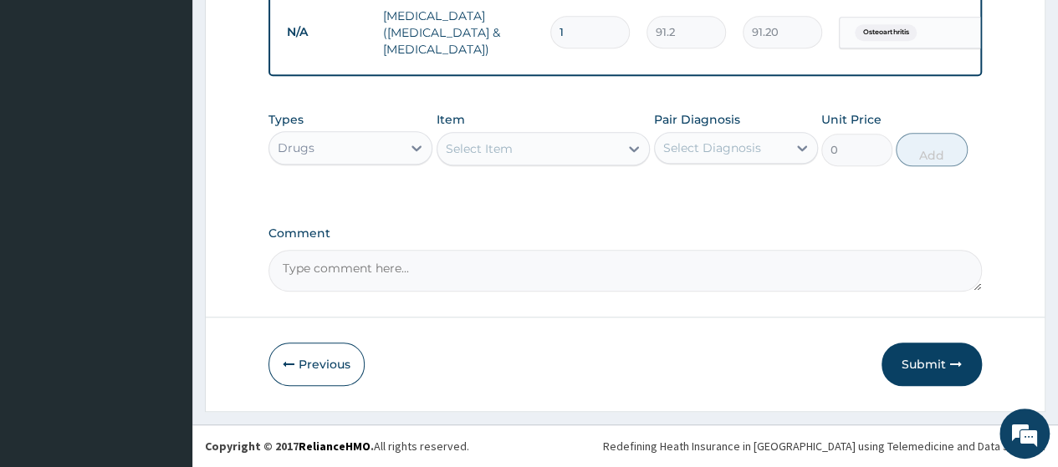
type input "10"
type input "912.00"
type input "10"
click at [580, 162] on div "Select Item" at bounding box center [528, 148] width 182 height 27
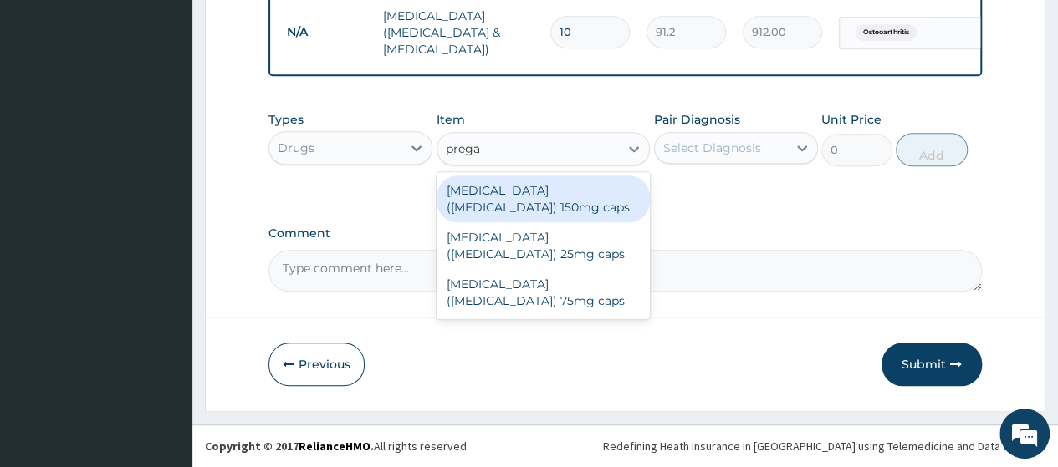
type input "pregab"
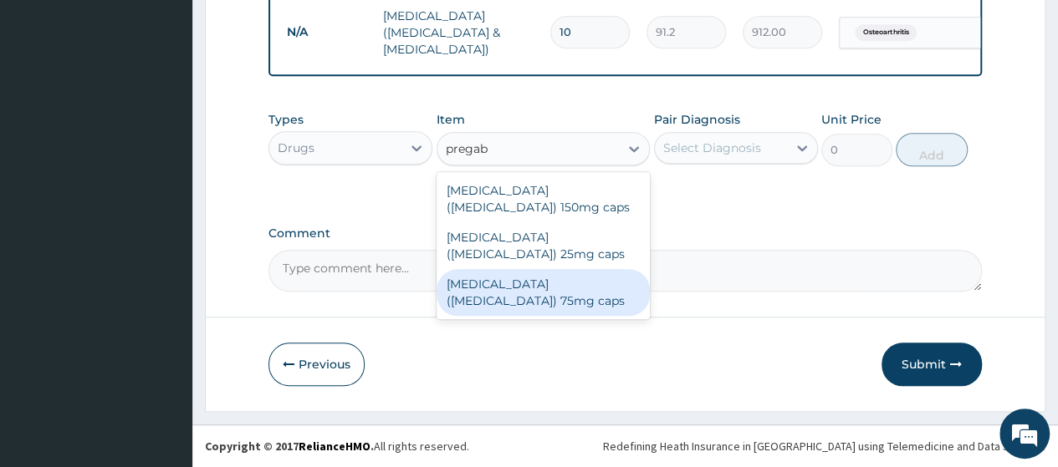
click at [570, 269] on div "Lyrica(pregabalin) 75mg caps" at bounding box center [543, 292] width 214 height 47
type input "384"
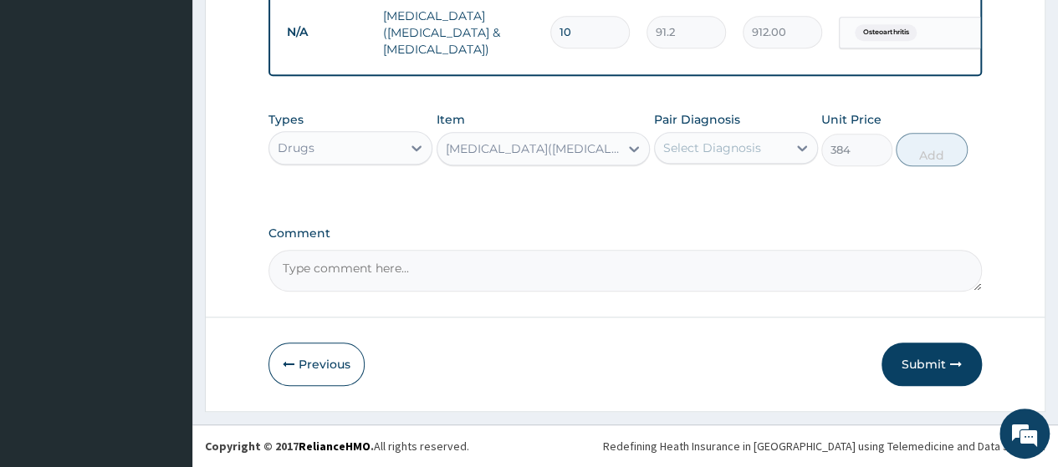
click at [756, 156] on div "Select Diagnosis" at bounding box center [712, 148] width 98 height 17
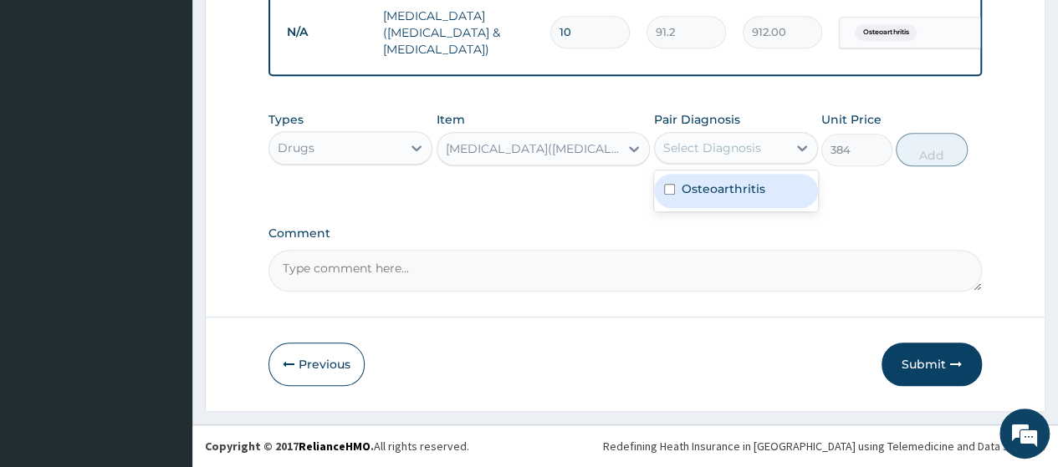
click at [751, 180] on div "Osteoarthritis" at bounding box center [736, 191] width 164 height 34
checkbox input "true"
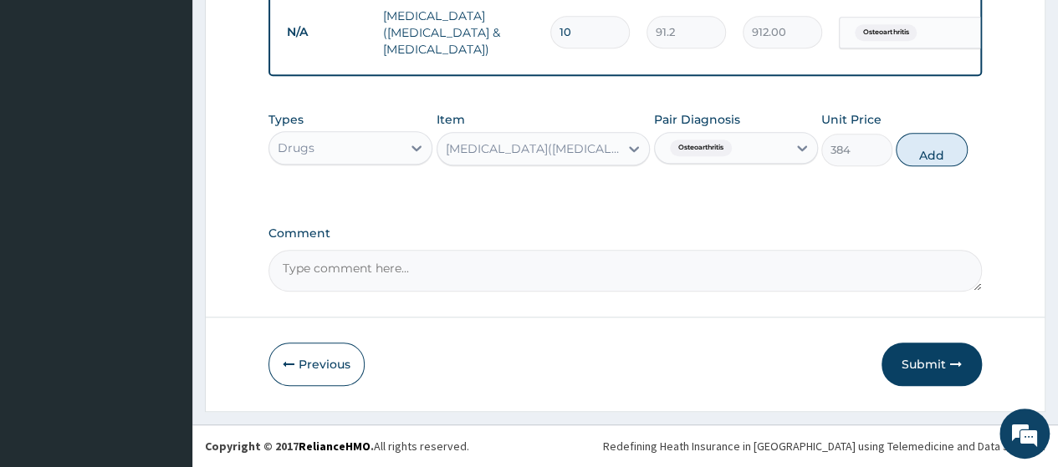
click at [930, 151] on button "Add" at bounding box center [931, 149] width 71 height 33
type input "0"
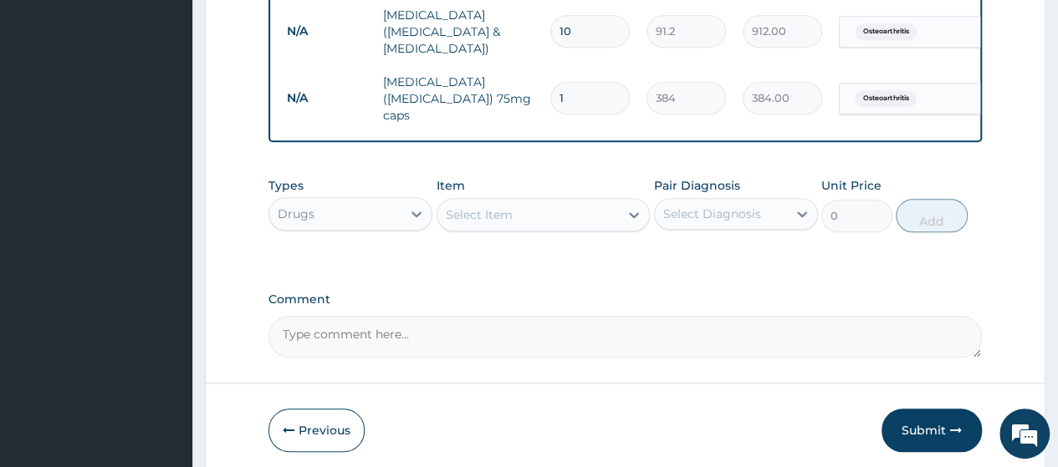
type input "14"
type input "5376.00"
type input "14"
click at [943, 409] on button "Submit" at bounding box center [931, 430] width 100 height 43
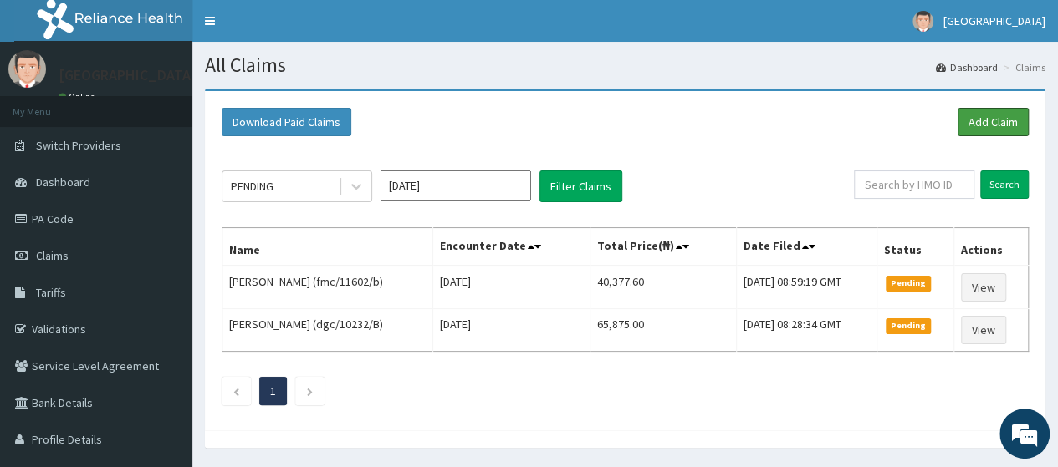
click at [987, 116] on link "Add Claim" at bounding box center [992, 122] width 71 height 28
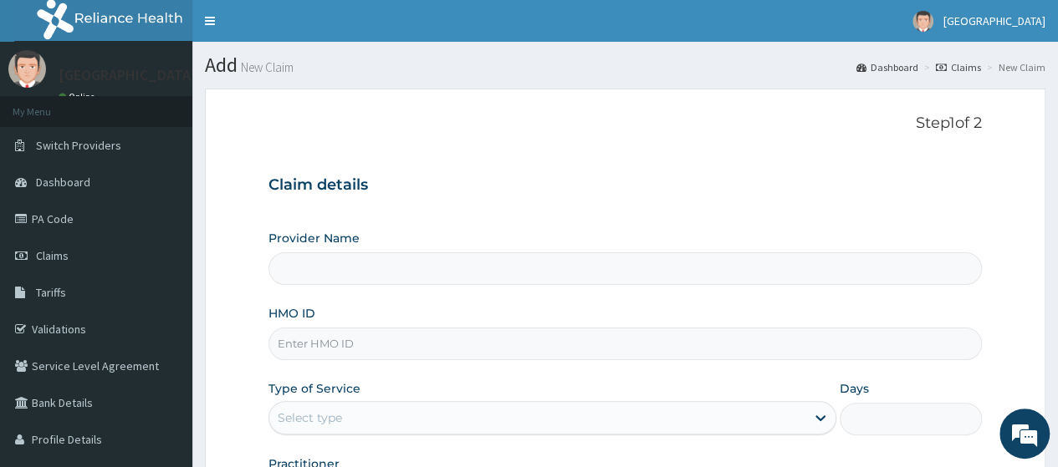
type input "[GEOGRAPHIC_DATA]"
click at [622, 335] on input "HMO ID" at bounding box center [624, 344] width 713 height 33
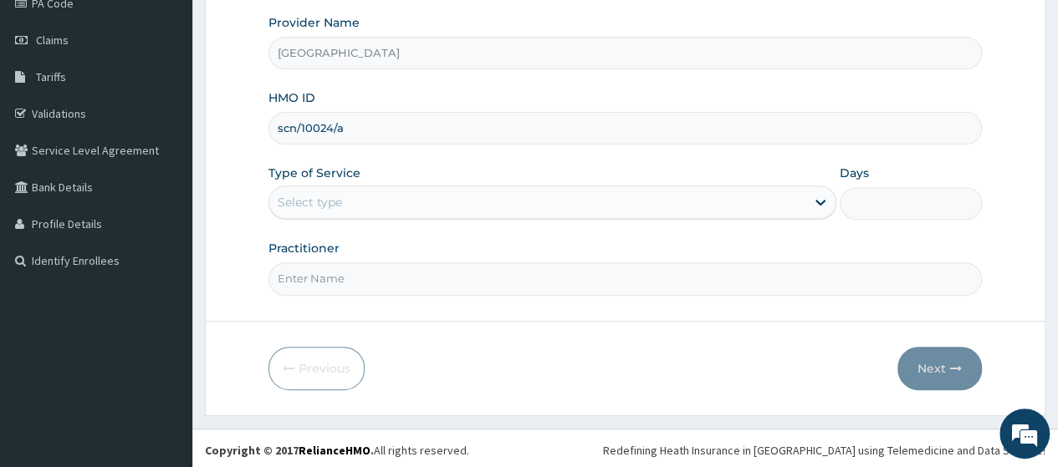
type input "scn/10024/a"
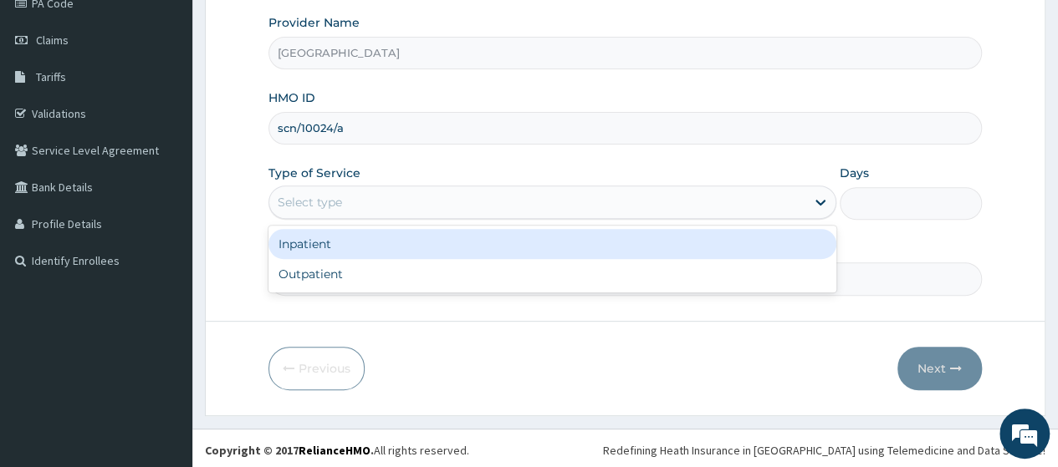
click at [579, 210] on div "Select type" at bounding box center [537, 202] width 536 height 27
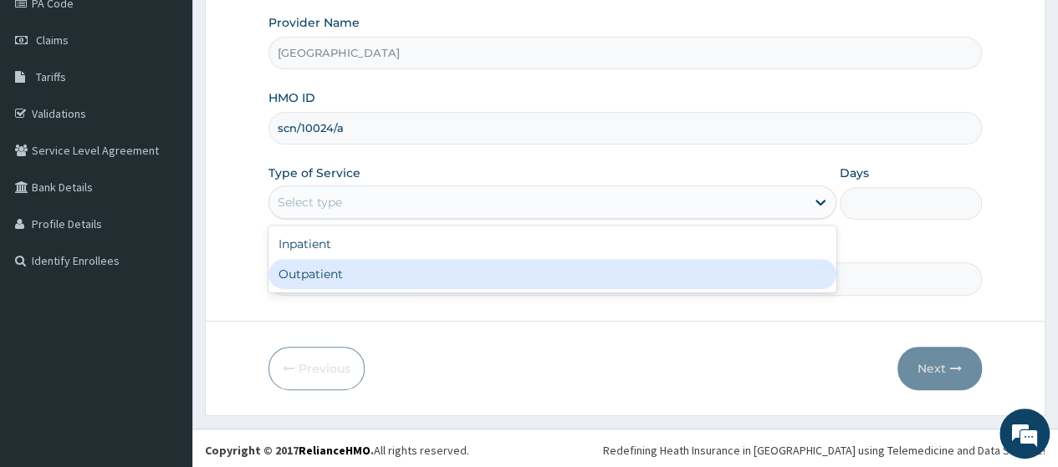
click at [545, 275] on div "Outpatient" at bounding box center [552, 274] width 568 height 30
type input "1"
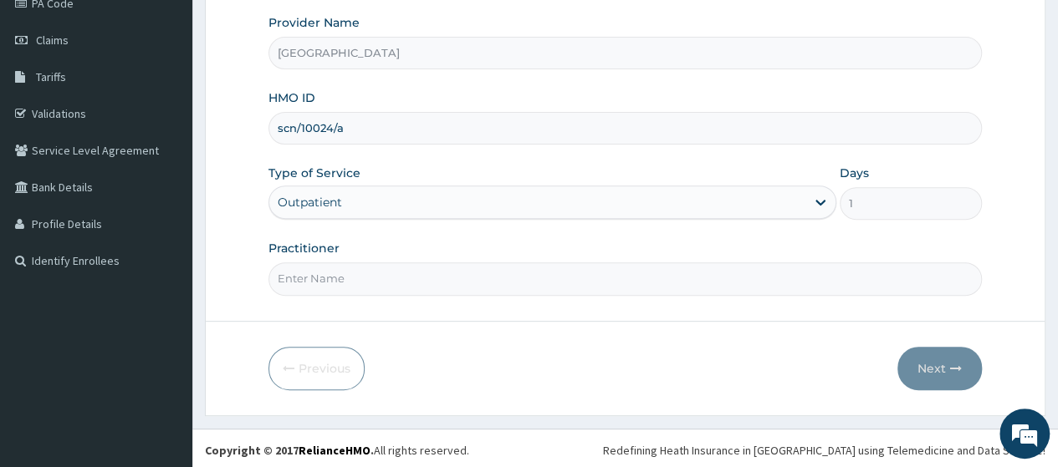
click at [545, 275] on input "Practitioner" at bounding box center [624, 279] width 713 height 33
type input "Dr, [PERSON_NAME]"
click at [933, 362] on button "Next" at bounding box center [939, 368] width 84 height 43
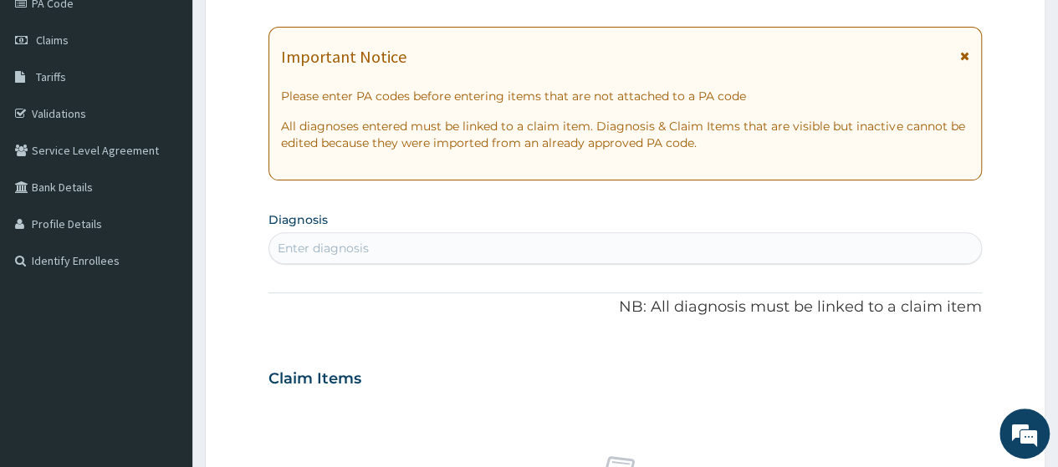
scroll to position [0, 0]
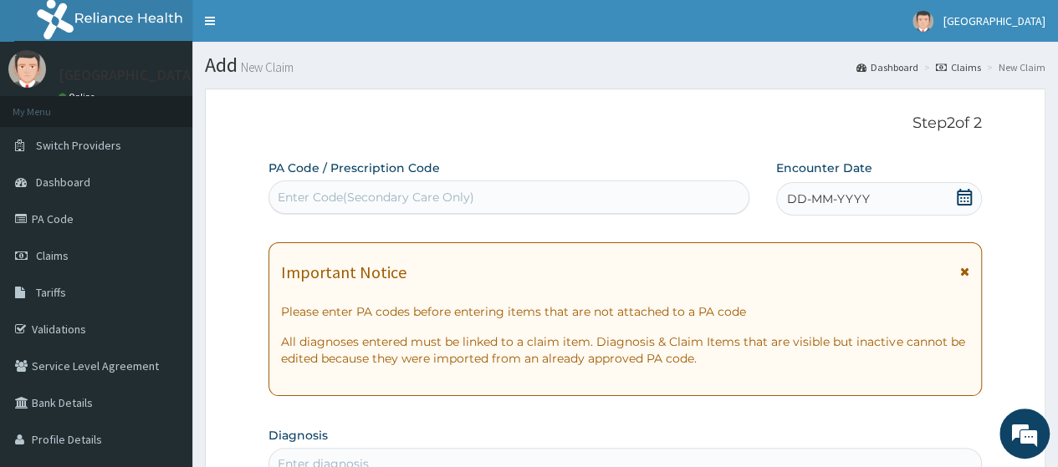
click at [970, 198] on icon at bounding box center [964, 197] width 17 height 17
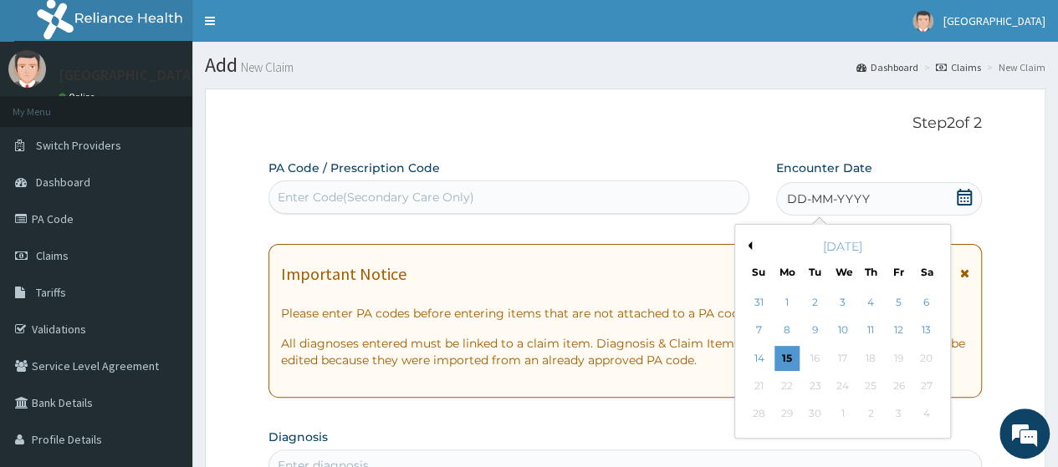
click at [893, 326] on div "12" at bounding box center [898, 331] width 25 height 25
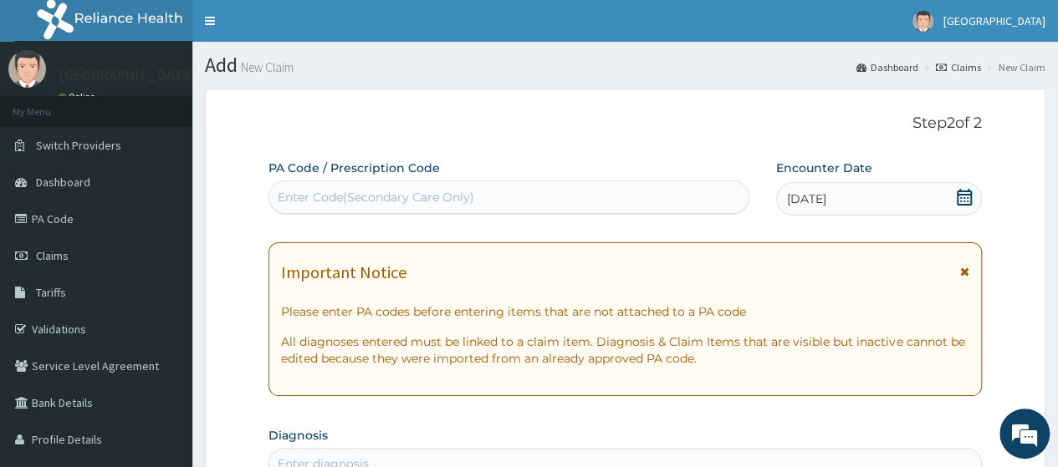
scroll to position [409, 0]
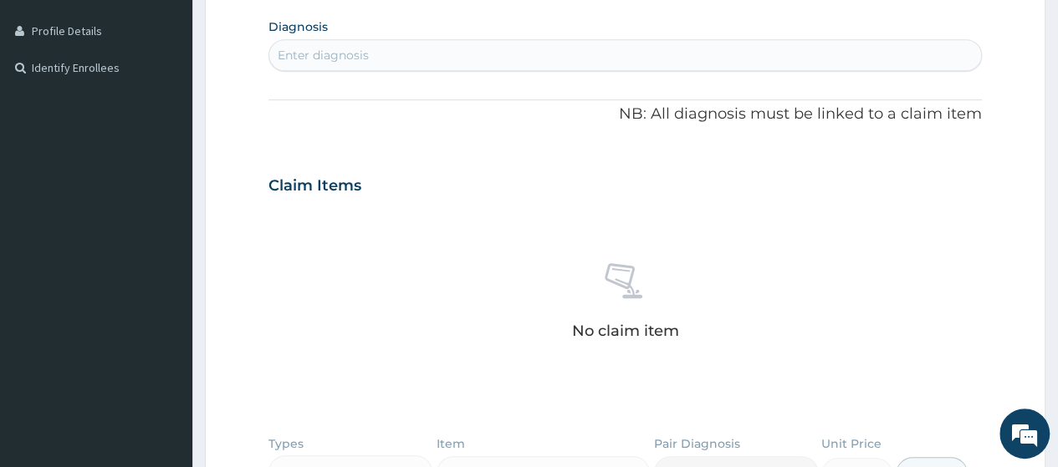
click at [738, 53] on div "Enter diagnosis" at bounding box center [625, 55] width 712 height 27
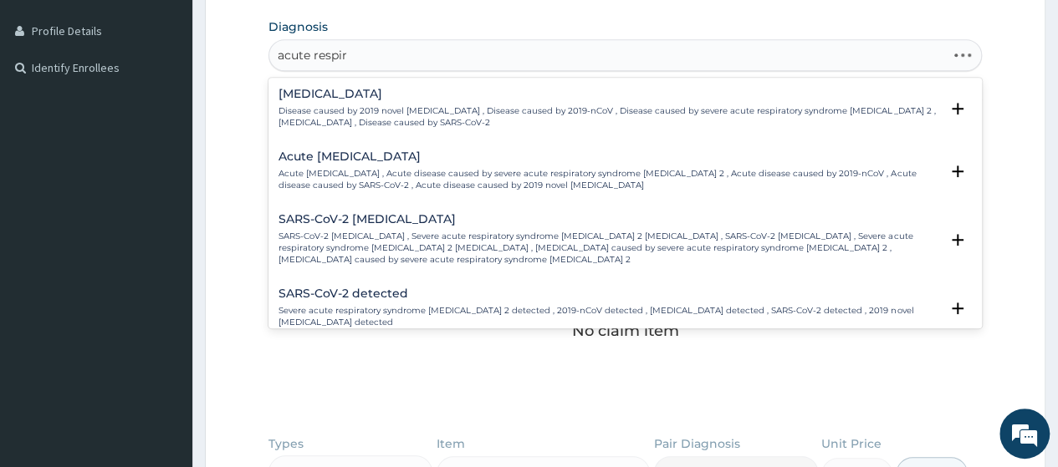
type input "acute respira"
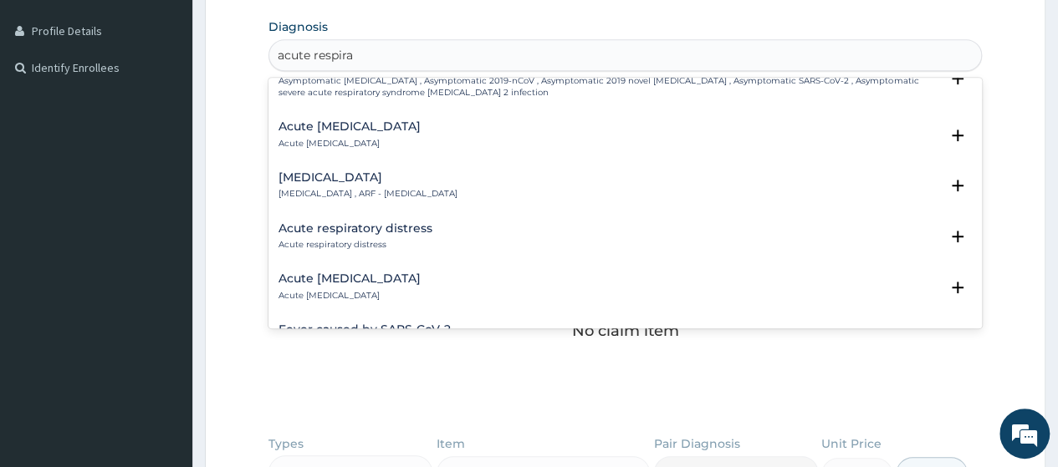
scroll to position [390, 0]
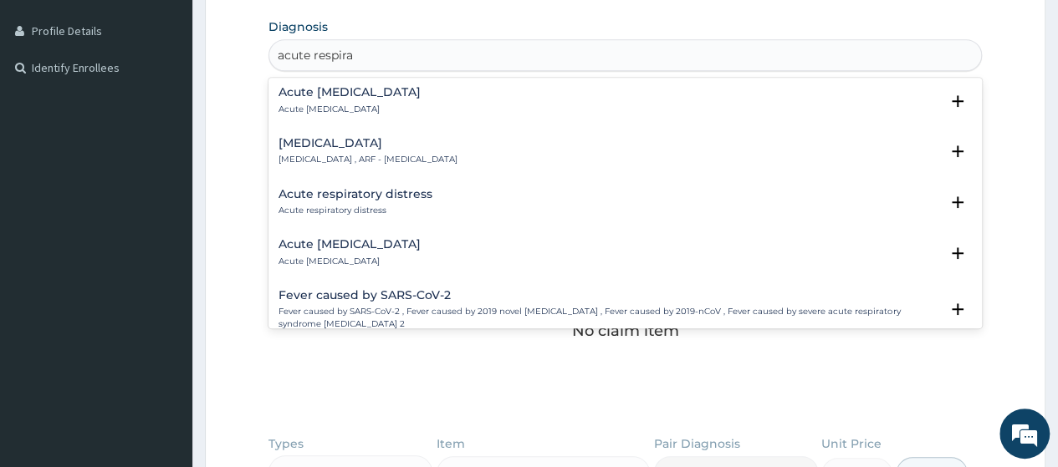
click at [420, 188] on h4 "Acute respiratory distress" at bounding box center [355, 194] width 154 height 13
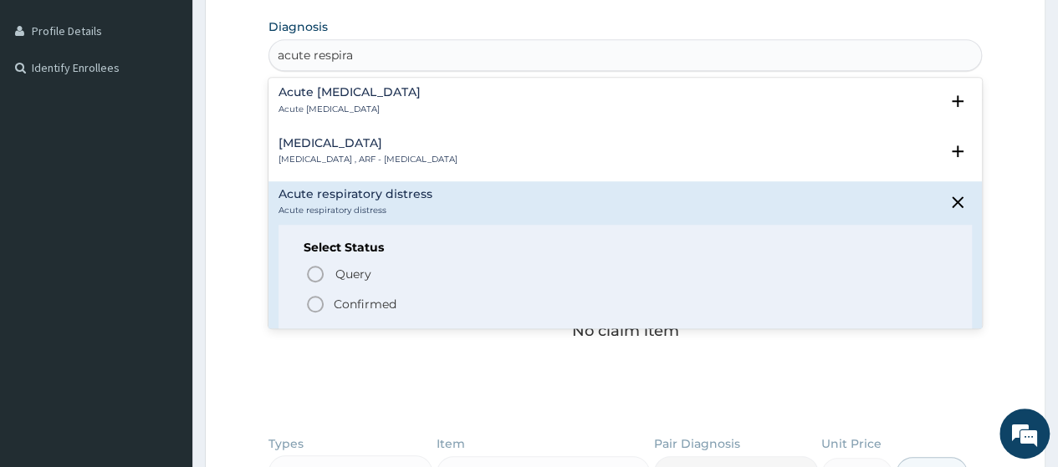
click at [375, 296] on p "Confirmed" at bounding box center [365, 304] width 63 height 17
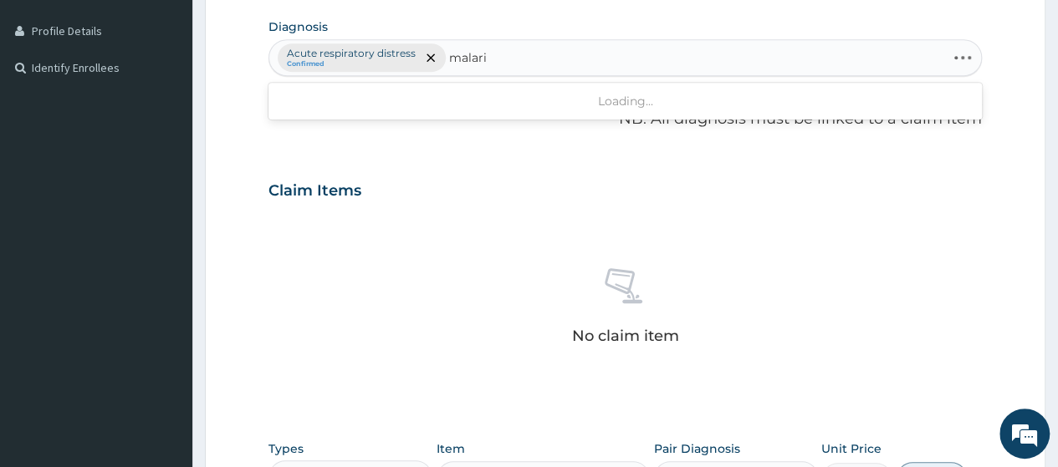
type input "[MEDICAL_DATA]"
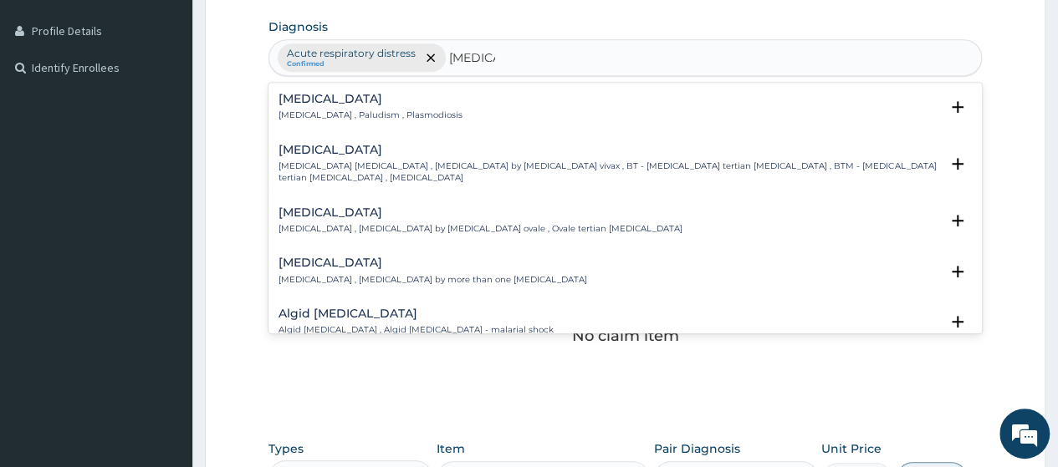
click at [338, 98] on h4 "[MEDICAL_DATA]" at bounding box center [370, 99] width 184 height 13
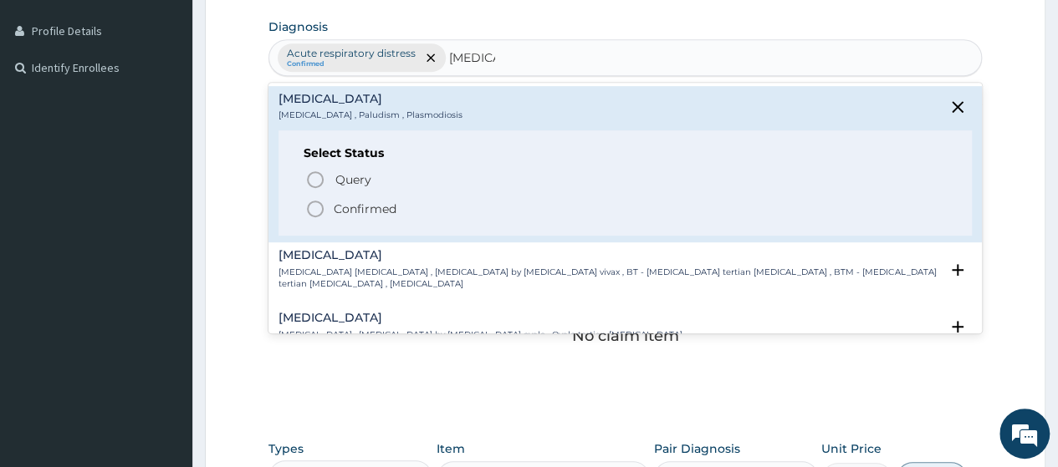
click at [311, 202] on circle "status option filled" at bounding box center [315, 209] width 15 height 15
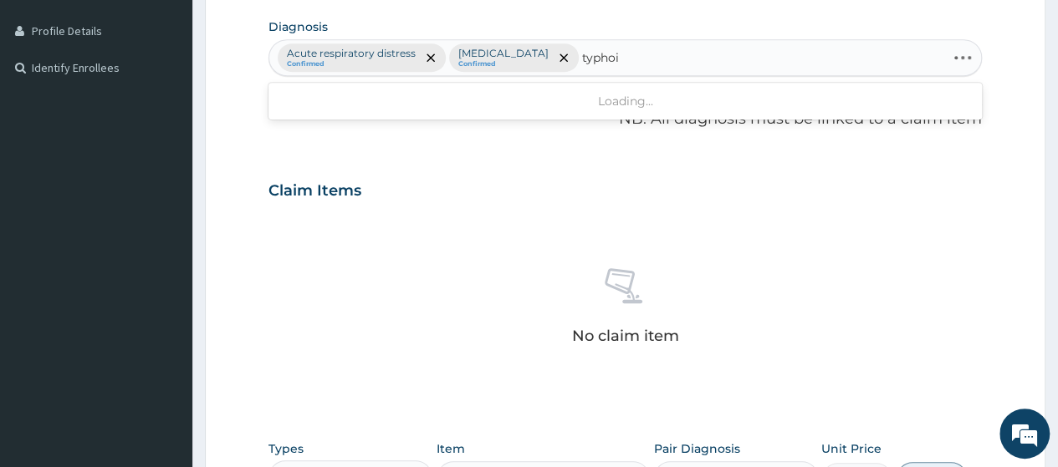
type input "[MEDICAL_DATA]"
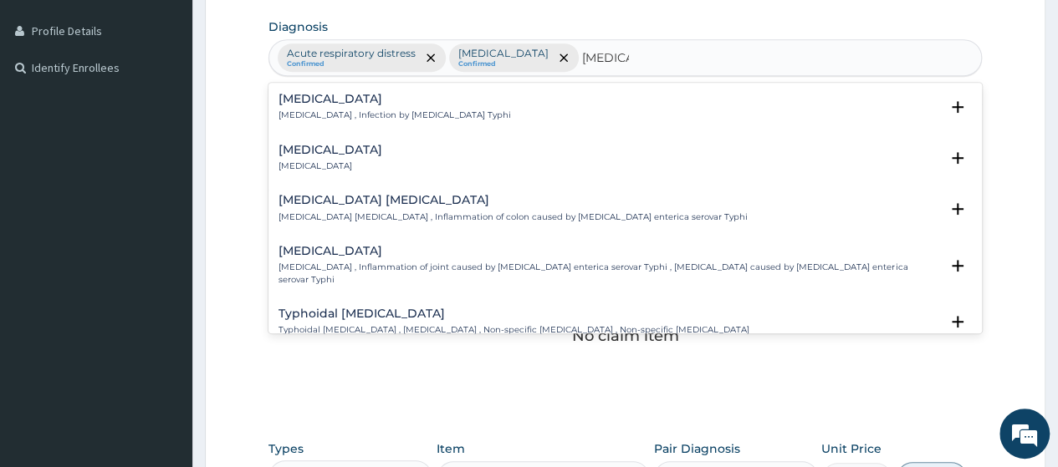
click at [341, 103] on h4 "[MEDICAL_DATA]" at bounding box center [394, 99] width 232 height 13
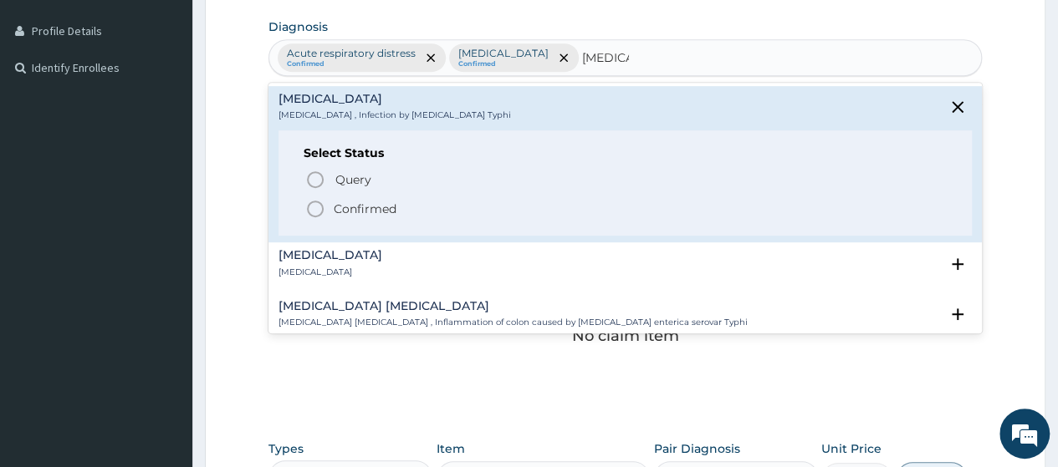
click at [317, 203] on icon "status option filled" at bounding box center [315, 209] width 20 height 20
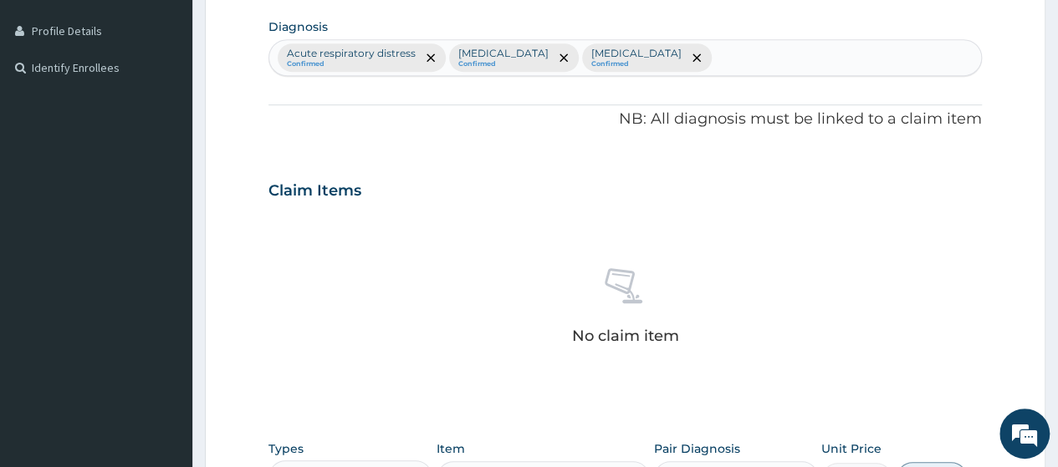
scroll to position [735, 0]
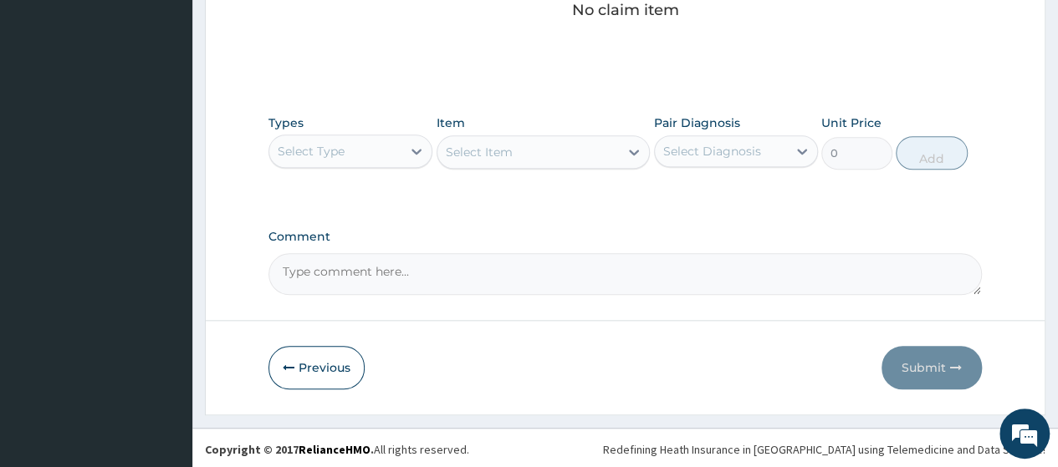
click at [385, 142] on div "Select Type" at bounding box center [335, 151] width 132 height 27
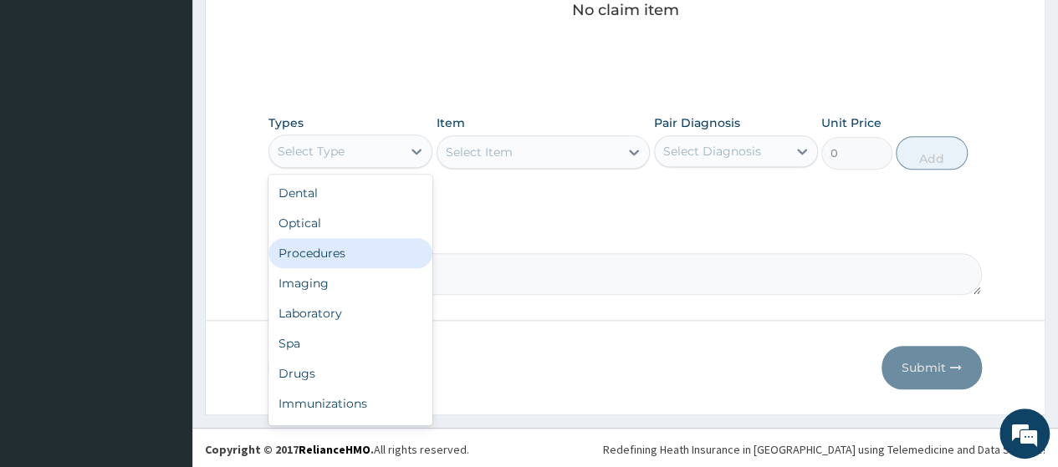
click at [337, 243] on div "Procedures" at bounding box center [350, 253] width 164 height 30
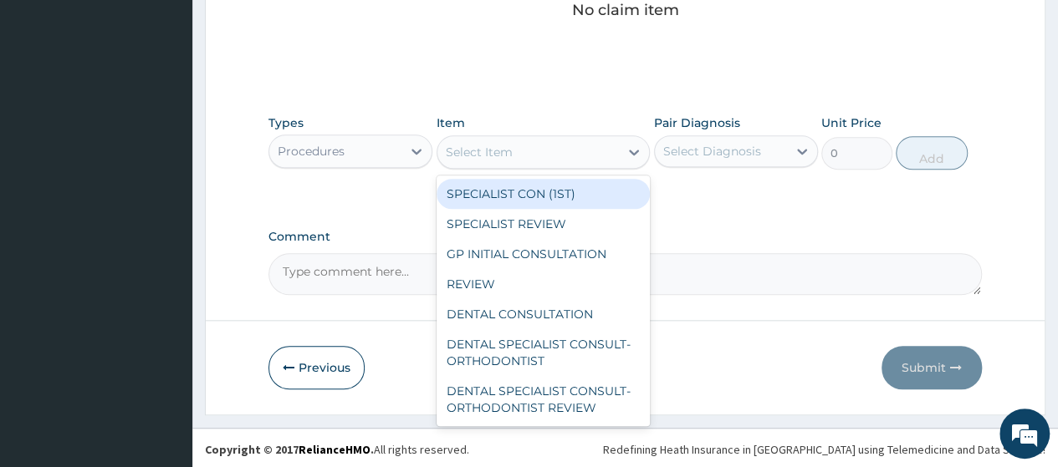
click at [544, 156] on div "Select Item" at bounding box center [528, 152] width 182 height 27
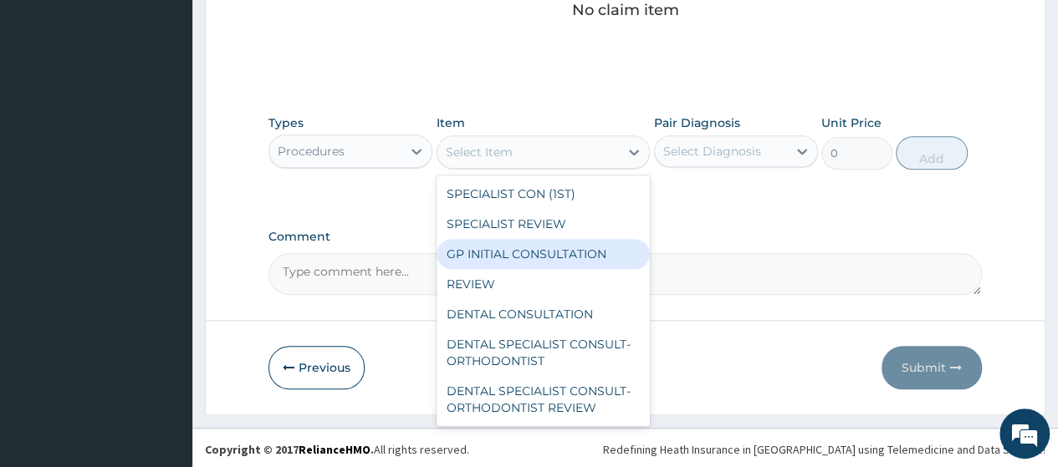
click at [539, 249] on div "GP INITIAL CONSULTATION" at bounding box center [543, 254] width 214 height 30
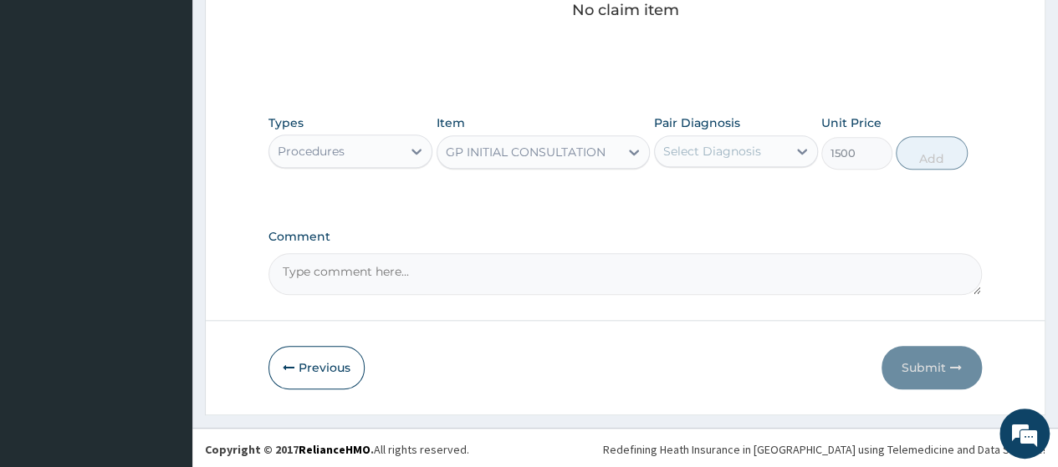
type input "1500"
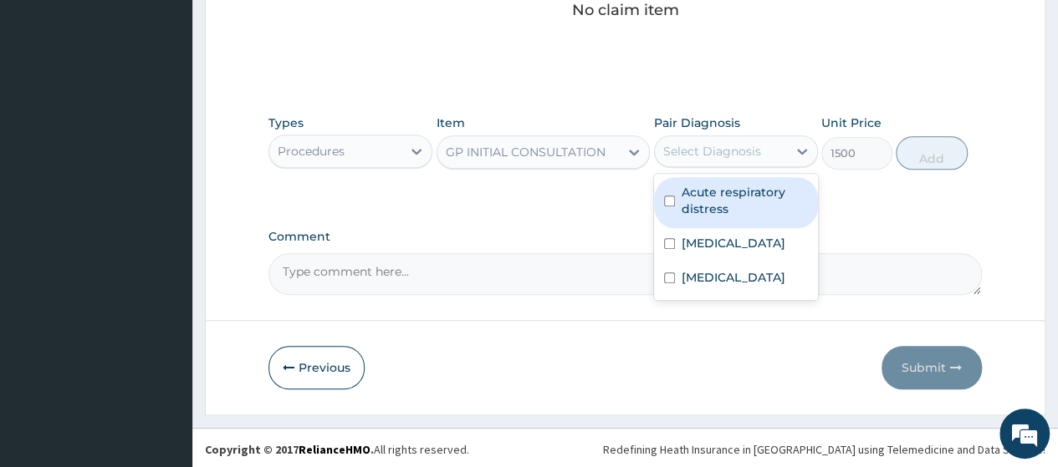
click at [709, 150] on div "Select Diagnosis" at bounding box center [712, 151] width 98 height 17
click at [699, 198] on label "Acute respiratory distress" at bounding box center [744, 200] width 126 height 33
checkbox input "true"
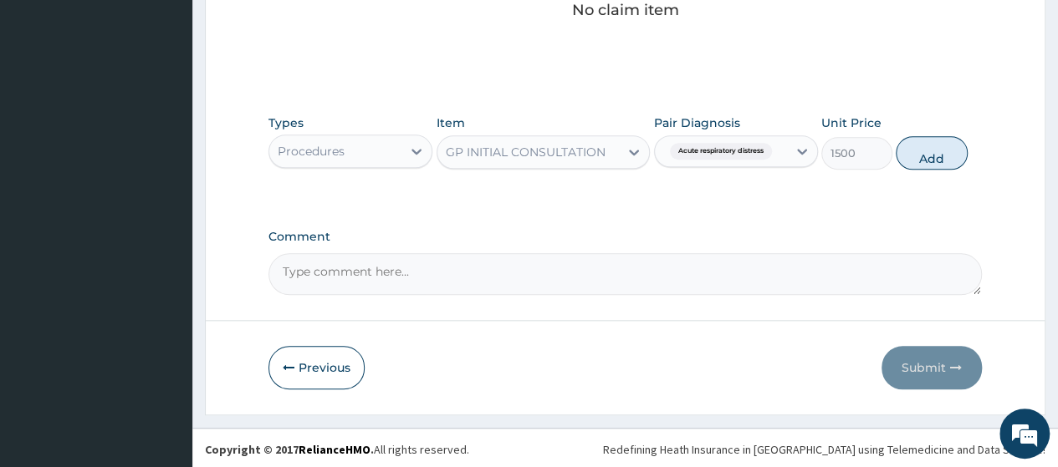
click at [905, 144] on button "Add" at bounding box center [931, 152] width 71 height 33
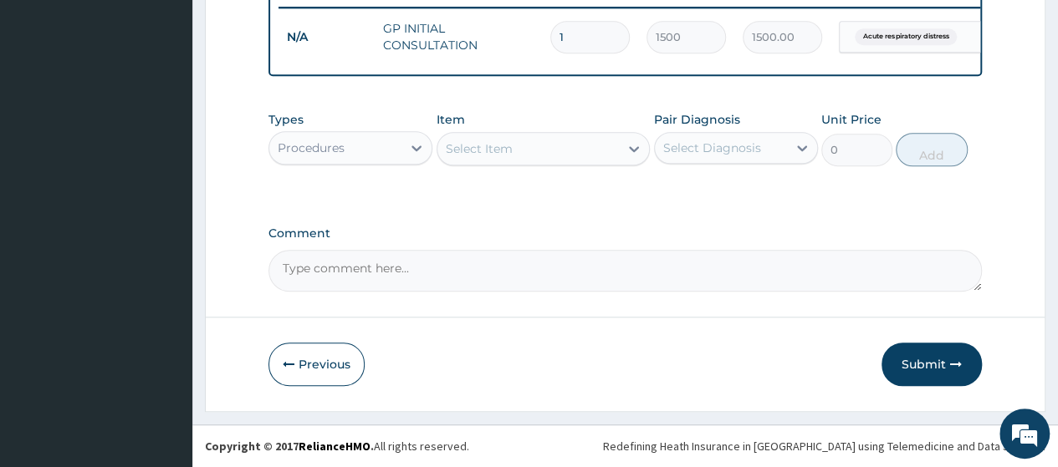
scroll to position [669, 0]
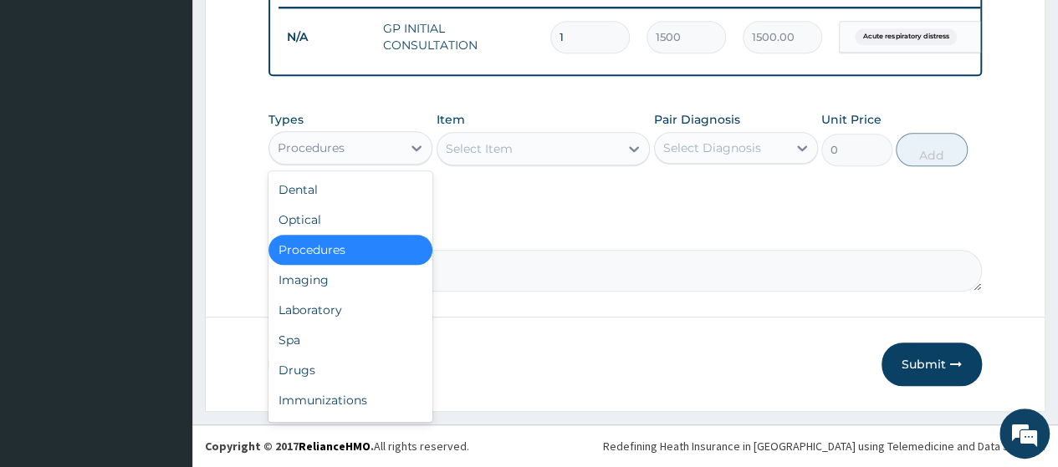
click at [391, 158] on div "Procedures" at bounding box center [335, 148] width 132 height 27
click at [347, 322] on div "Laboratory" at bounding box center [350, 310] width 164 height 30
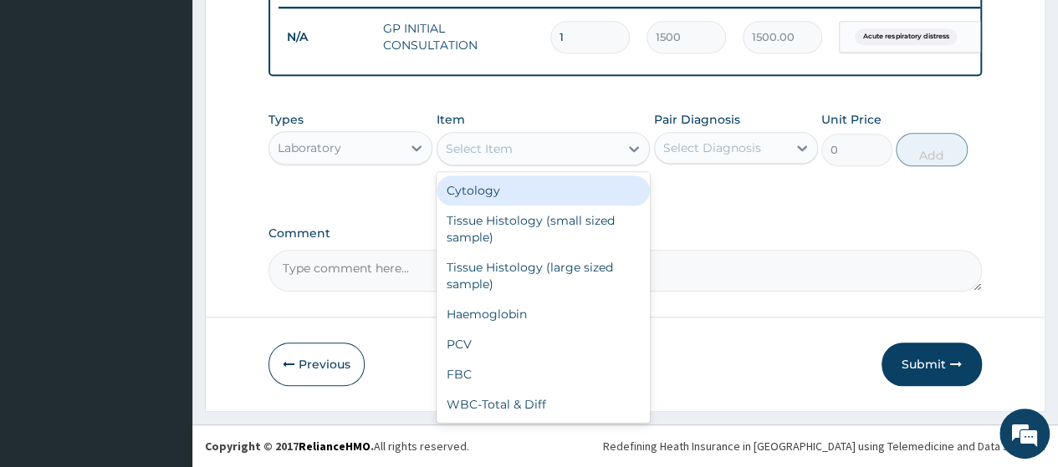
click at [569, 149] on div "Select Item" at bounding box center [528, 148] width 182 height 27
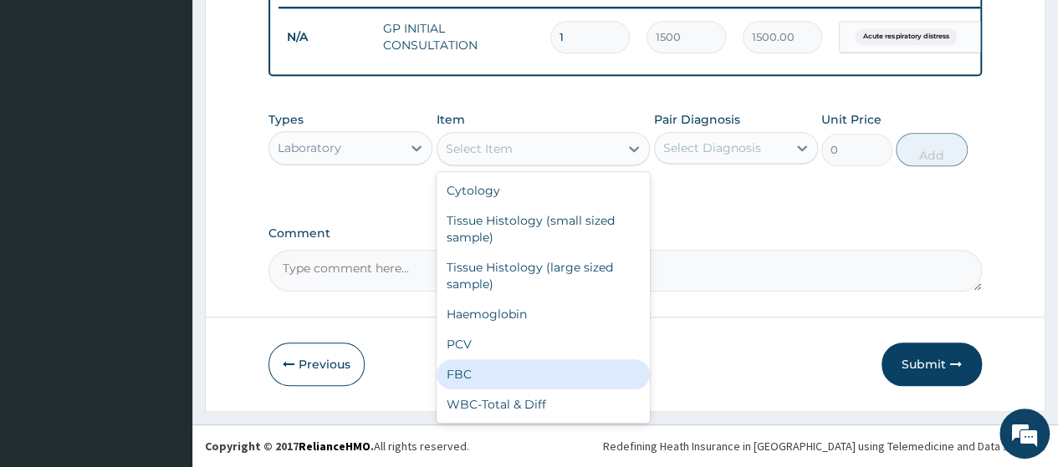
click at [520, 360] on div "FBC" at bounding box center [543, 375] width 214 height 30
type input "1500"
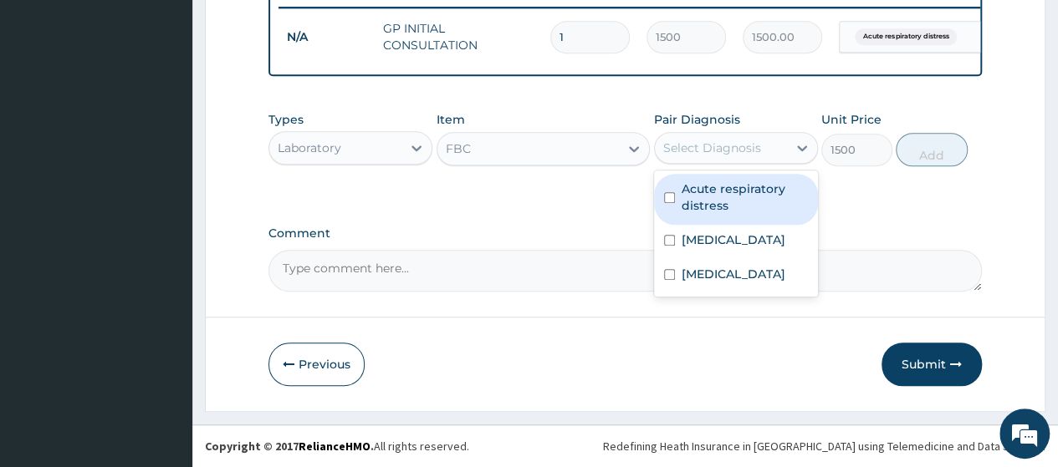
click at [749, 158] on div "Select Diagnosis" at bounding box center [721, 148] width 132 height 27
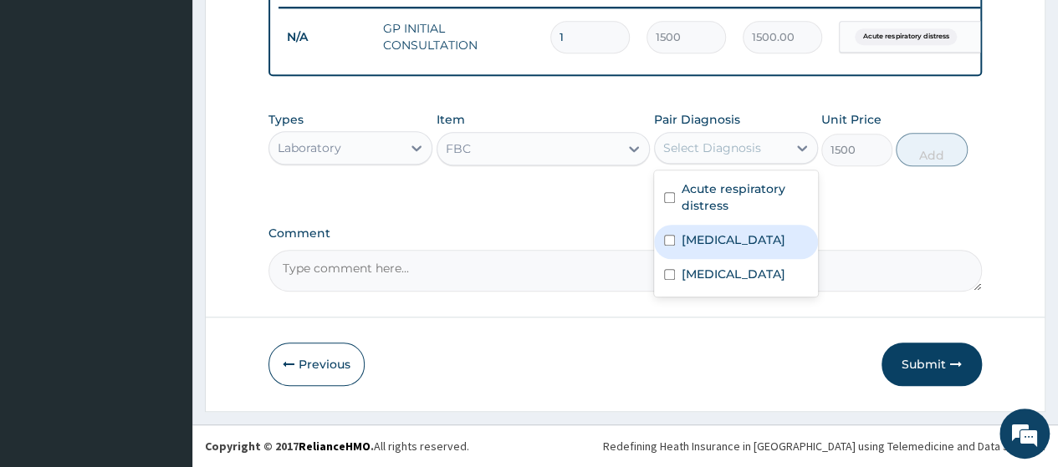
click at [722, 255] on div "[MEDICAL_DATA]" at bounding box center [736, 242] width 164 height 34
checkbox input "true"
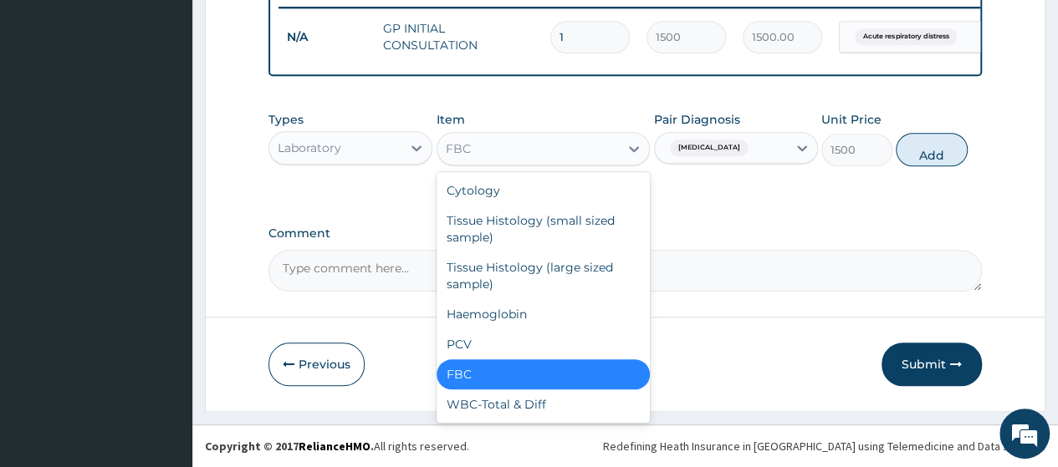
click at [599, 151] on div "FBC" at bounding box center [528, 148] width 182 height 27
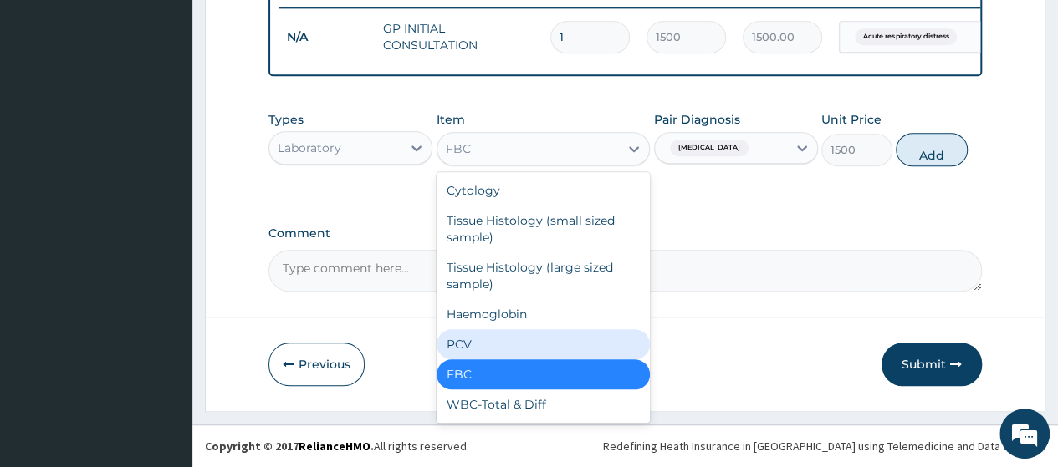
click at [500, 337] on div "PCV" at bounding box center [543, 344] width 214 height 30
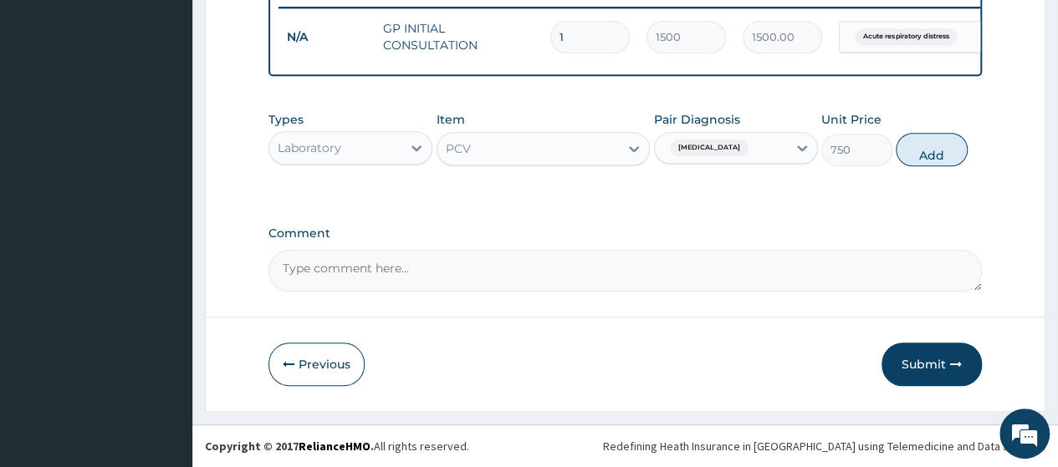
click at [930, 155] on button "Add" at bounding box center [931, 149] width 71 height 33
type input "0"
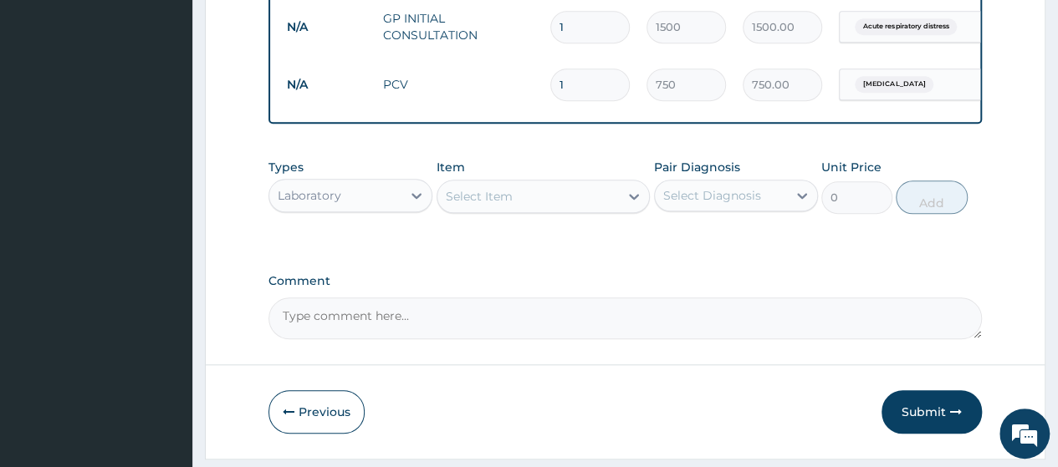
click at [589, 210] on div "Select Item" at bounding box center [528, 196] width 182 height 27
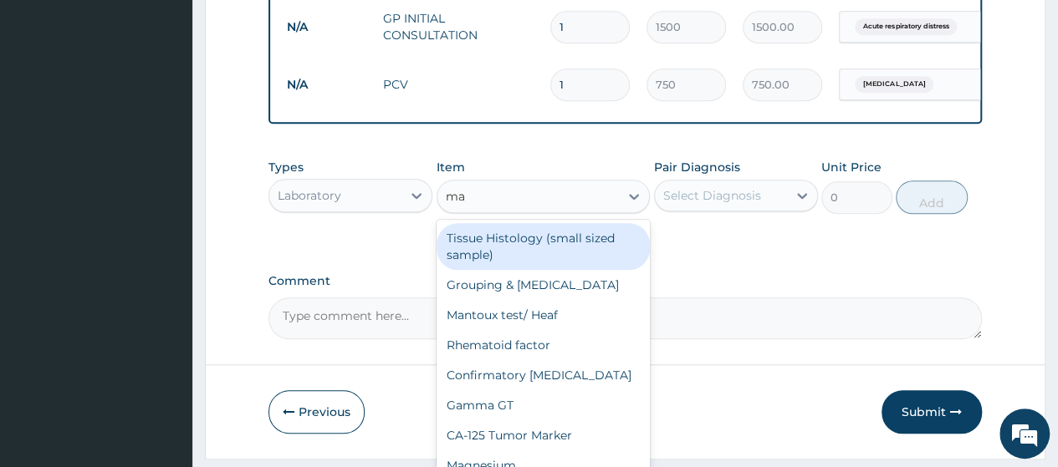
type input "mal"
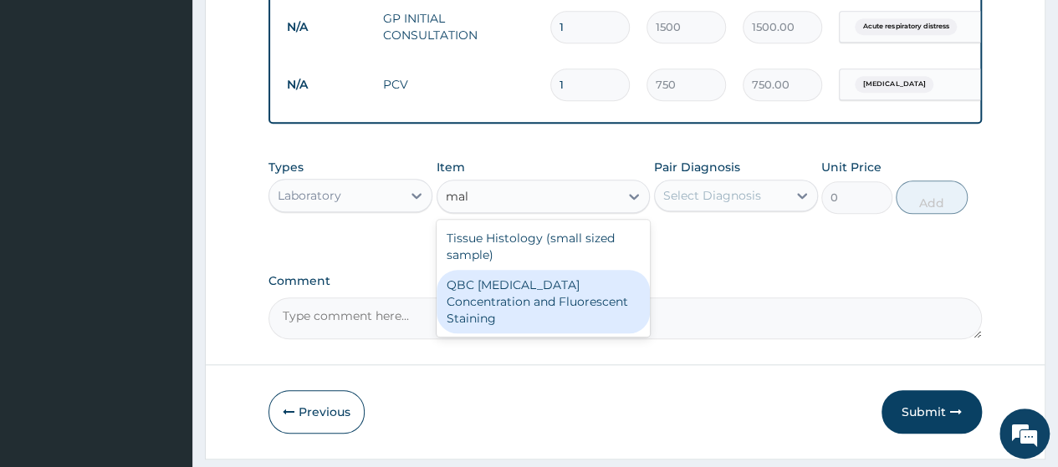
click at [564, 317] on div "QBC [MEDICAL_DATA] Concentration and Fluorescent Staining" at bounding box center [543, 302] width 214 height 64
type input "1500"
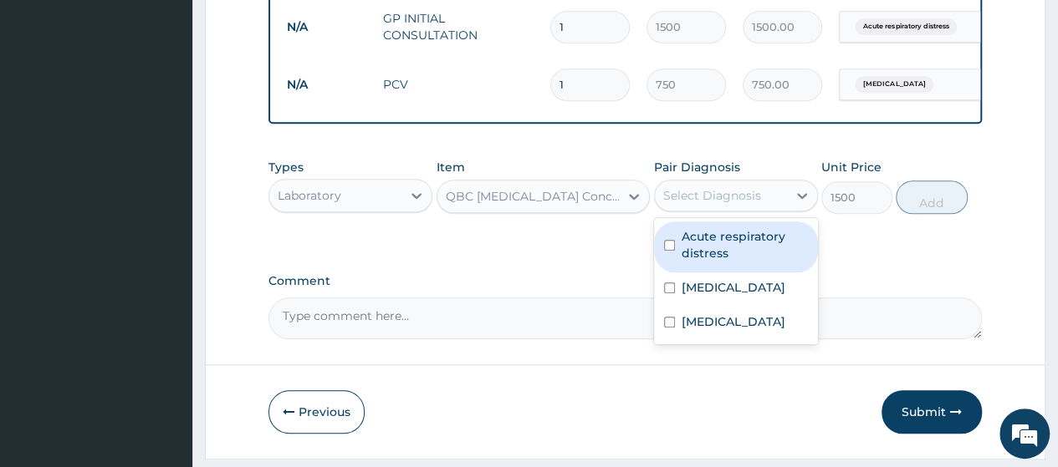
click at [732, 204] on div "Select Diagnosis" at bounding box center [712, 195] width 98 height 17
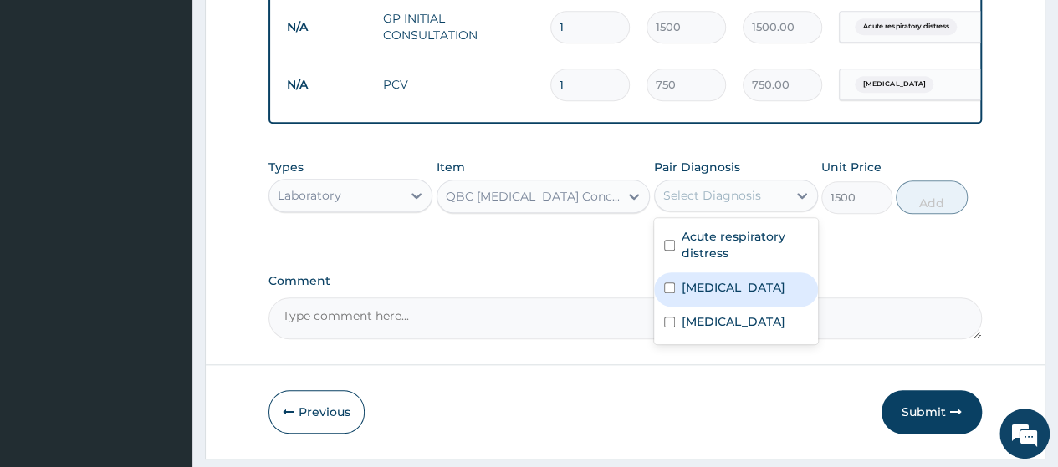
click at [703, 295] on label "[MEDICAL_DATA]" at bounding box center [733, 287] width 104 height 17
checkbox input "true"
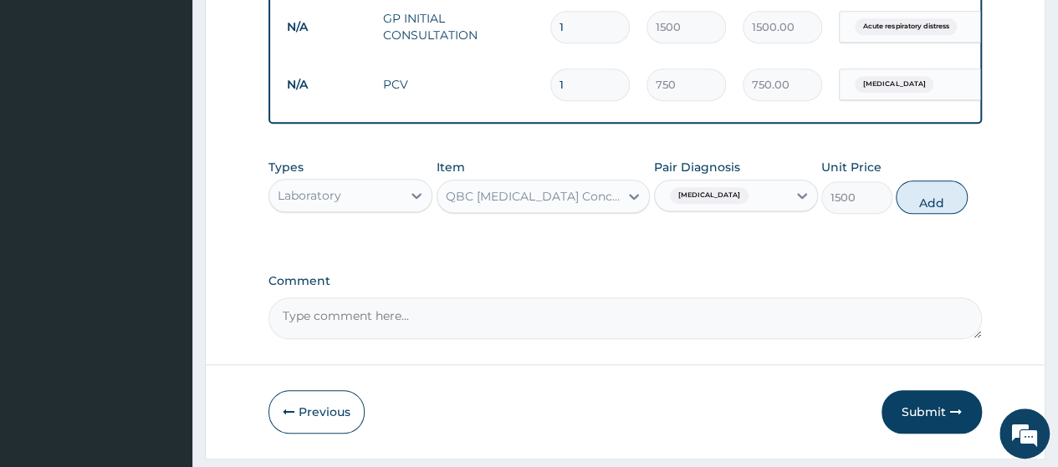
click at [934, 207] on button "Add" at bounding box center [931, 197] width 71 height 33
type input "0"
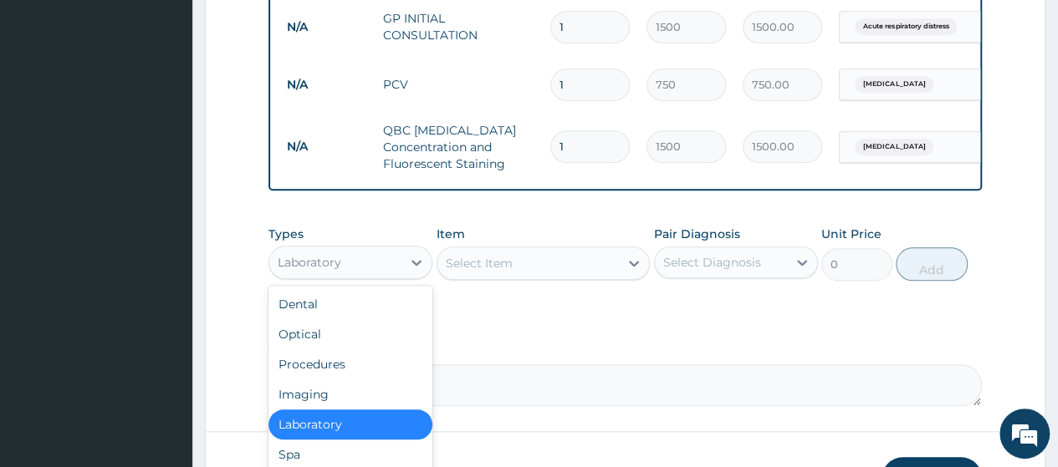
click at [356, 275] on div "Laboratory" at bounding box center [335, 262] width 132 height 27
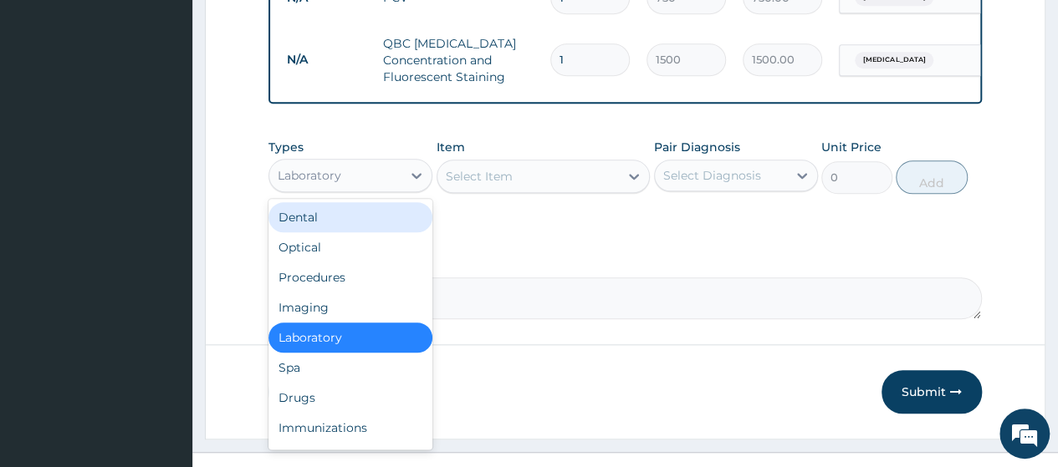
scroll to position [794, 0]
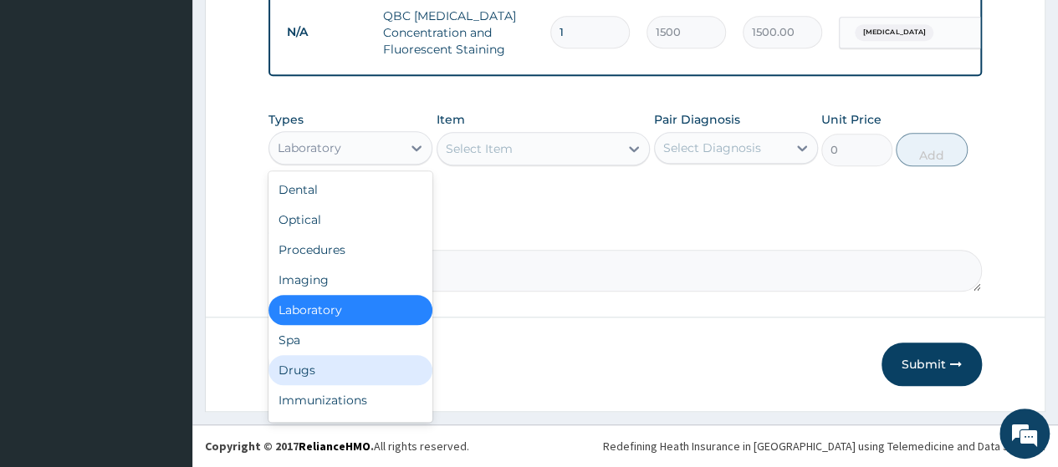
click at [396, 375] on div "Drugs" at bounding box center [350, 370] width 164 height 30
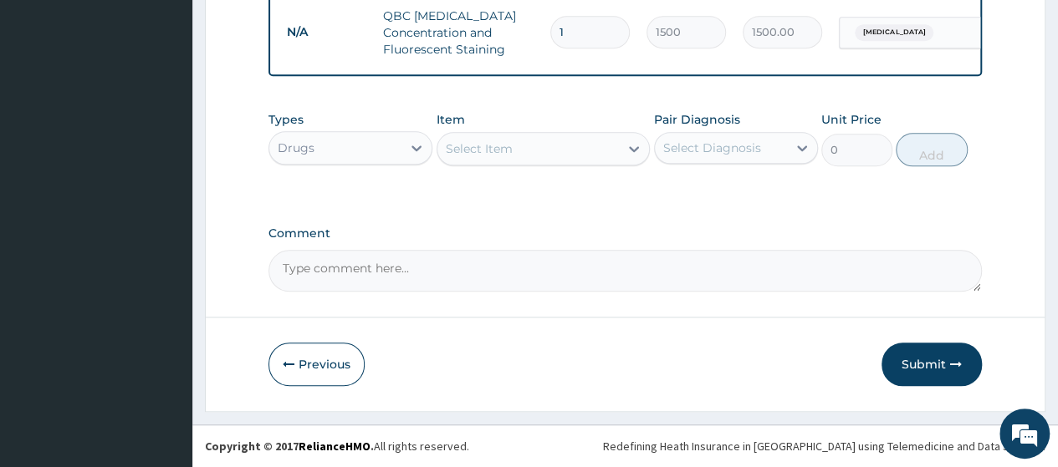
click at [608, 153] on div "Select Item" at bounding box center [528, 148] width 182 height 27
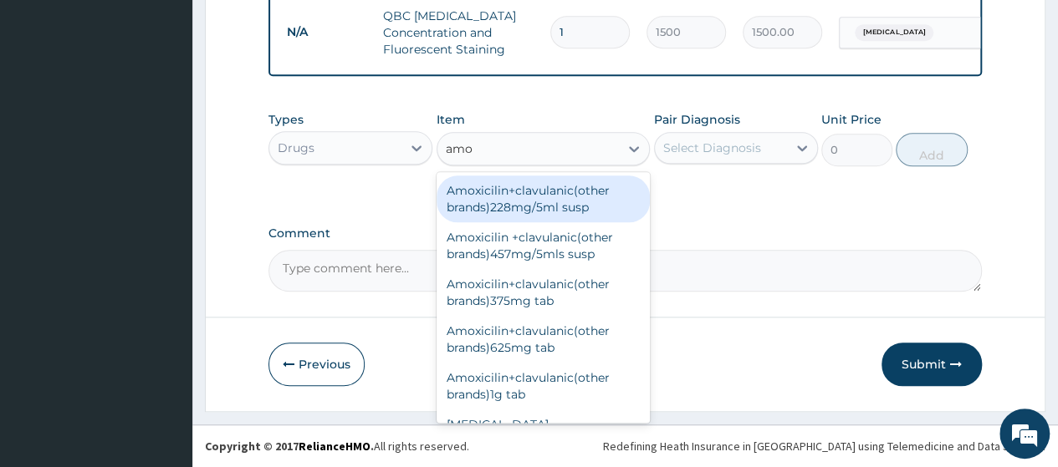
type input "amox"
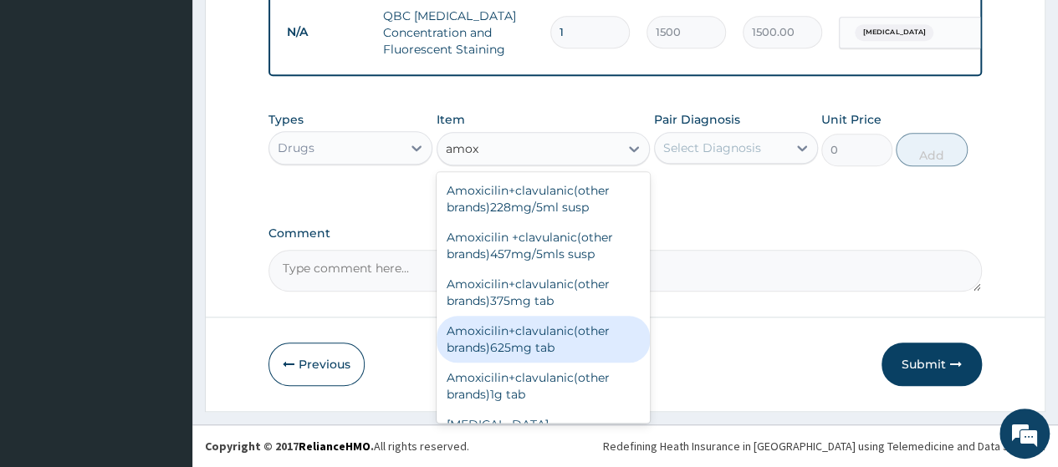
click at [582, 332] on div "Amoxicilin+clavulanic(other brands)625mg tab" at bounding box center [543, 339] width 214 height 47
type input "172"
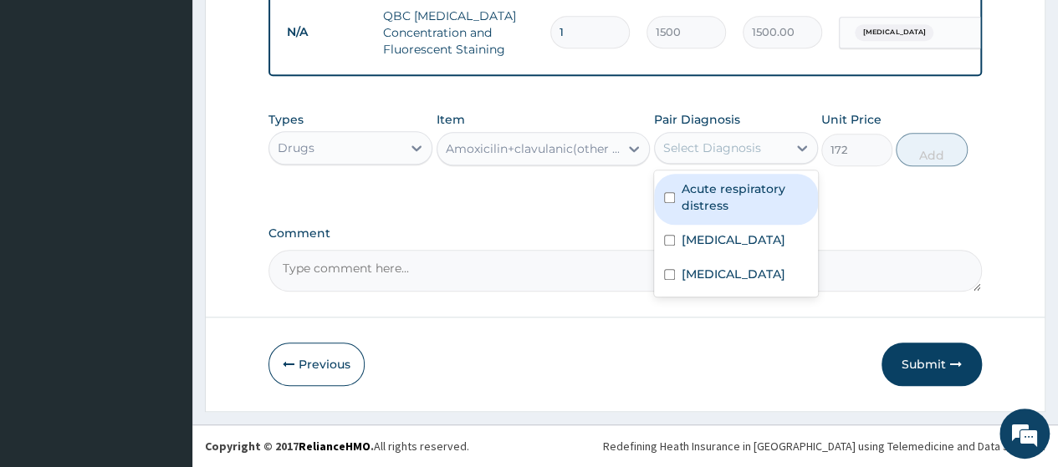
click at [763, 143] on div "Select Diagnosis" at bounding box center [721, 148] width 132 height 27
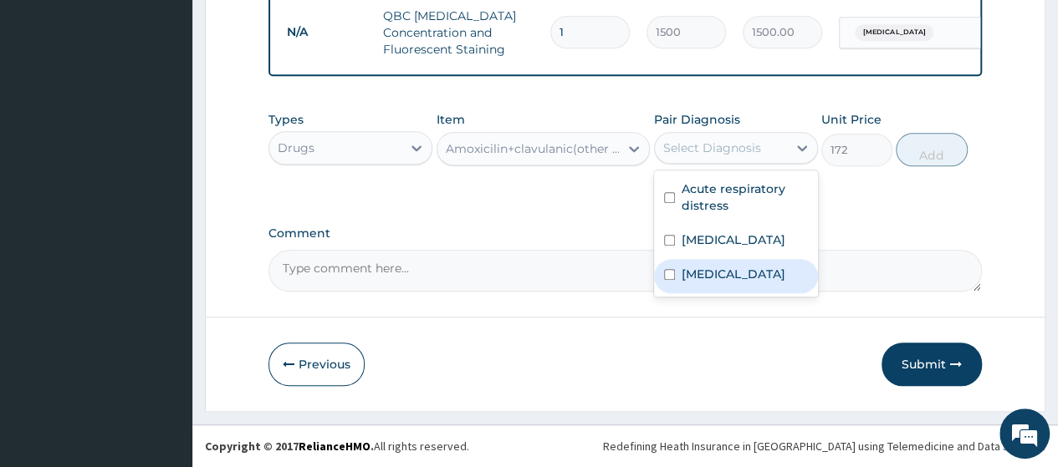
click at [734, 265] on div "[MEDICAL_DATA]" at bounding box center [736, 276] width 164 height 34
checkbox input "true"
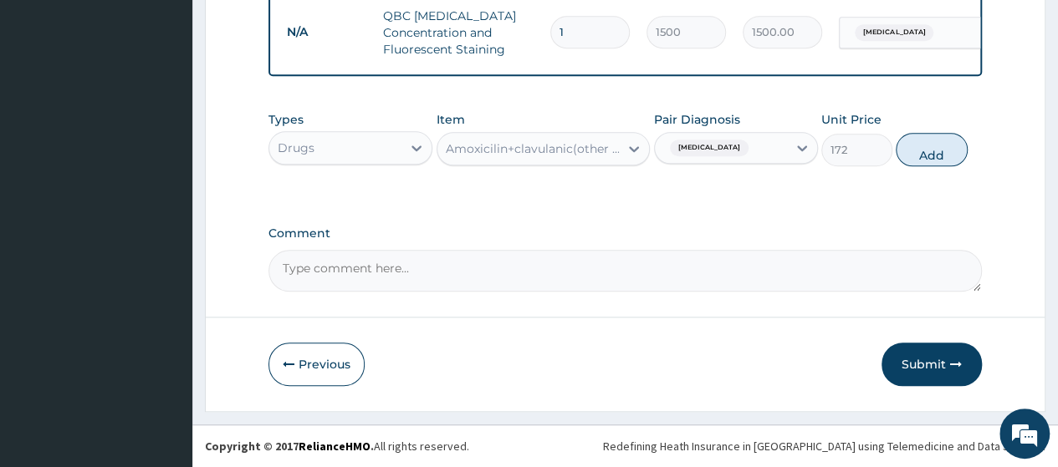
click at [936, 141] on button "Add" at bounding box center [931, 149] width 71 height 33
type input "0"
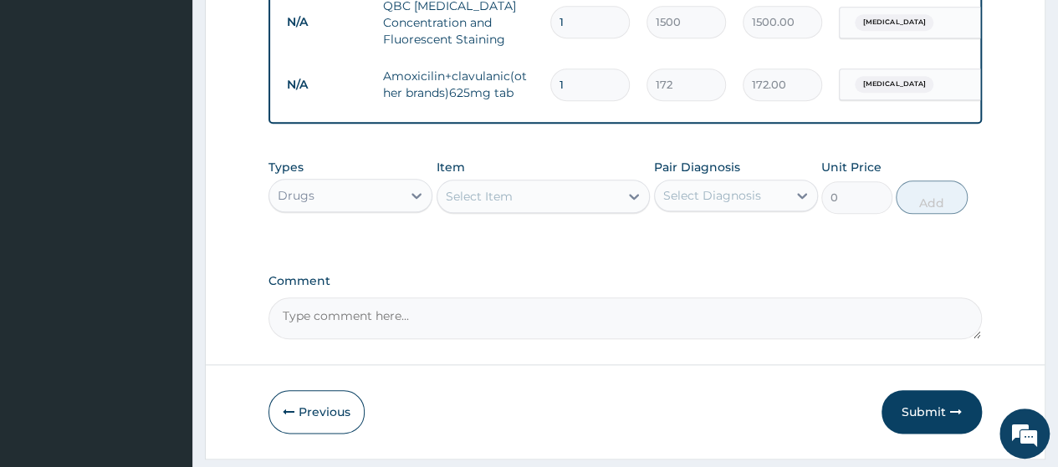
type input "14"
type input "2408.00"
type input "14"
click at [595, 210] on div "Select Item" at bounding box center [528, 196] width 182 height 27
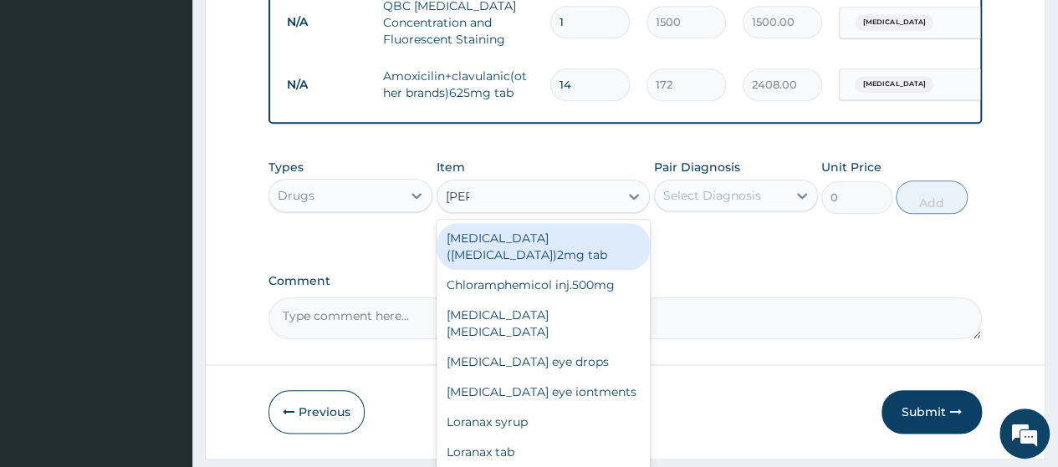
type input "lorat"
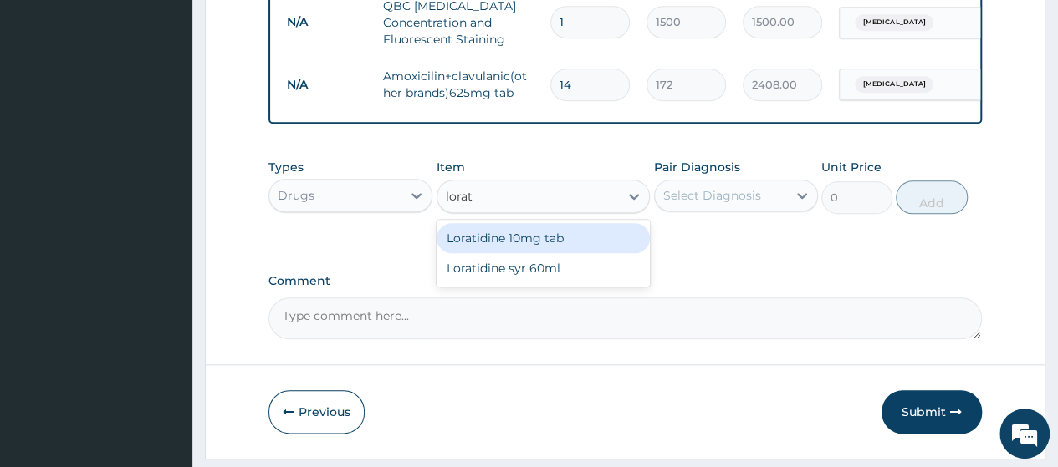
click at [595, 248] on div "Loratidine 10mg tab" at bounding box center [543, 238] width 214 height 30
type input "33.6"
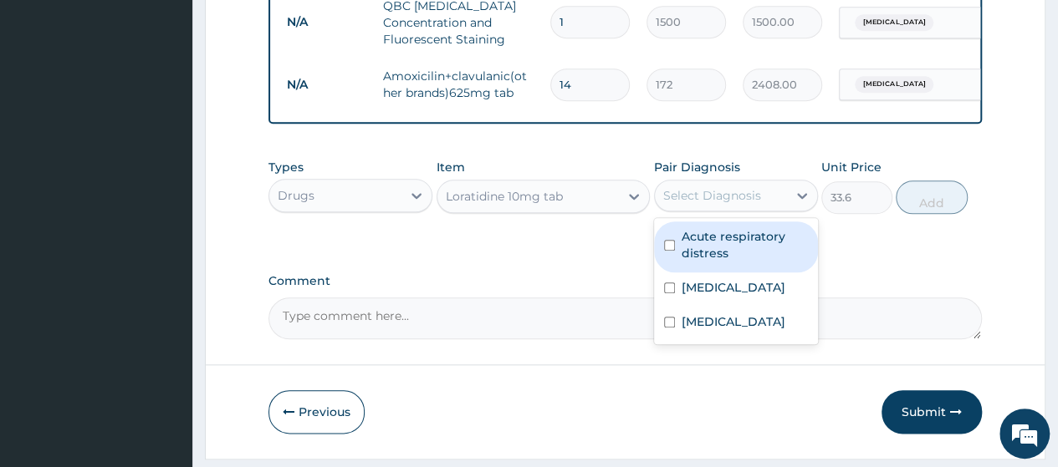
click at [712, 204] on div "Select Diagnosis" at bounding box center [712, 195] width 98 height 17
click at [743, 262] on label "Acute respiratory distress" at bounding box center [744, 244] width 126 height 33
checkbox input "true"
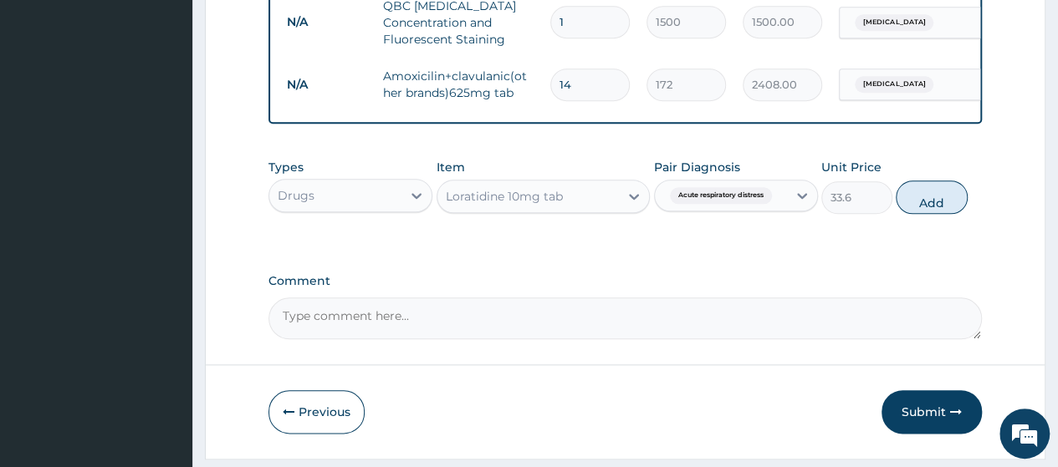
click at [943, 214] on button "Add" at bounding box center [931, 197] width 71 height 33
type input "0"
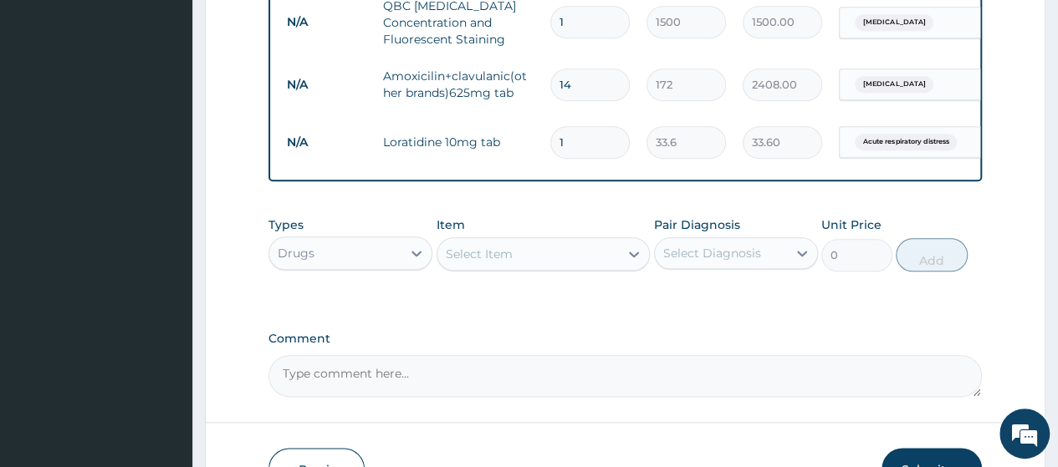
type input "10"
type input "336.00"
type input "10"
click at [514, 266] on div "Select Item" at bounding box center [528, 254] width 182 height 27
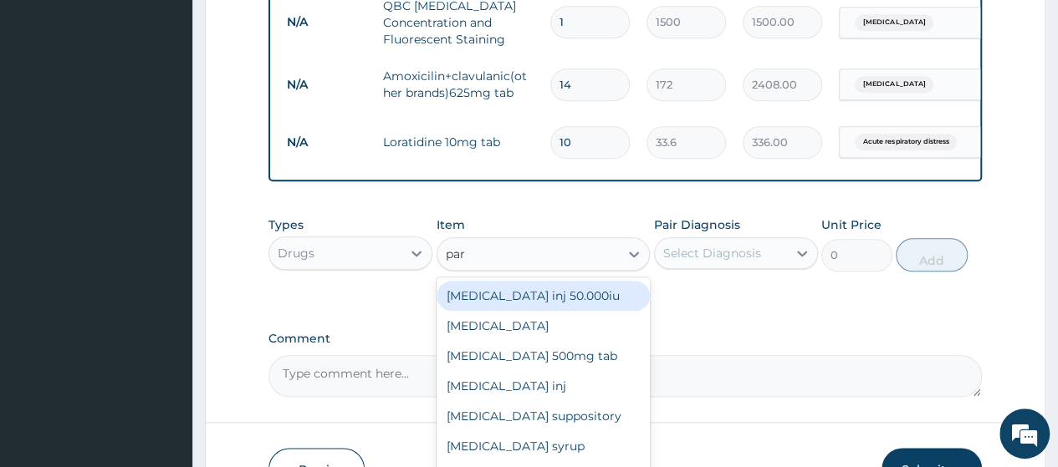
type input "para"
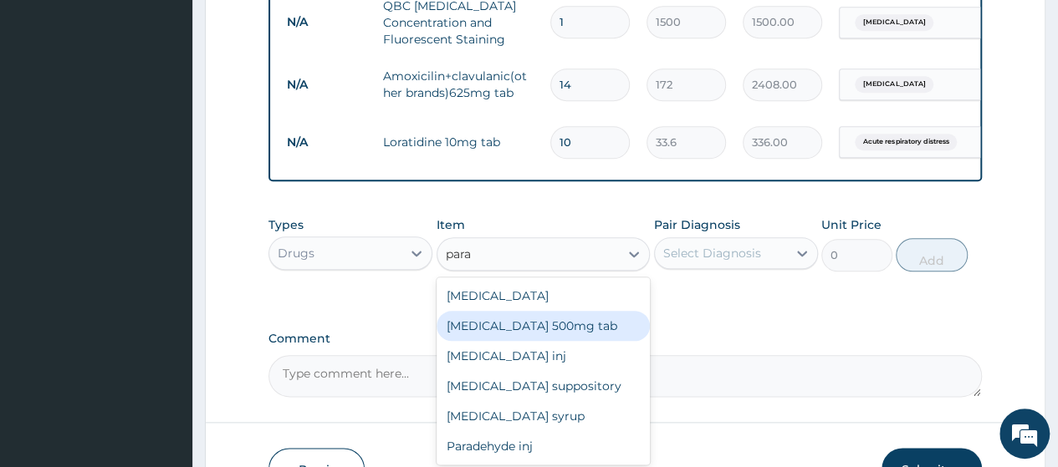
click at [577, 324] on div "[MEDICAL_DATA] 500mg tab" at bounding box center [543, 326] width 214 height 30
type input "5.6"
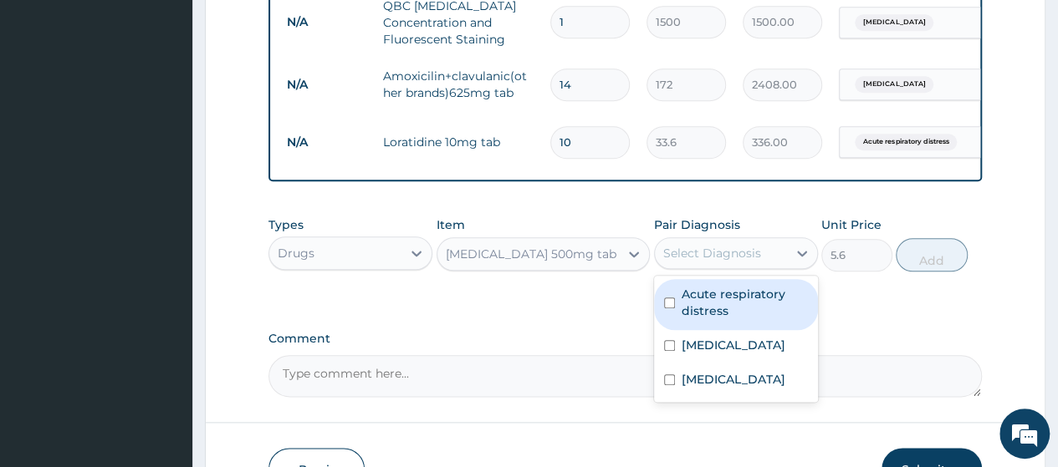
click at [724, 262] on div "Select Diagnosis" at bounding box center [712, 253] width 98 height 17
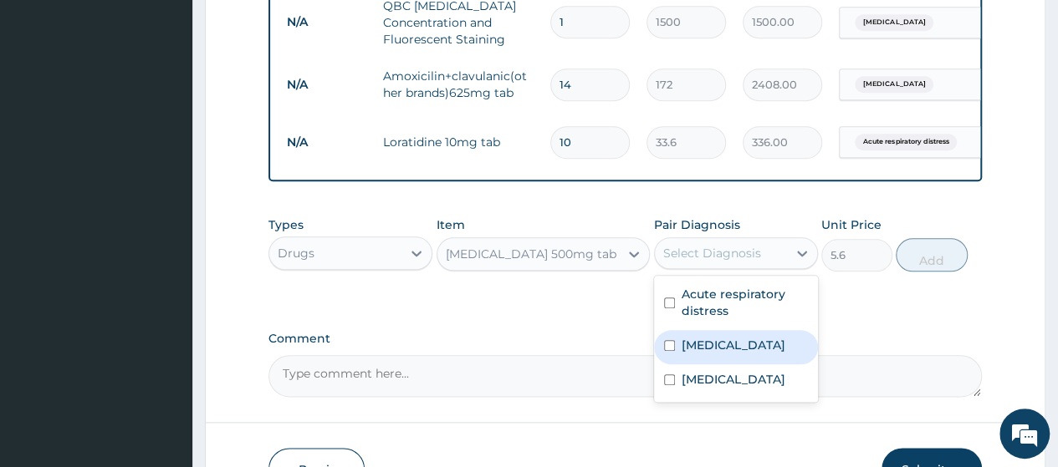
click at [697, 354] on label "[MEDICAL_DATA]" at bounding box center [733, 345] width 104 height 17
checkbox input "true"
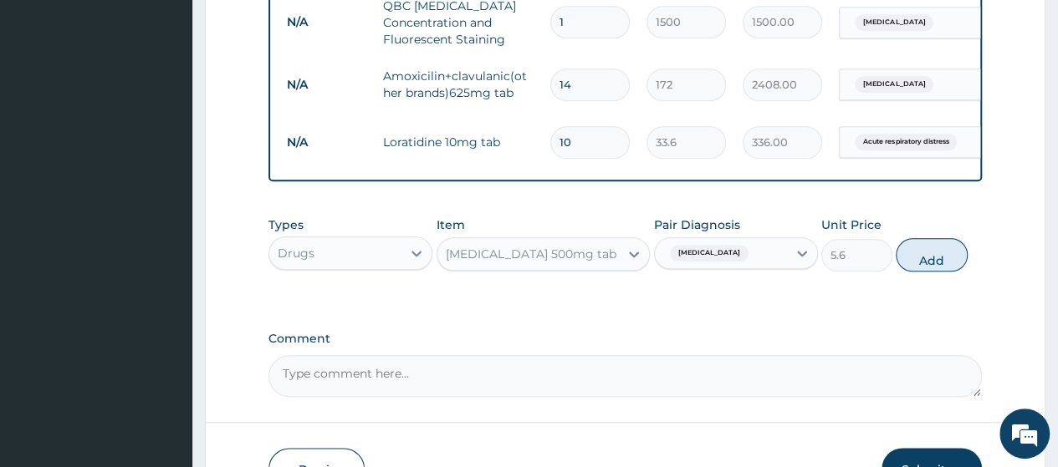
click at [921, 263] on button "Add" at bounding box center [931, 254] width 71 height 33
type input "0"
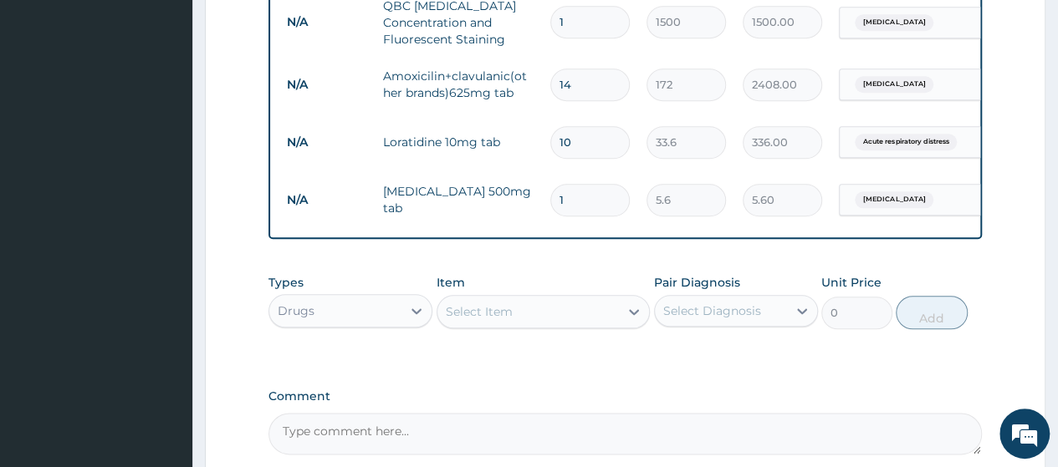
type input "18"
type input "100.80"
type input "18"
click at [558, 325] on div "Select Item" at bounding box center [528, 312] width 182 height 27
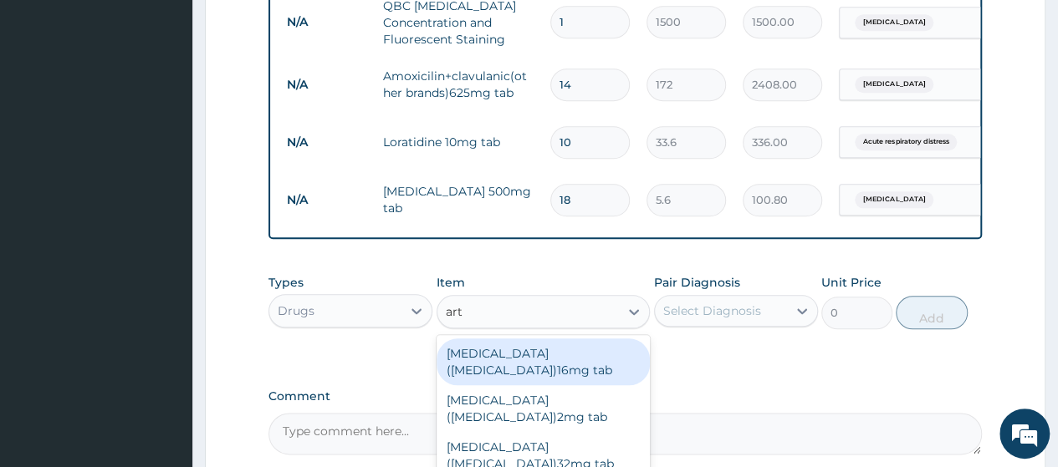
type input "arte"
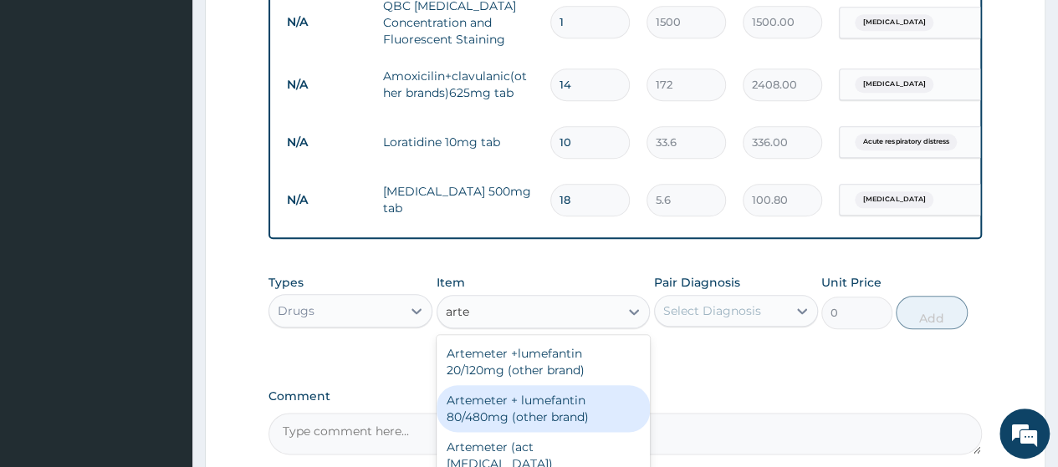
click at [584, 425] on div "Artemeter + lumefantin 80/480mg (other brand)" at bounding box center [543, 408] width 214 height 47
type input "153.6"
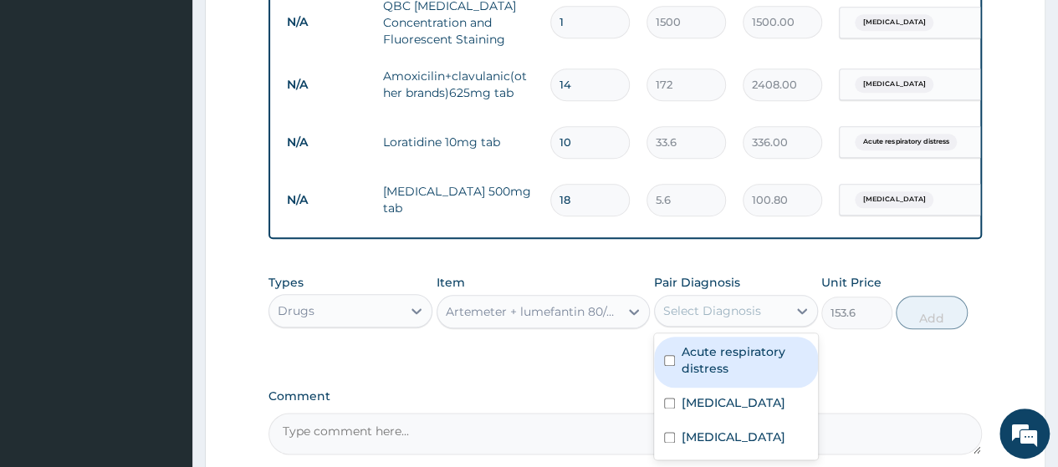
click at [772, 324] on div "Select Diagnosis" at bounding box center [721, 311] width 132 height 27
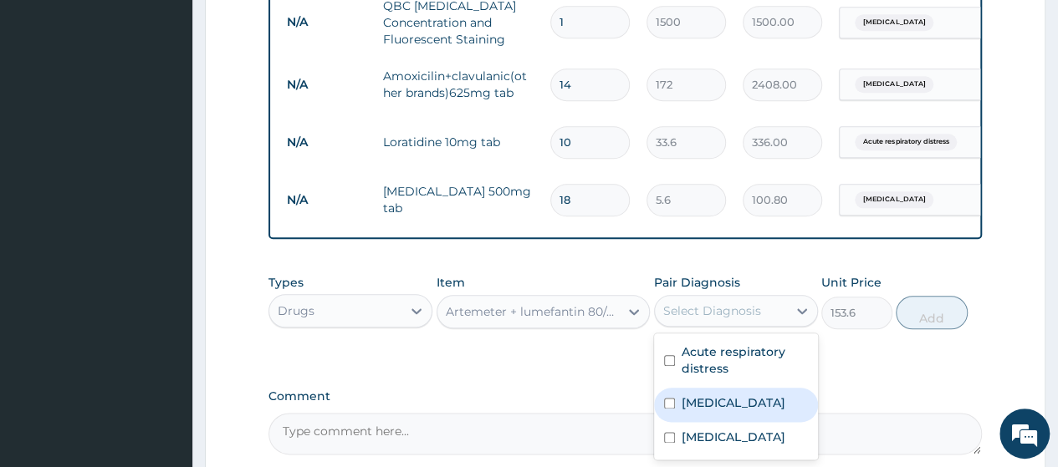
click at [748, 419] on div "Malaria" at bounding box center [736, 405] width 164 height 34
checkbox input "true"
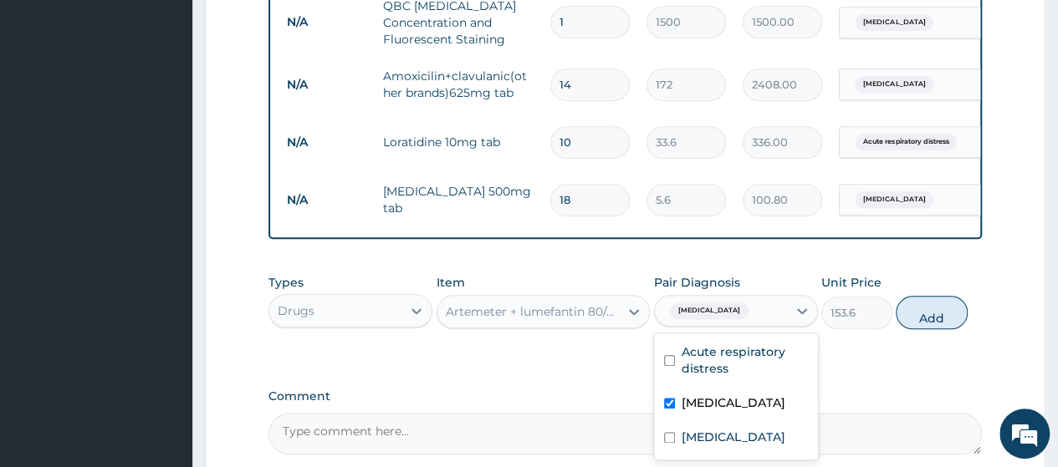
click at [925, 324] on button "Add" at bounding box center [931, 312] width 71 height 33
type input "0"
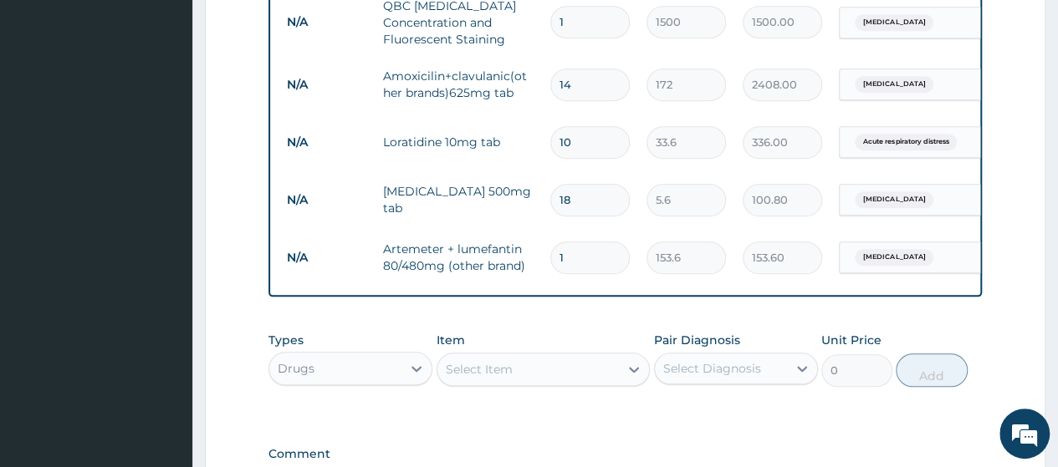
type input "0.00"
type input "6"
type input "921.60"
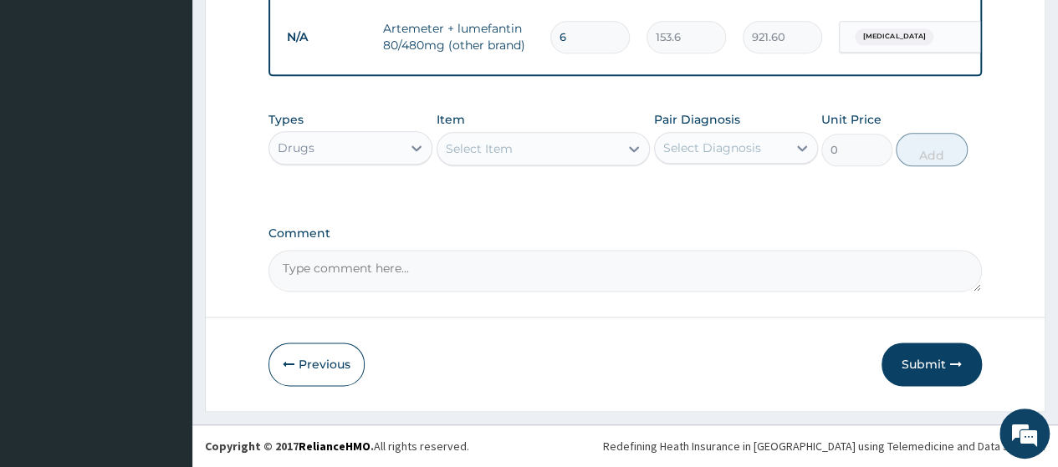
type input "6"
click at [939, 355] on button "Submit" at bounding box center [931, 364] width 100 height 43
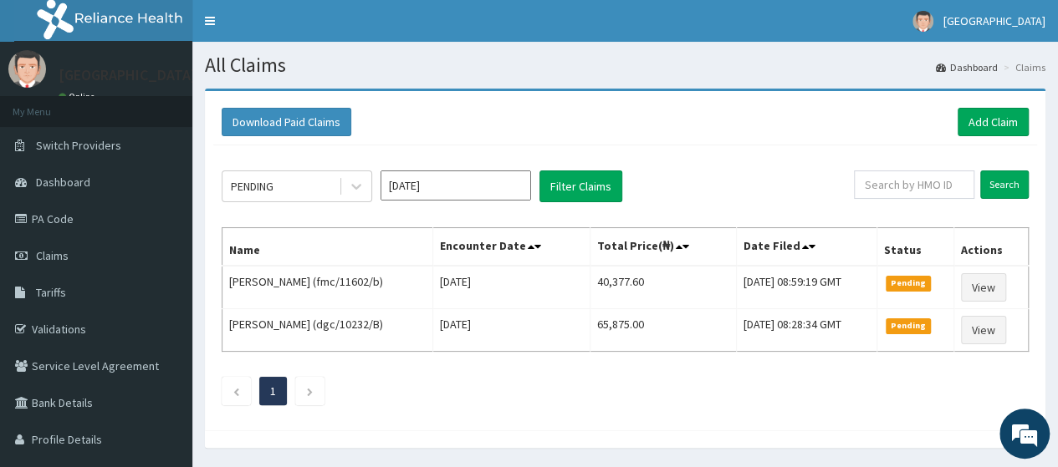
click at [101, 217] on link "PA Code" at bounding box center [96, 219] width 192 height 37
click at [993, 130] on link "Add Claim" at bounding box center [992, 122] width 71 height 28
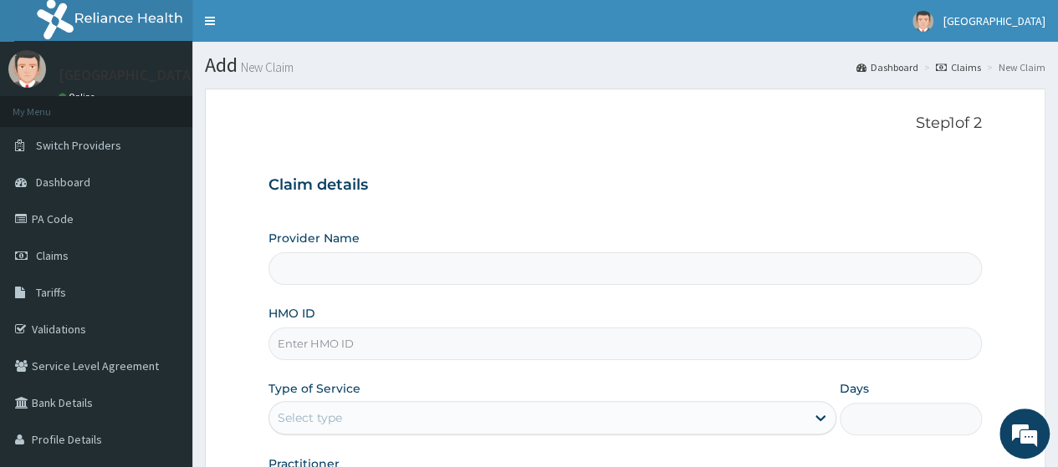
type input "[GEOGRAPHIC_DATA]"
click at [639, 335] on input "HMO ID" at bounding box center [624, 344] width 713 height 33
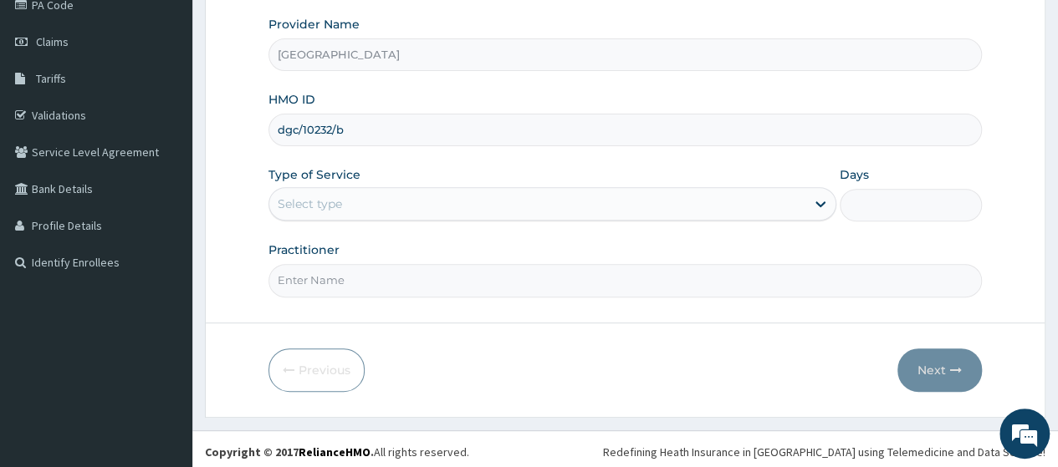
scroll to position [216, 0]
type input "dgc/10232/b"
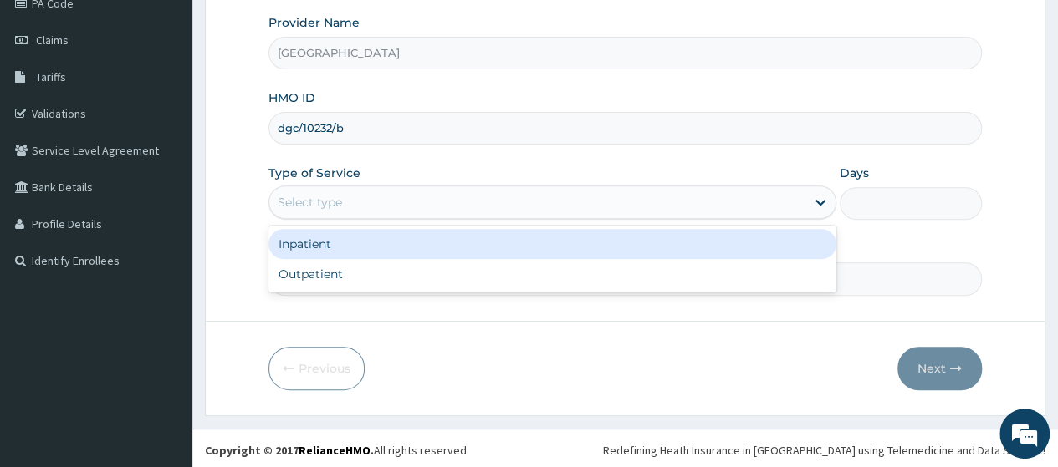
click at [795, 204] on div "Select type" at bounding box center [537, 202] width 536 height 27
click at [763, 226] on div "Inpatient Outpatient" at bounding box center [552, 259] width 568 height 67
click at [766, 236] on div "Inpatient" at bounding box center [552, 244] width 568 height 30
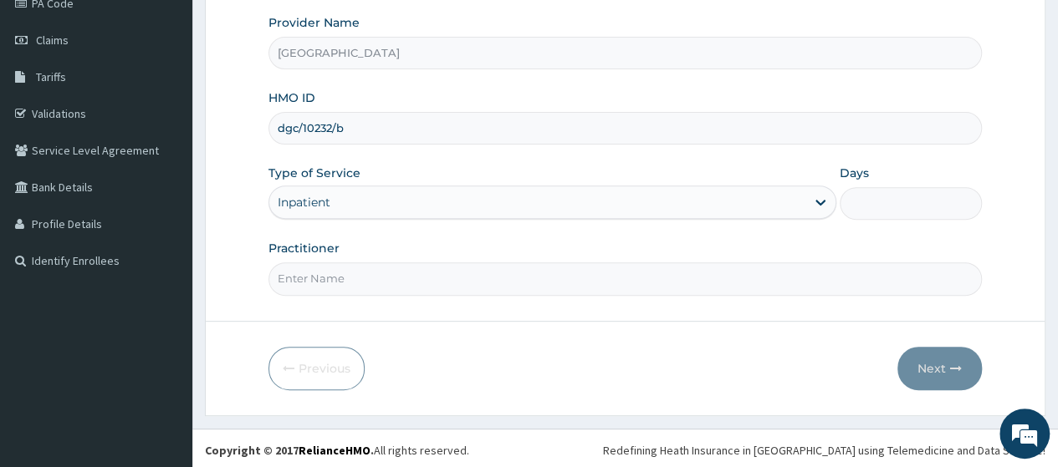
click at [776, 269] on input "Practitioner" at bounding box center [624, 279] width 713 height 33
type input "[PERSON_NAME]"
click at [880, 208] on input "Days" at bounding box center [911, 203] width 142 height 33
type input "5"
click at [950, 349] on button "Next" at bounding box center [939, 368] width 84 height 43
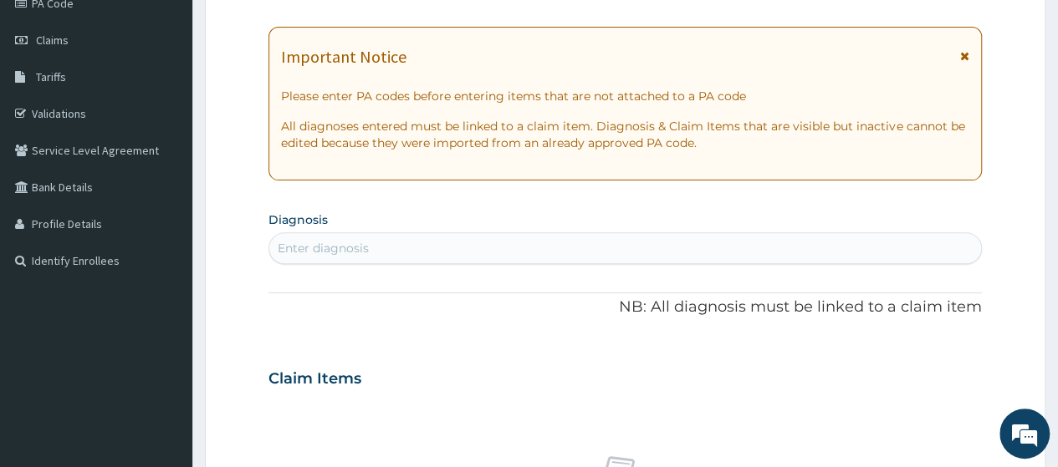
scroll to position [0, 0]
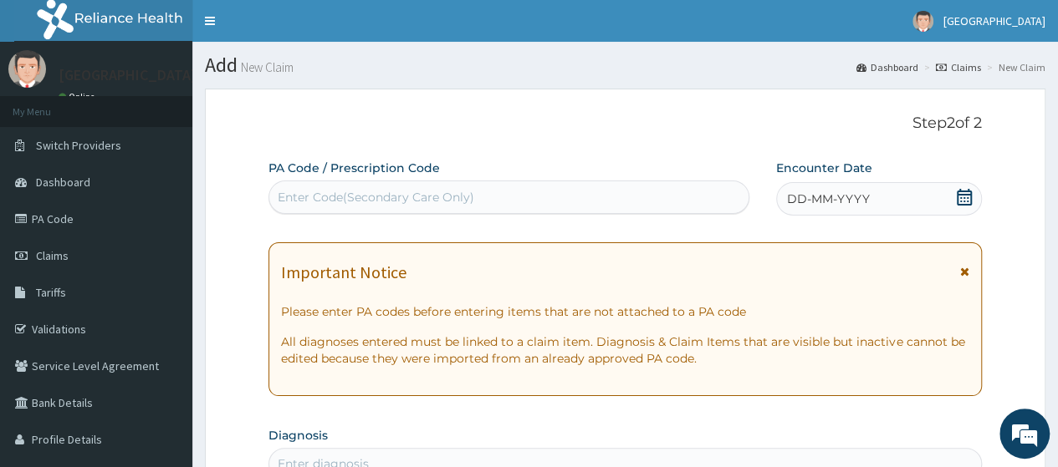
click at [672, 189] on div "Enter Code(Secondary Care Only)" at bounding box center [508, 197] width 478 height 27
paste input "PA/631DF5"
type input "PA/631DF5"
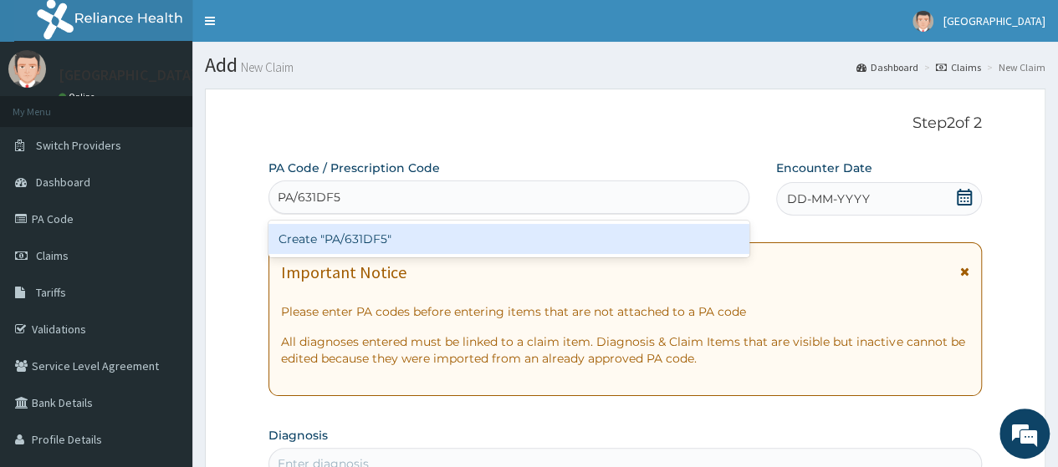
click at [668, 232] on div "Create "PA/631DF5"" at bounding box center [508, 239] width 480 height 30
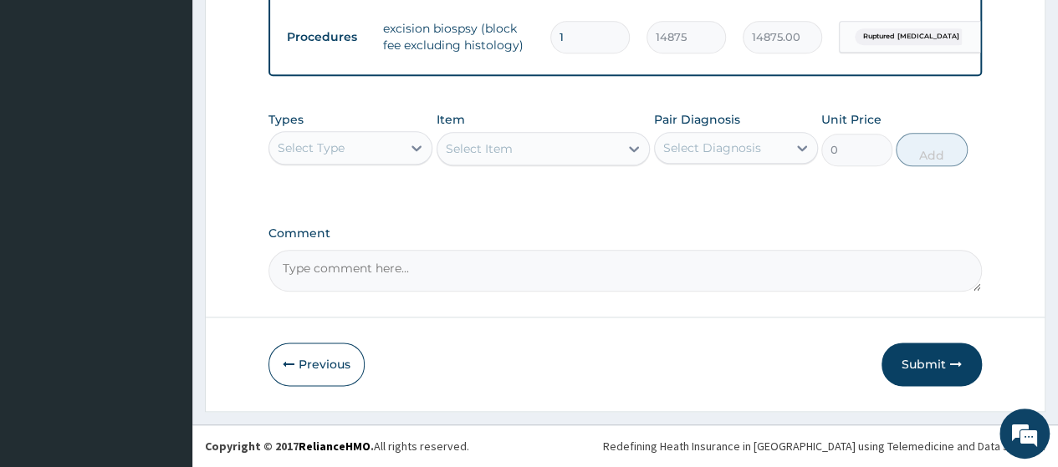
scroll to position [901, 0]
click at [932, 366] on button "Submit" at bounding box center [931, 364] width 100 height 43
